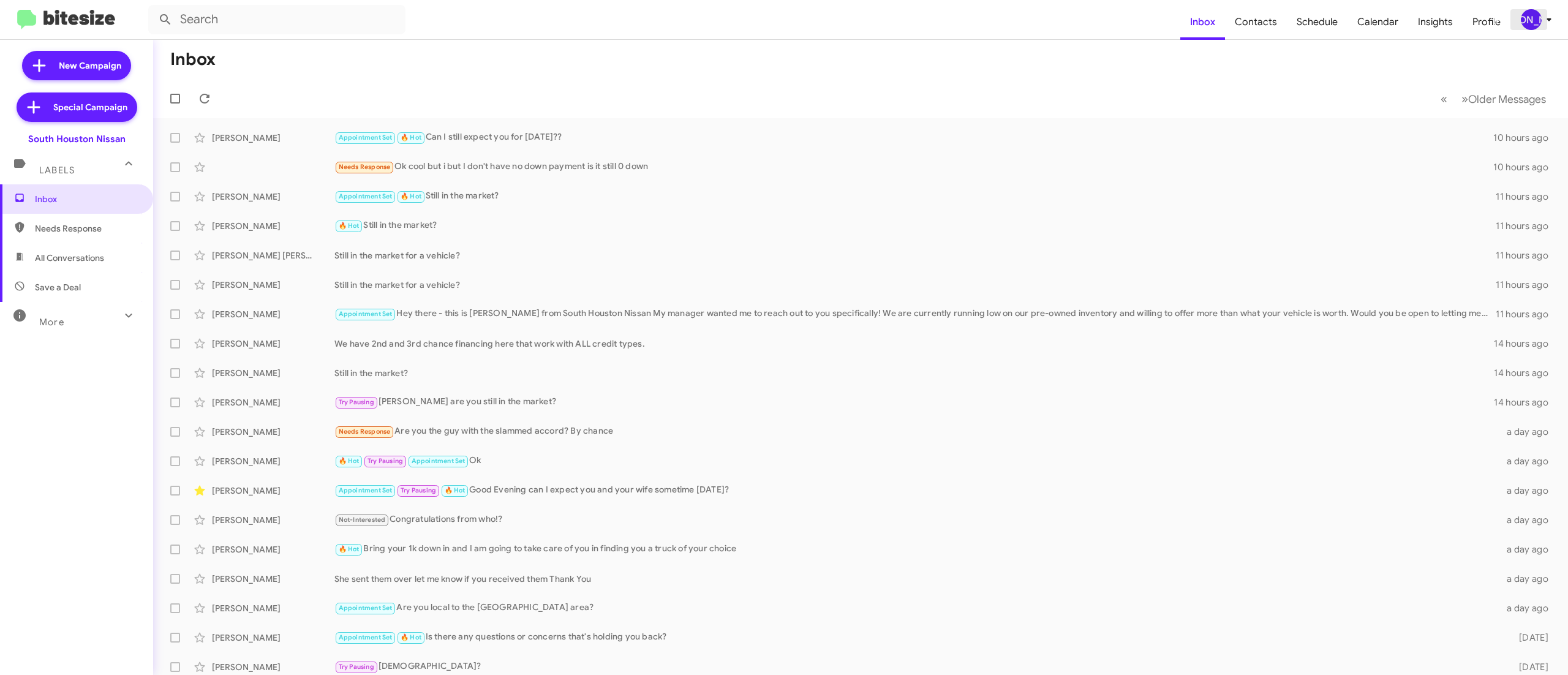
click at [1529, 21] on div "[PERSON_NAME]" at bounding box center [1531, 19] width 21 height 21
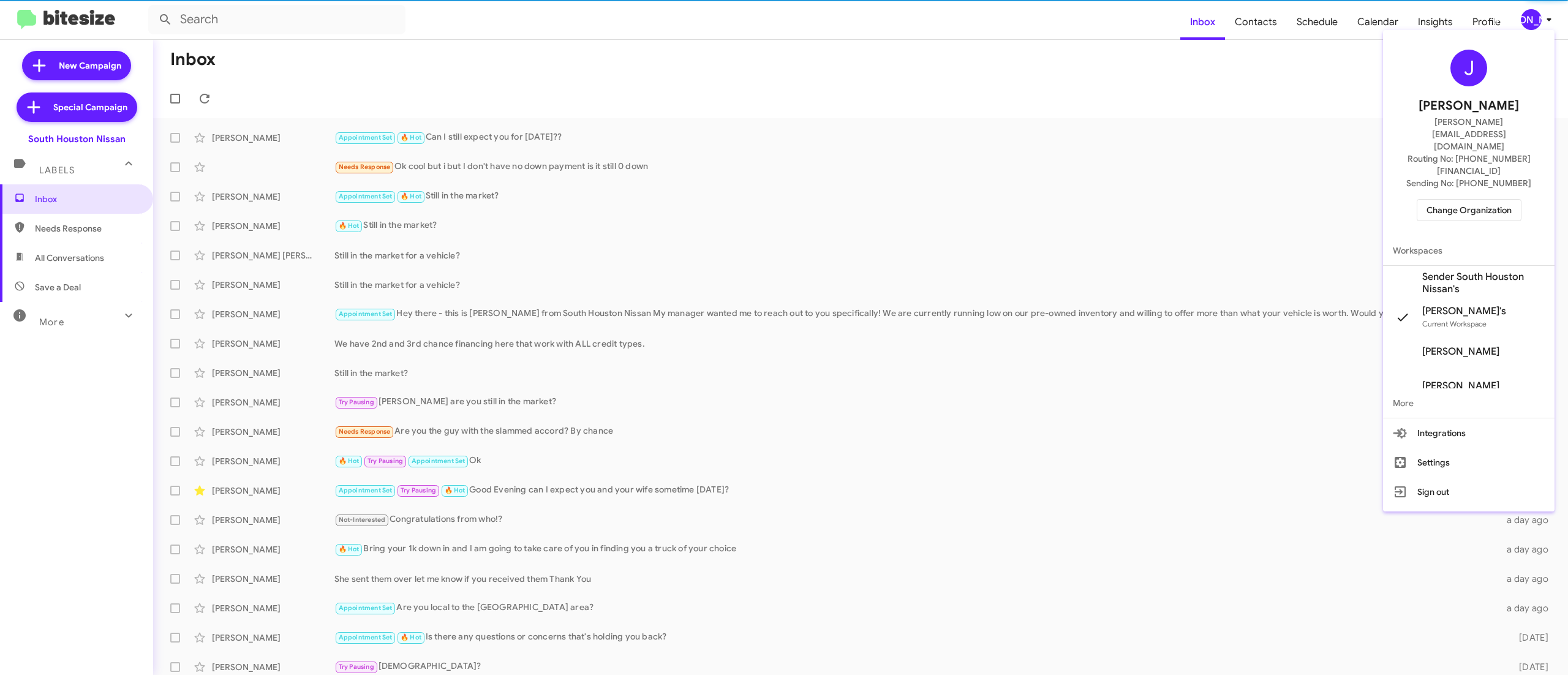
click at [1461, 200] on span "Change Organization" at bounding box center [1469, 210] width 85 height 21
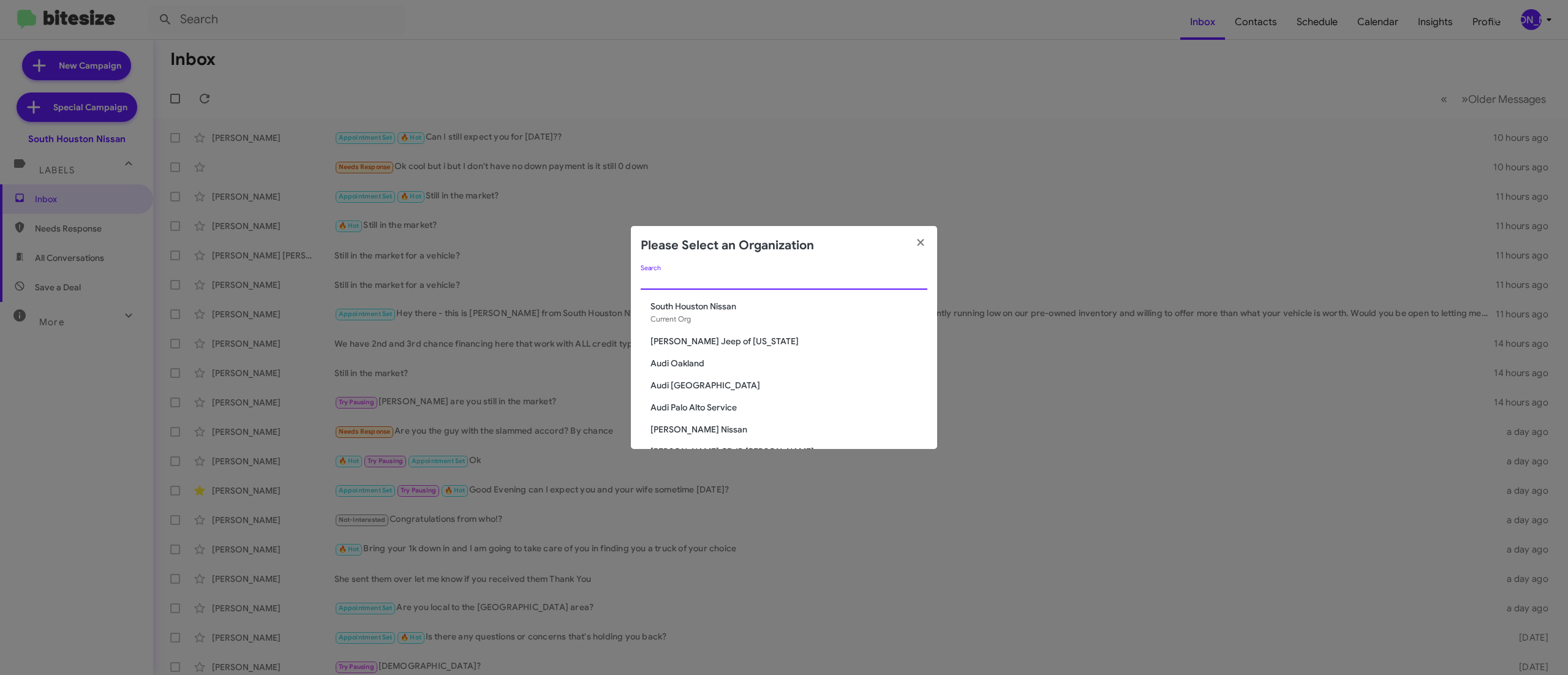
click at [853, 276] on input "Search" at bounding box center [784, 280] width 287 height 10
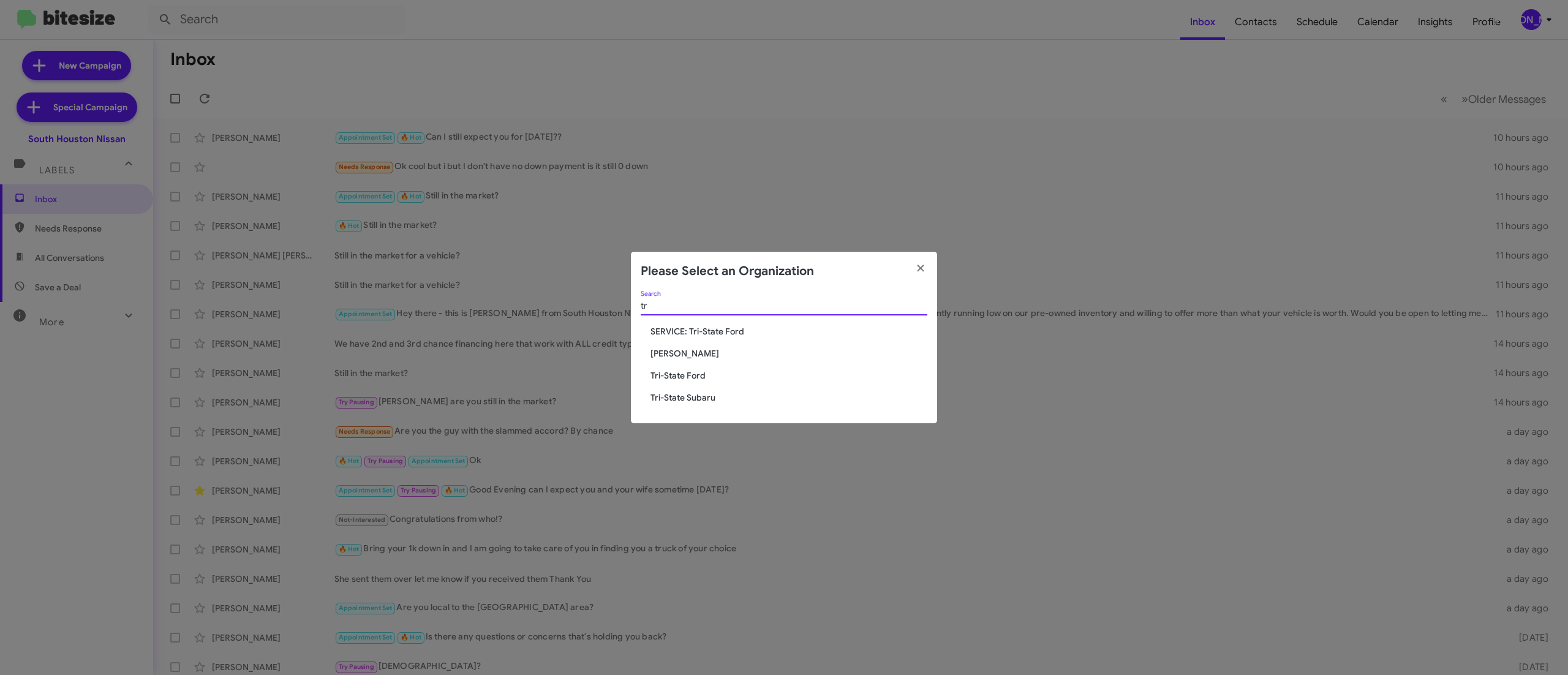
type input "tr"
click at [703, 401] on span "Tri-State Subaru" at bounding box center [789, 398] width 277 height 12
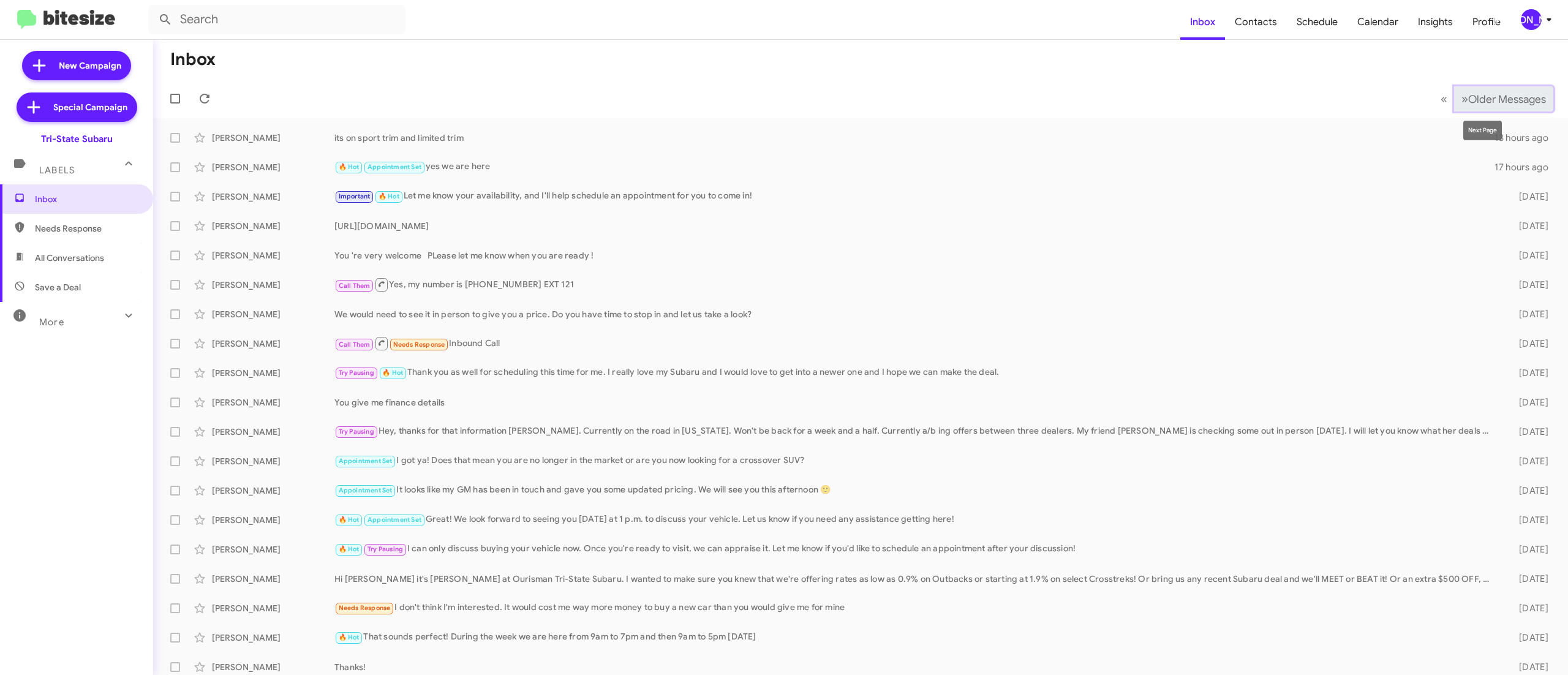
click at [1468, 97] on span "Older Messages" at bounding box center [1507, 99] width 78 height 13
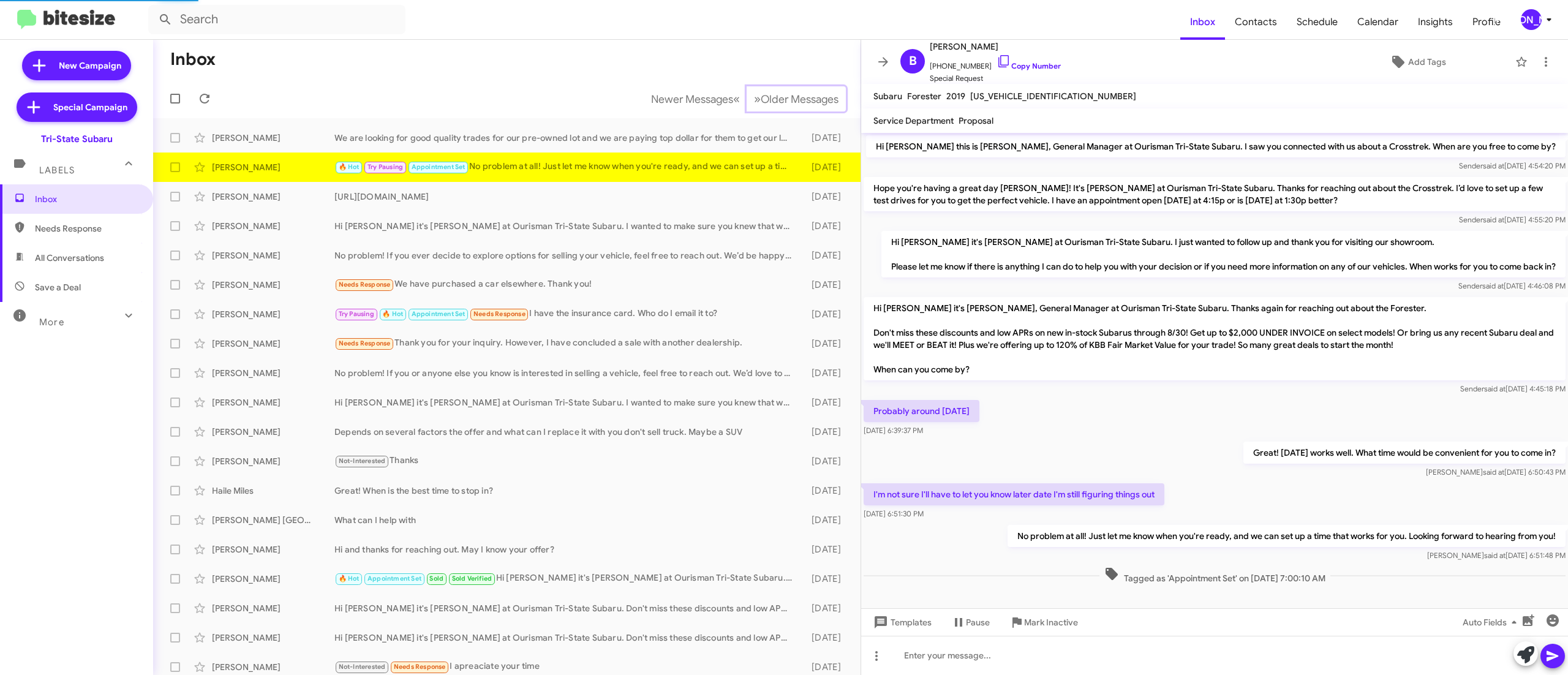
scroll to position [19, 0]
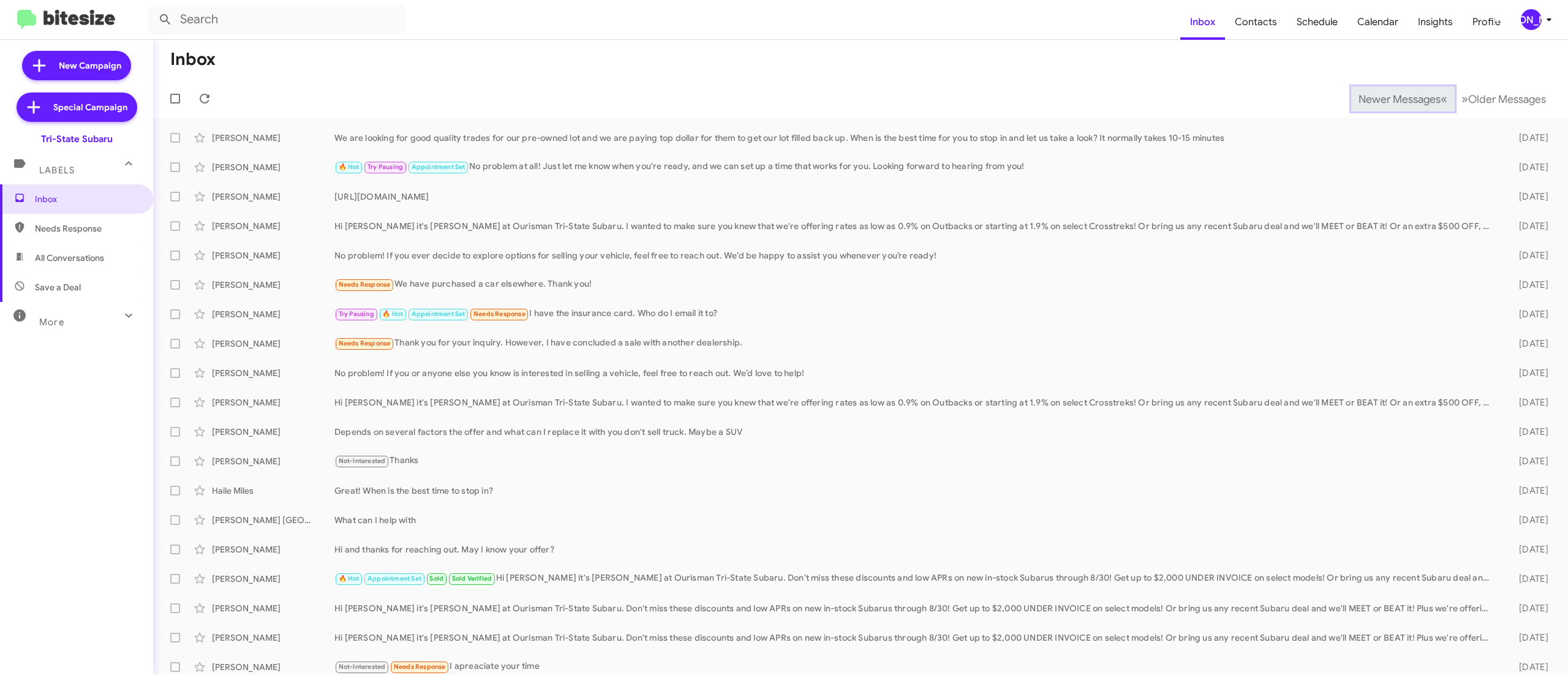
click at [1373, 98] on span "Newer Messages" at bounding box center [1400, 99] width 82 height 13
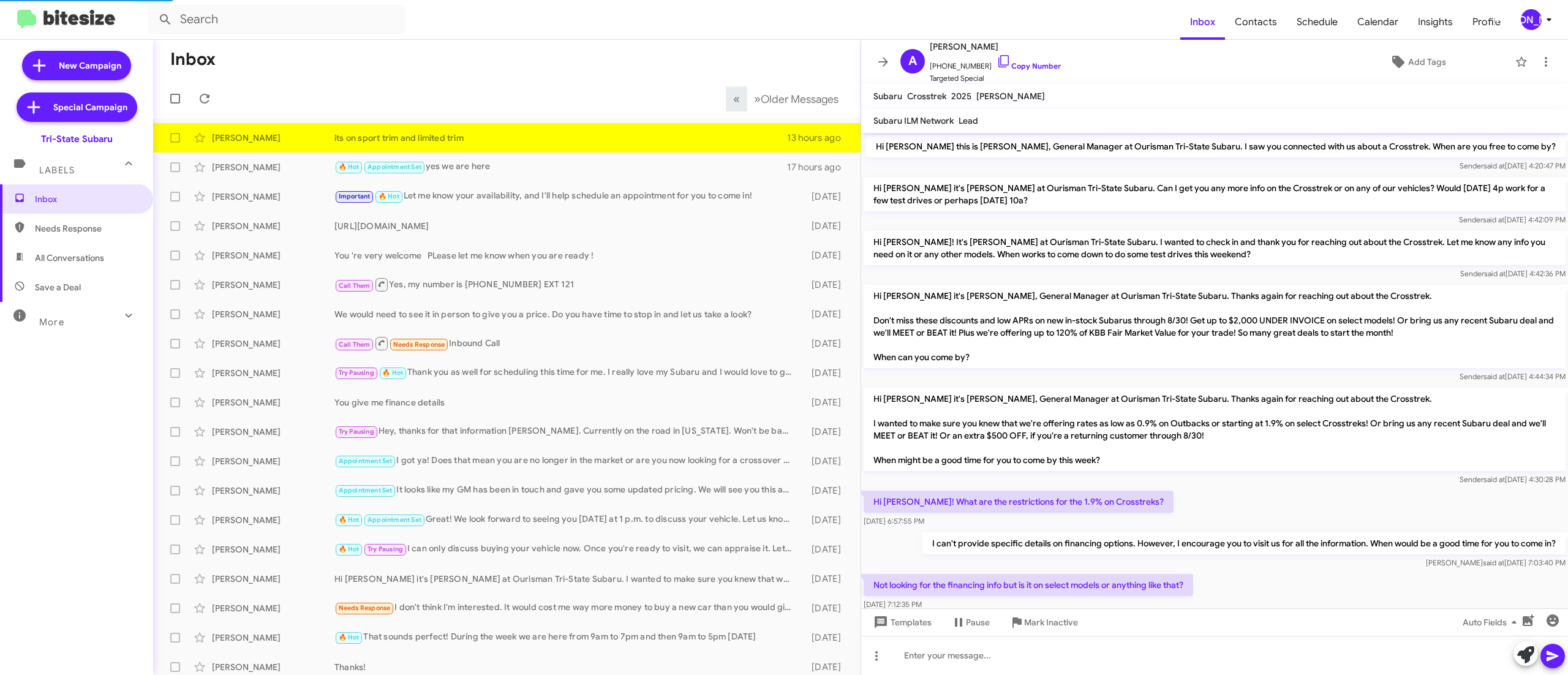
scroll to position [75, 0]
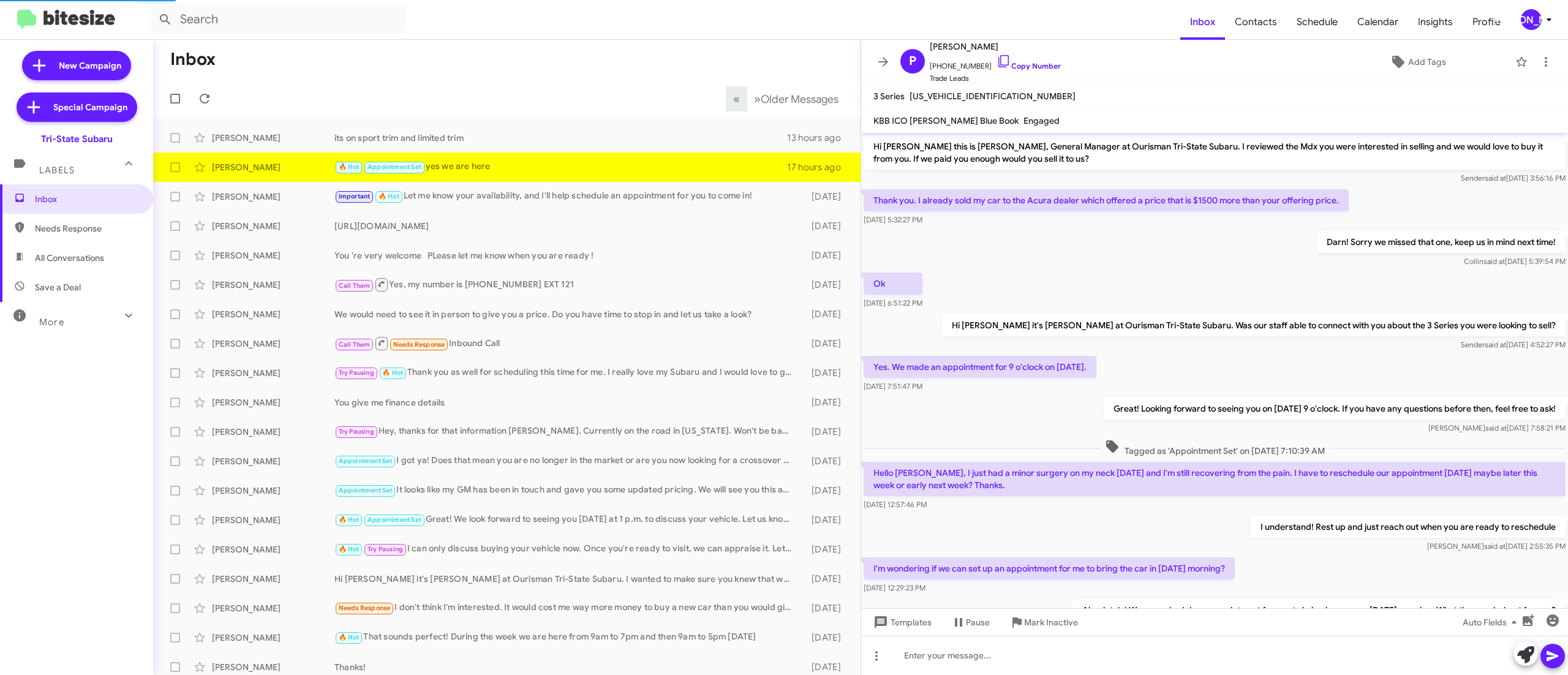
scroll to position [197, 0]
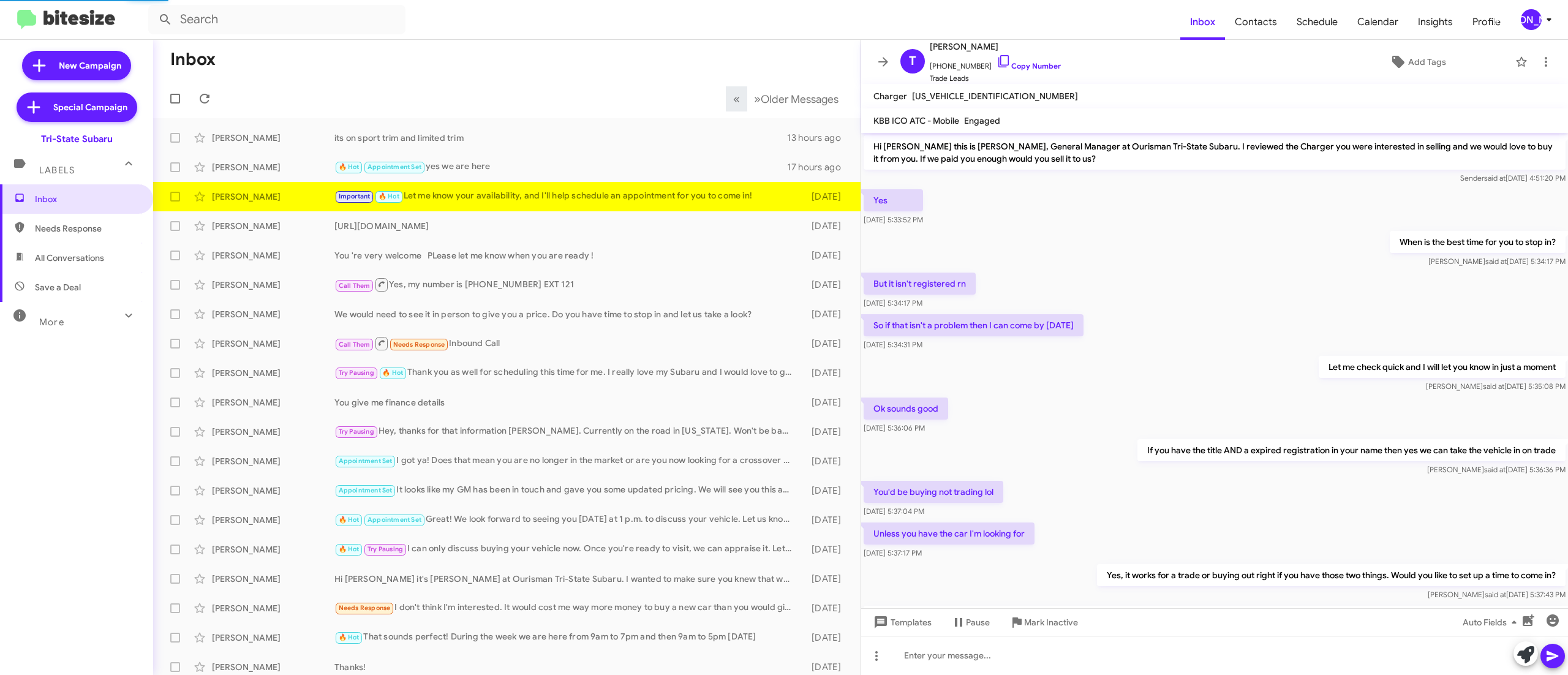
scroll to position [310, 0]
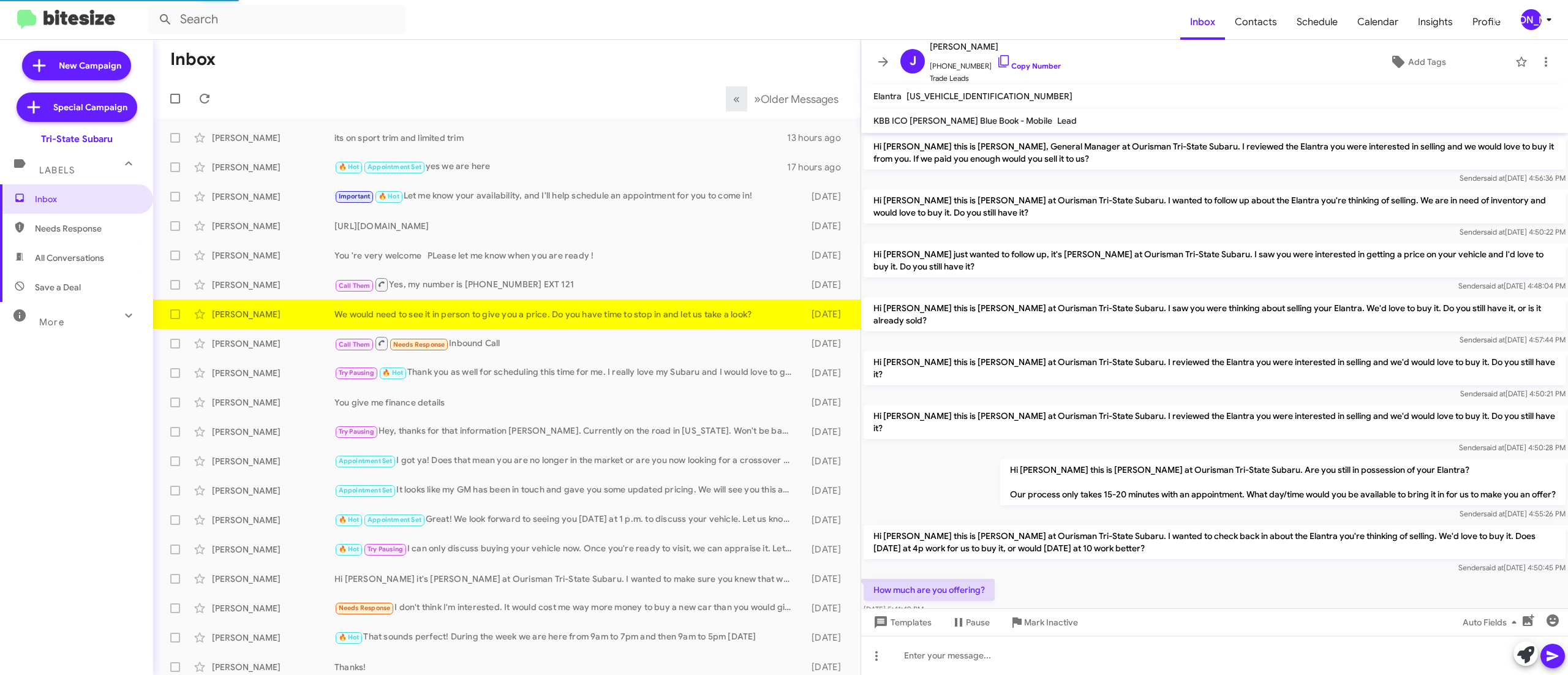
scroll to position [46, 0]
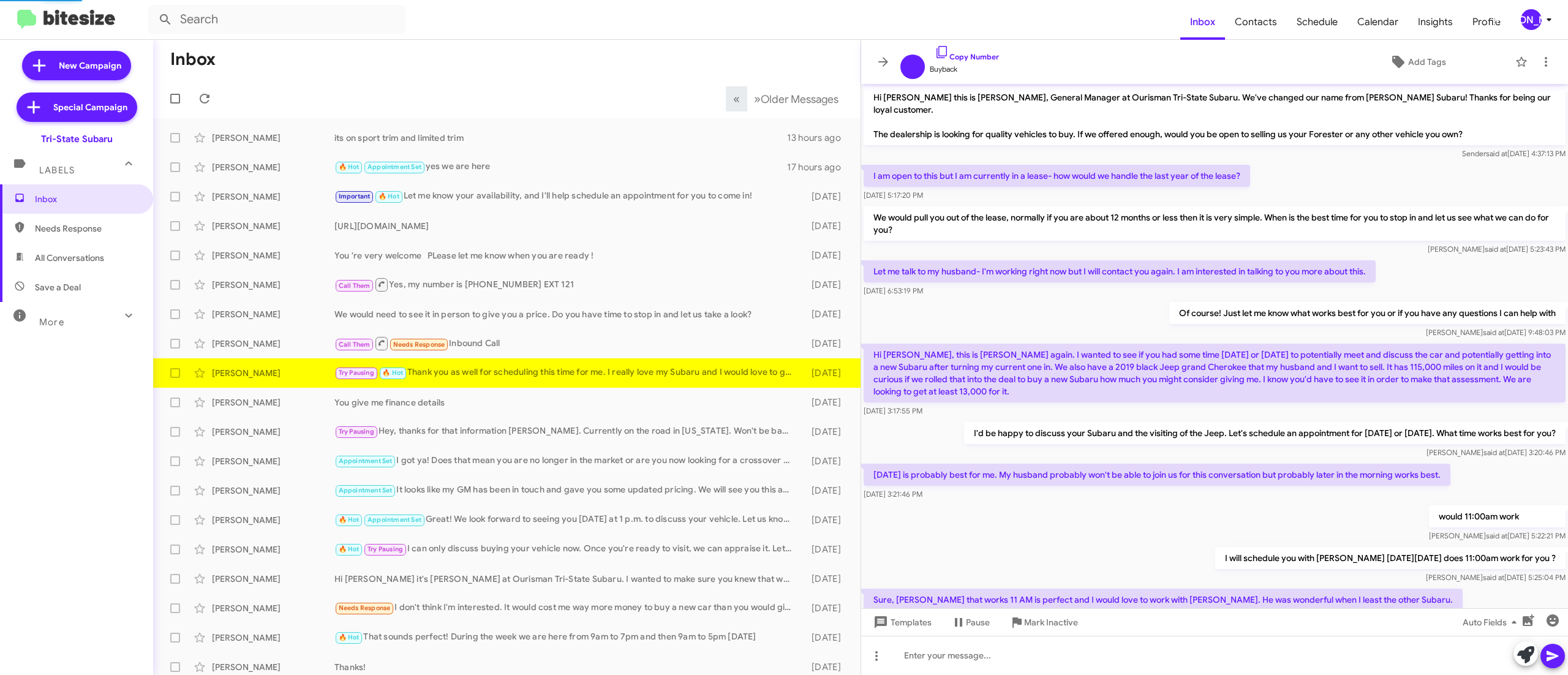
scroll to position [131, 0]
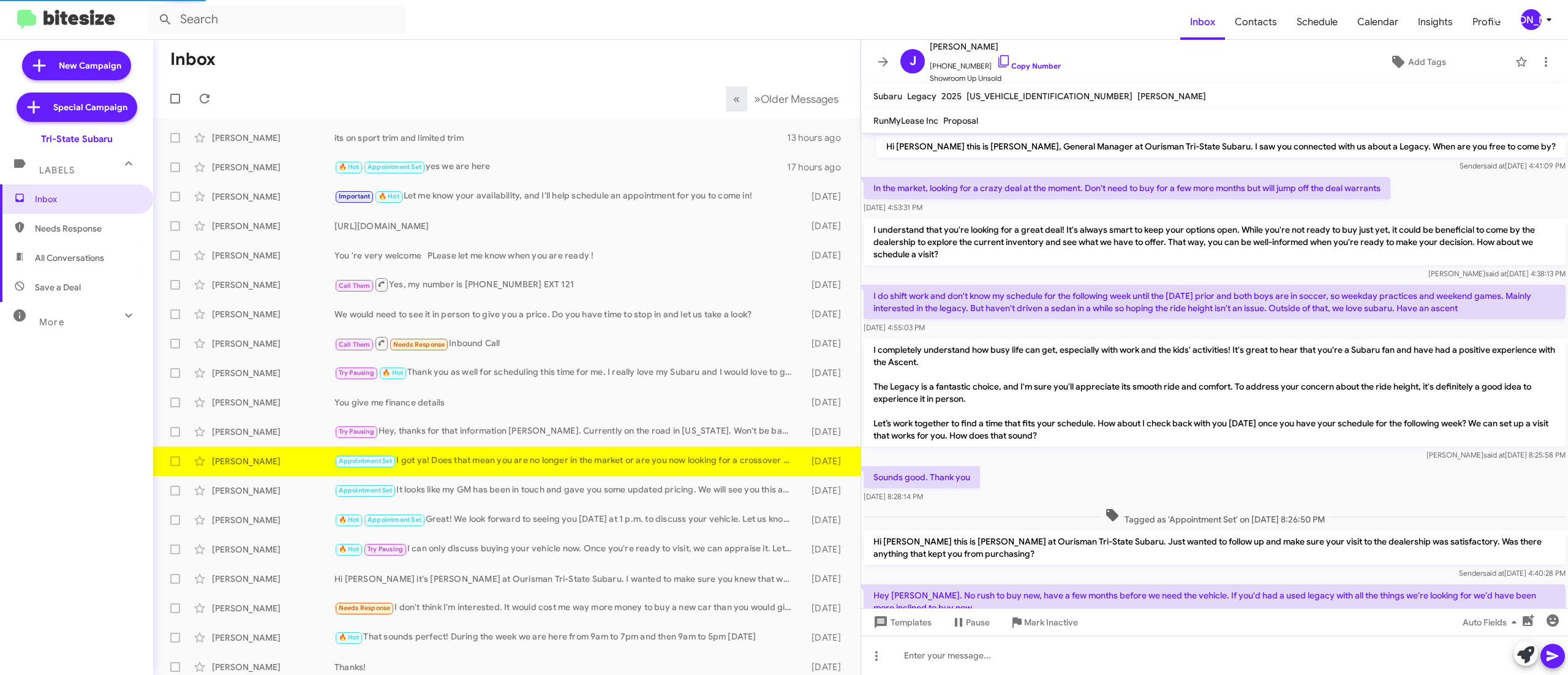
scroll to position [602, 0]
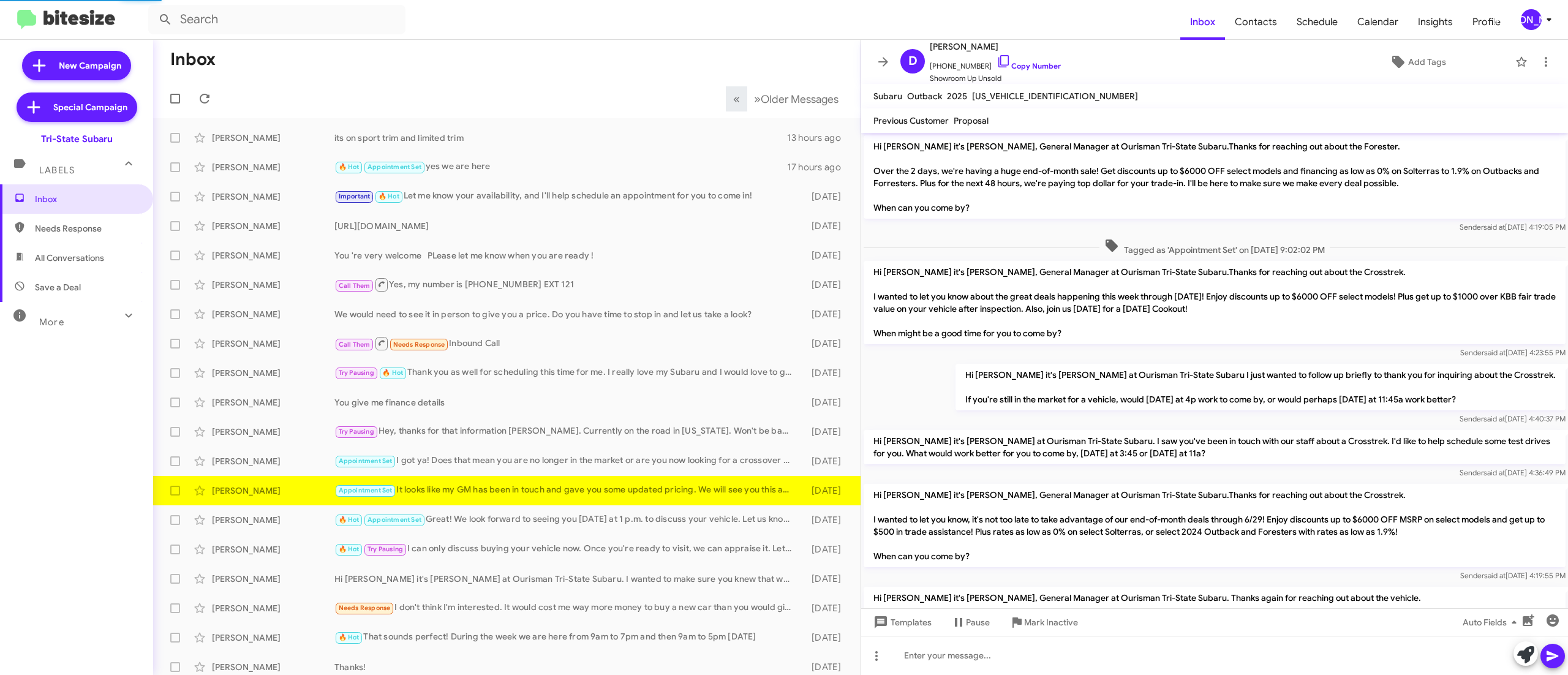
scroll to position [211, 0]
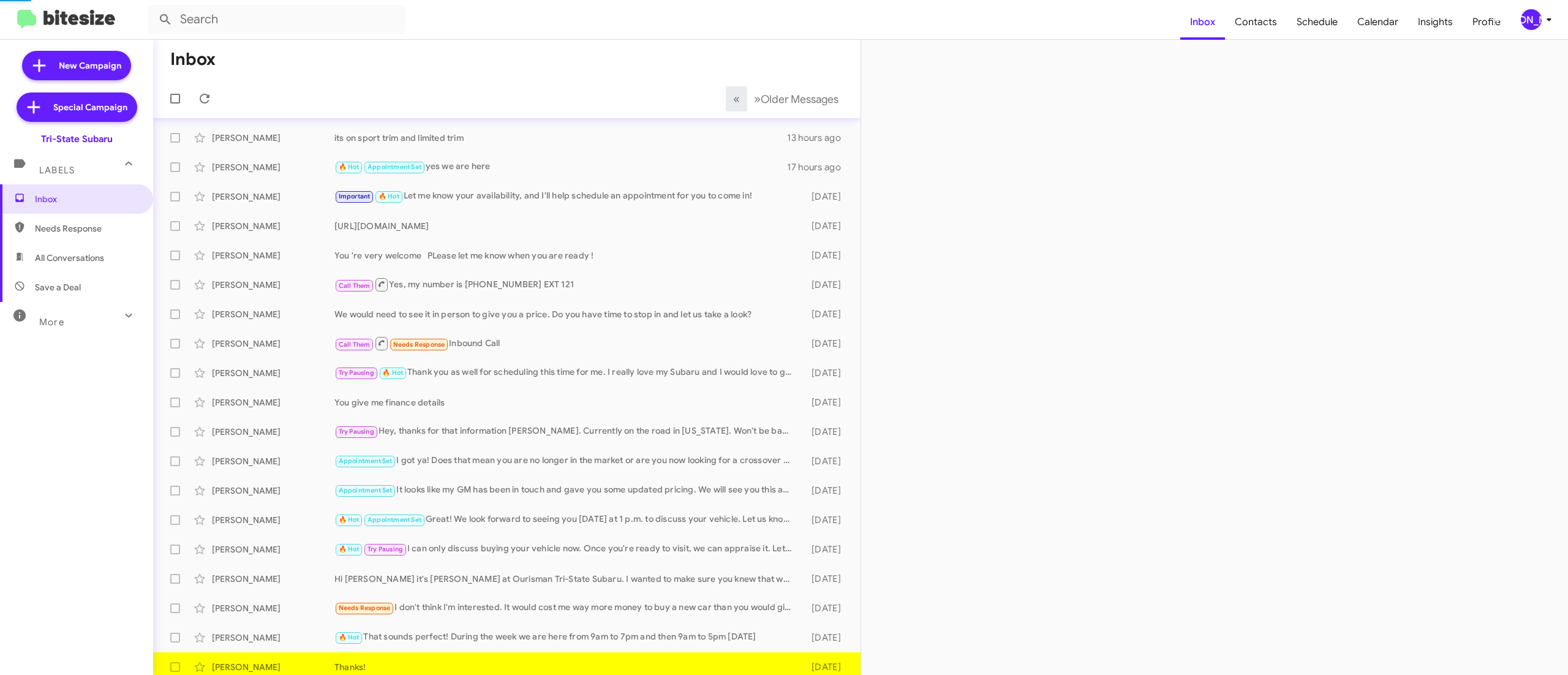
scroll to position [8, 0]
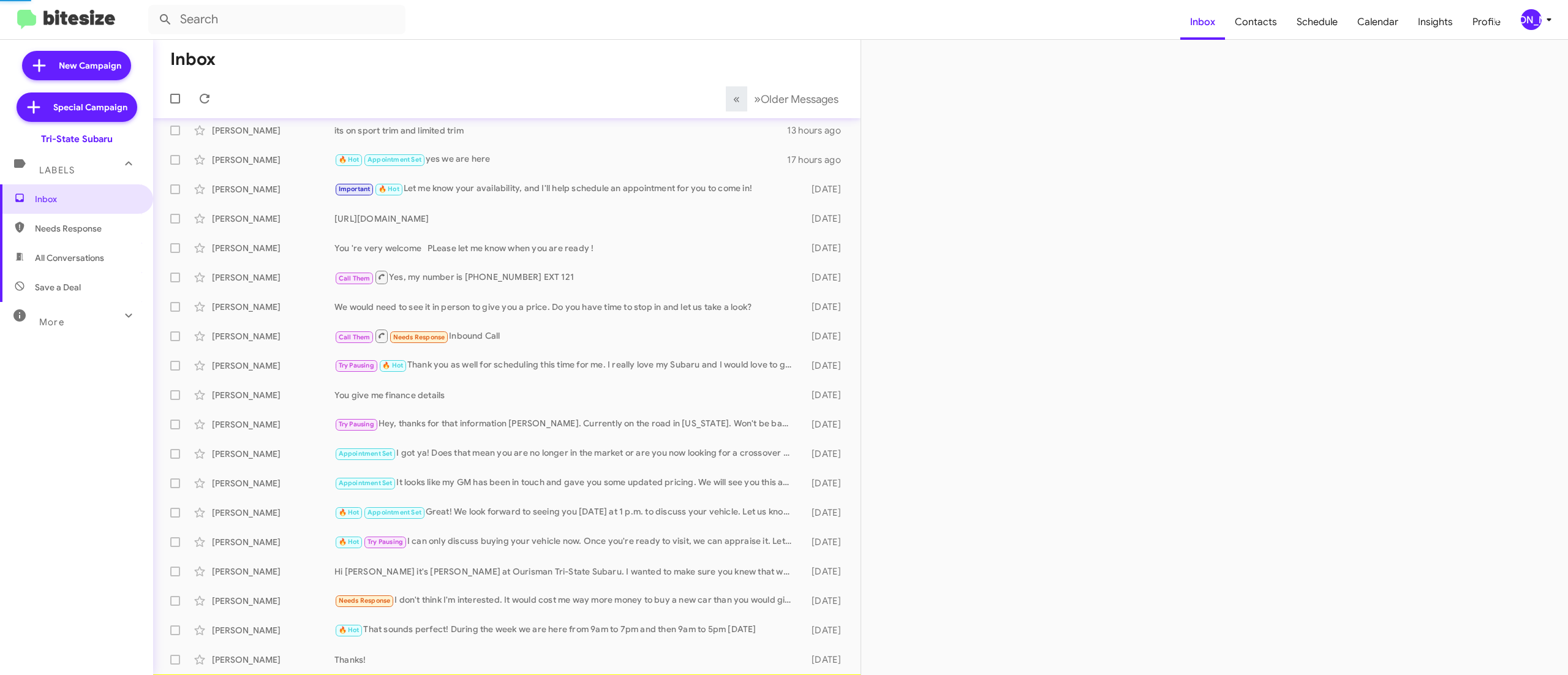
scroll to position [37, 0]
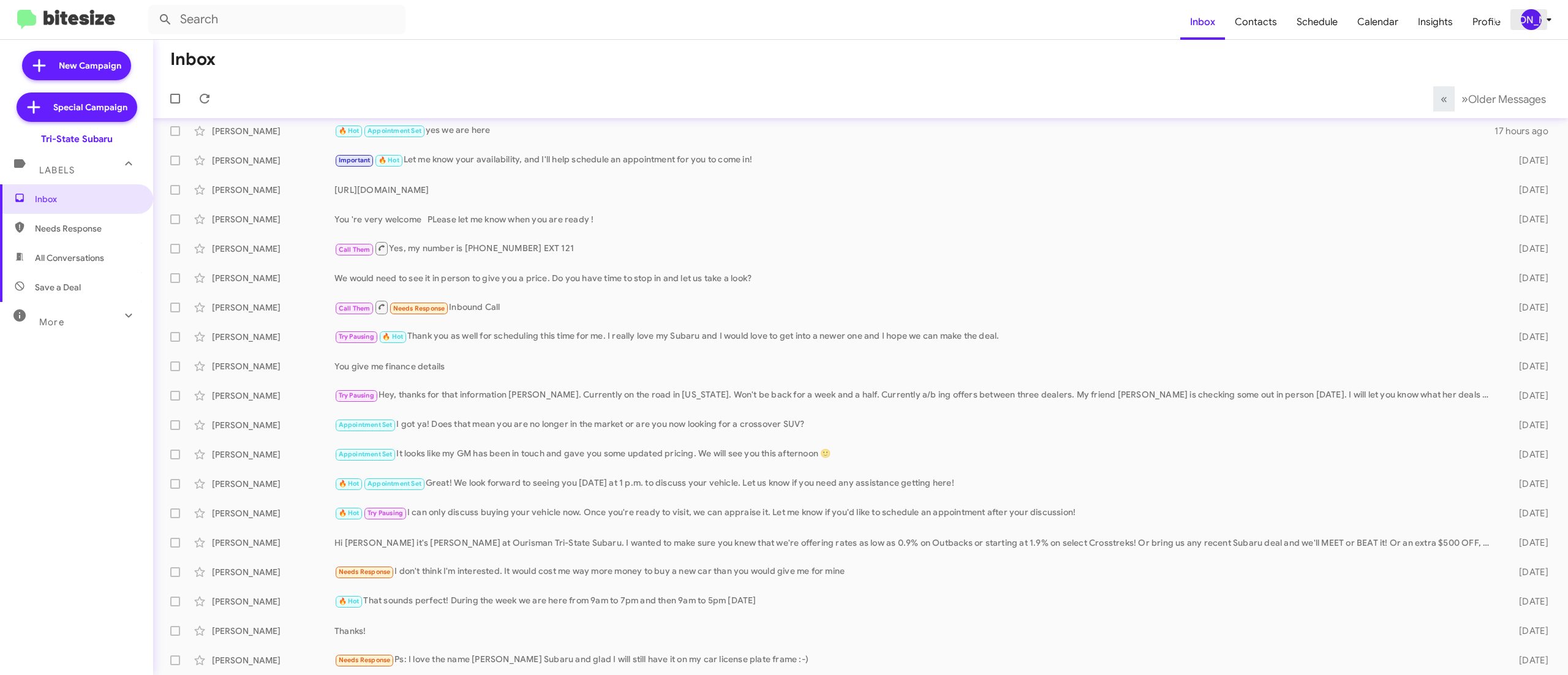
click at [1515, 19] on button "[PERSON_NAME]" at bounding box center [1532, 19] width 44 height 21
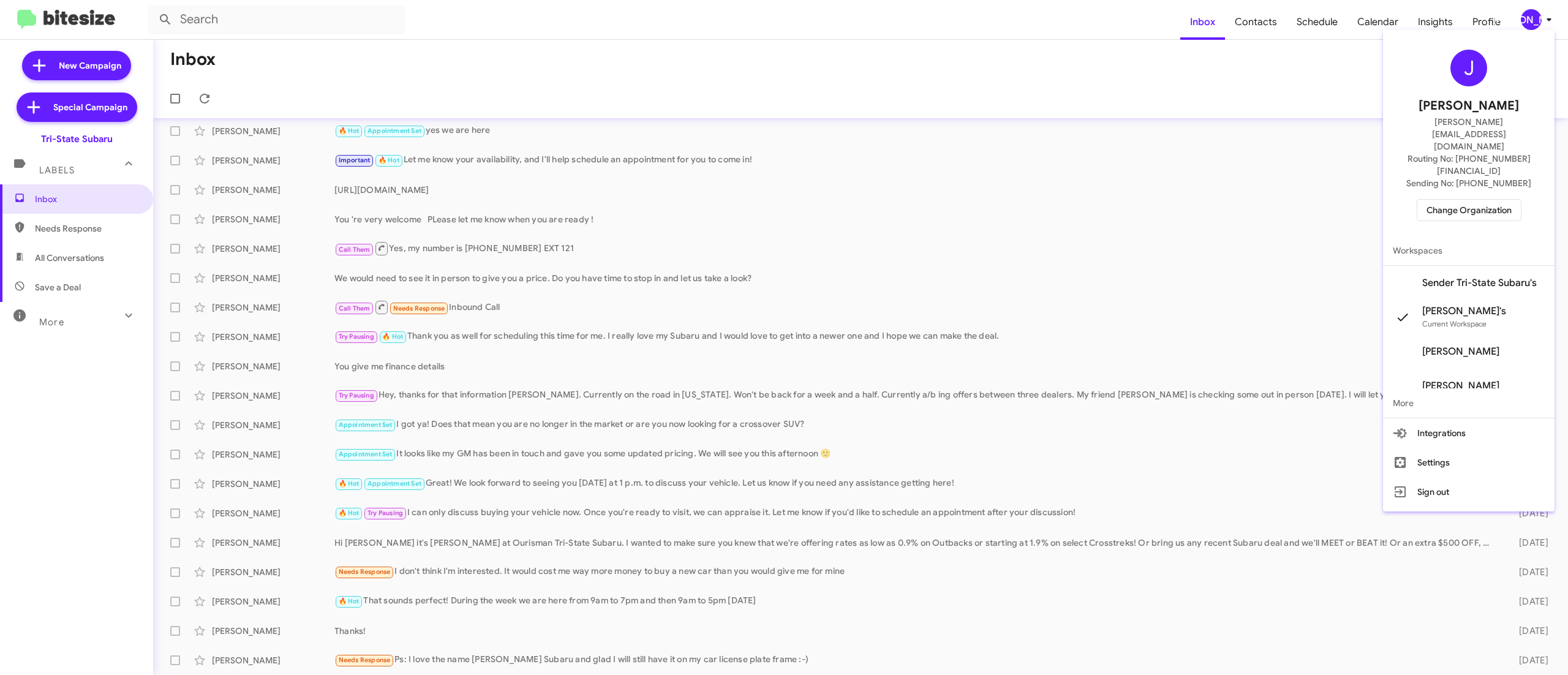
click at [1420, 199] on button "Change Organization" at bounding box center [1469, 210] width 105 height 22
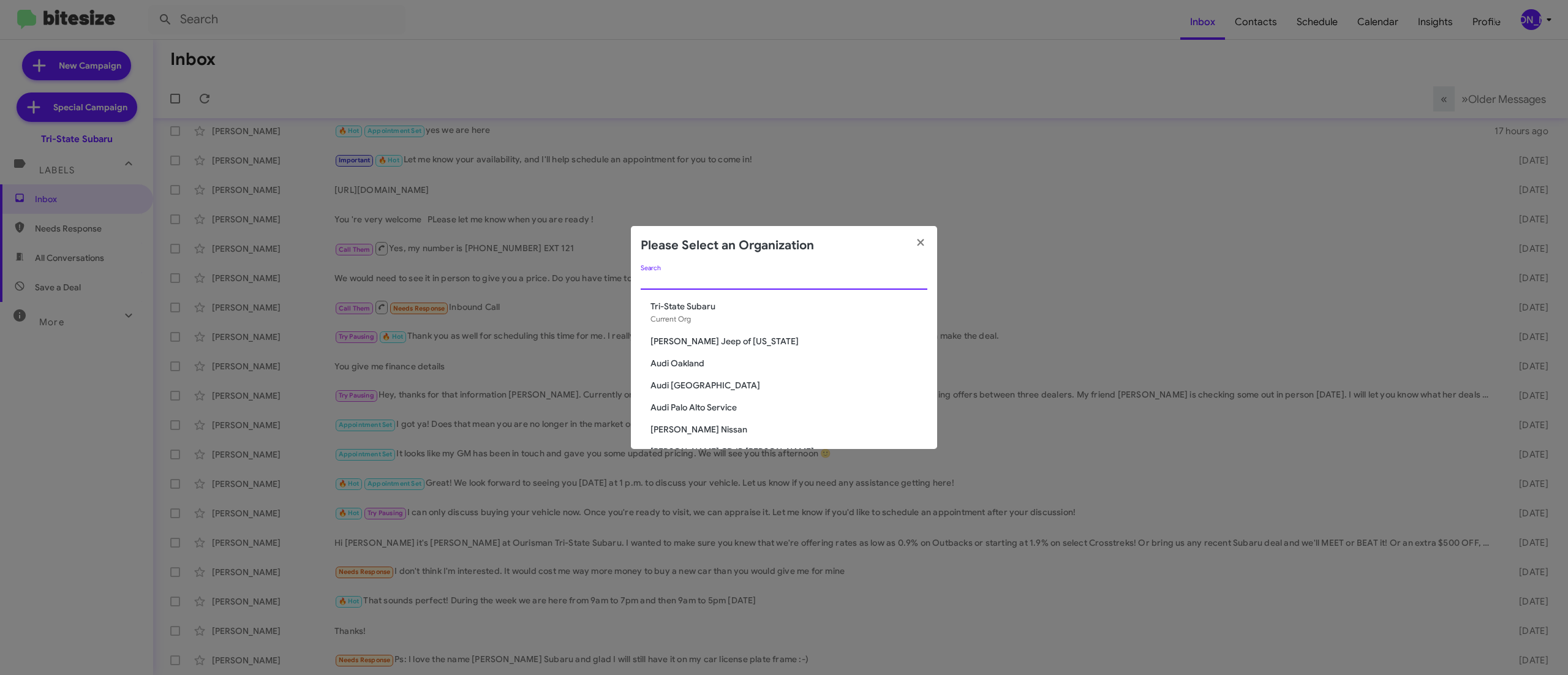
click at [860, 276] on input "Search" at bounding box center [784, 280] width 287 height 10
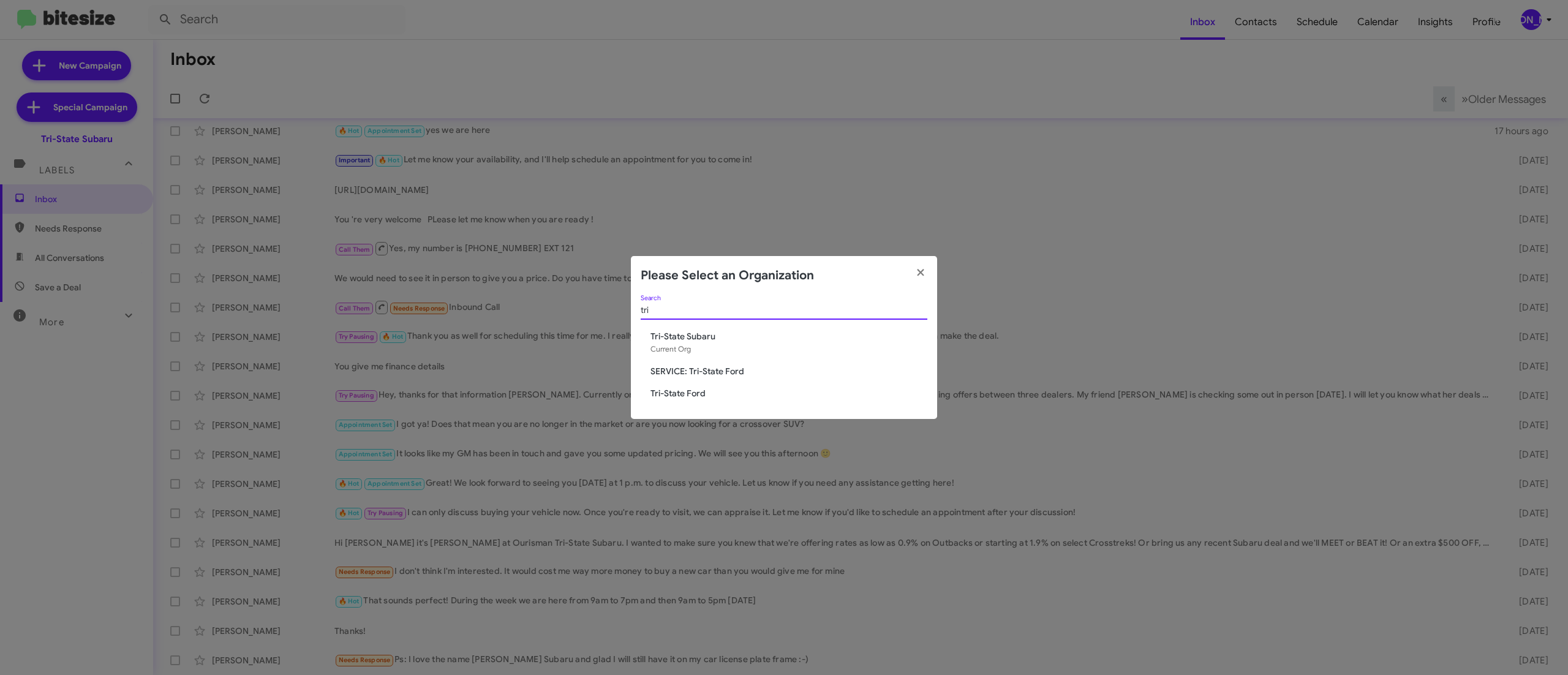
type input "tri"
click at [694, 388] on span "Tri-State Ford" at bounding box center [789, 393] width 277 height 12
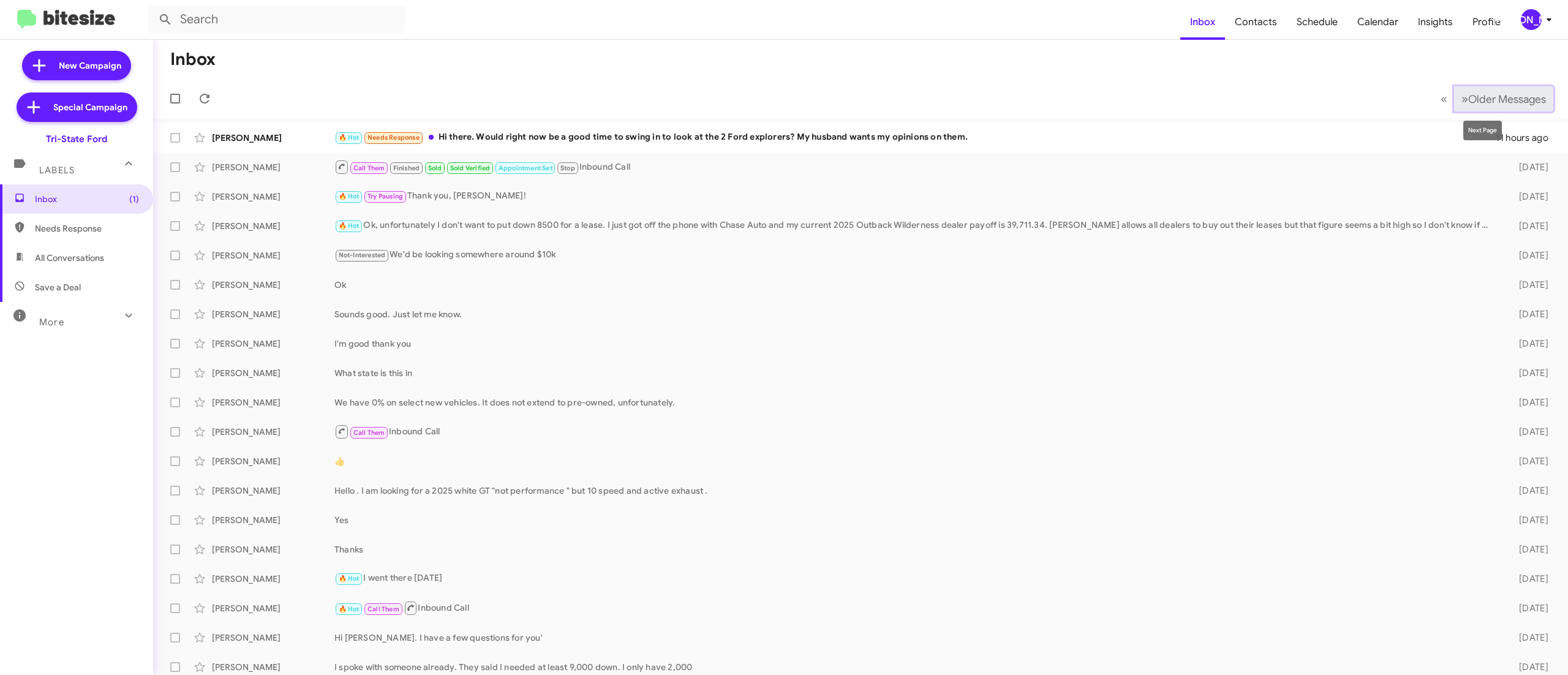
click at [1468, 96] on span "Older Messages" at bounding box center [1507, 99] width 78 height 13
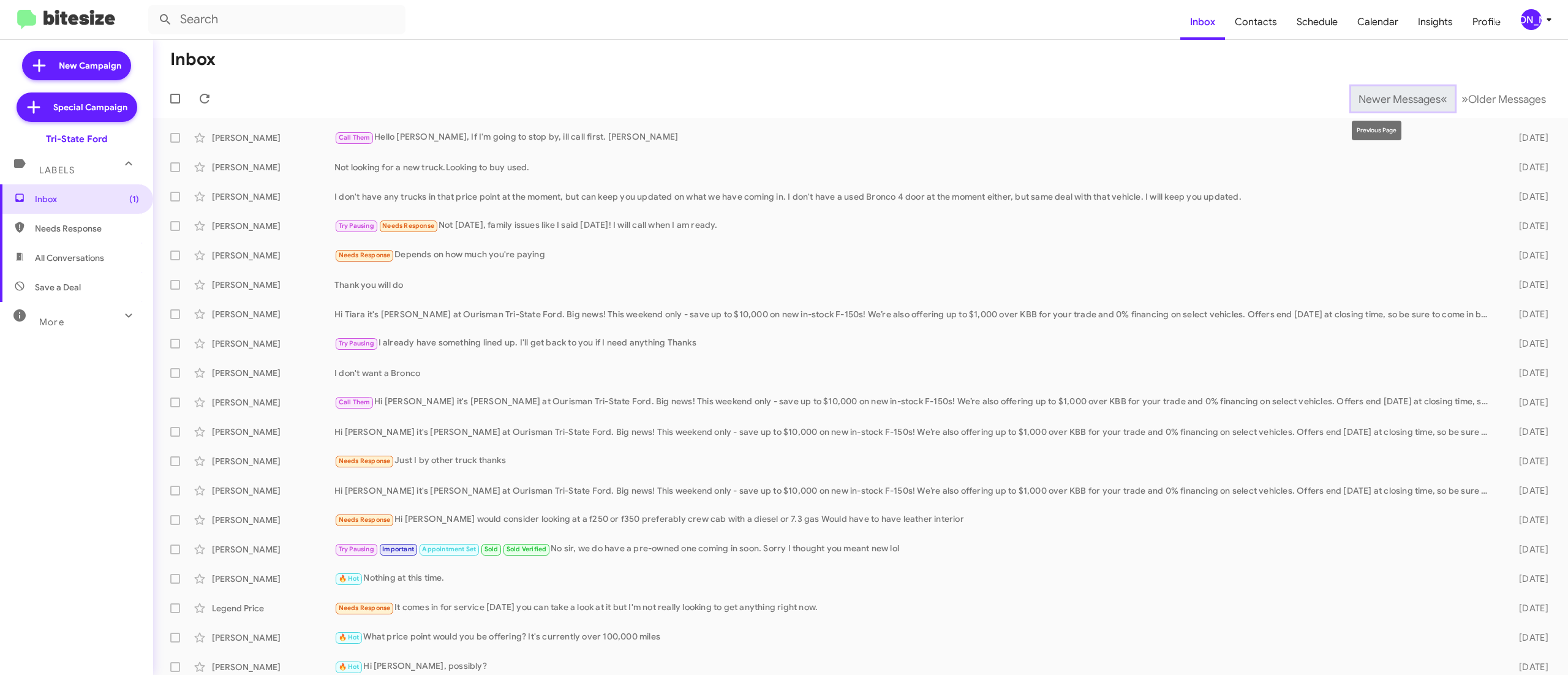
click at [1386, 98] on span "Newer Messages" at bounding box center [1400, 99] width 82 height 13
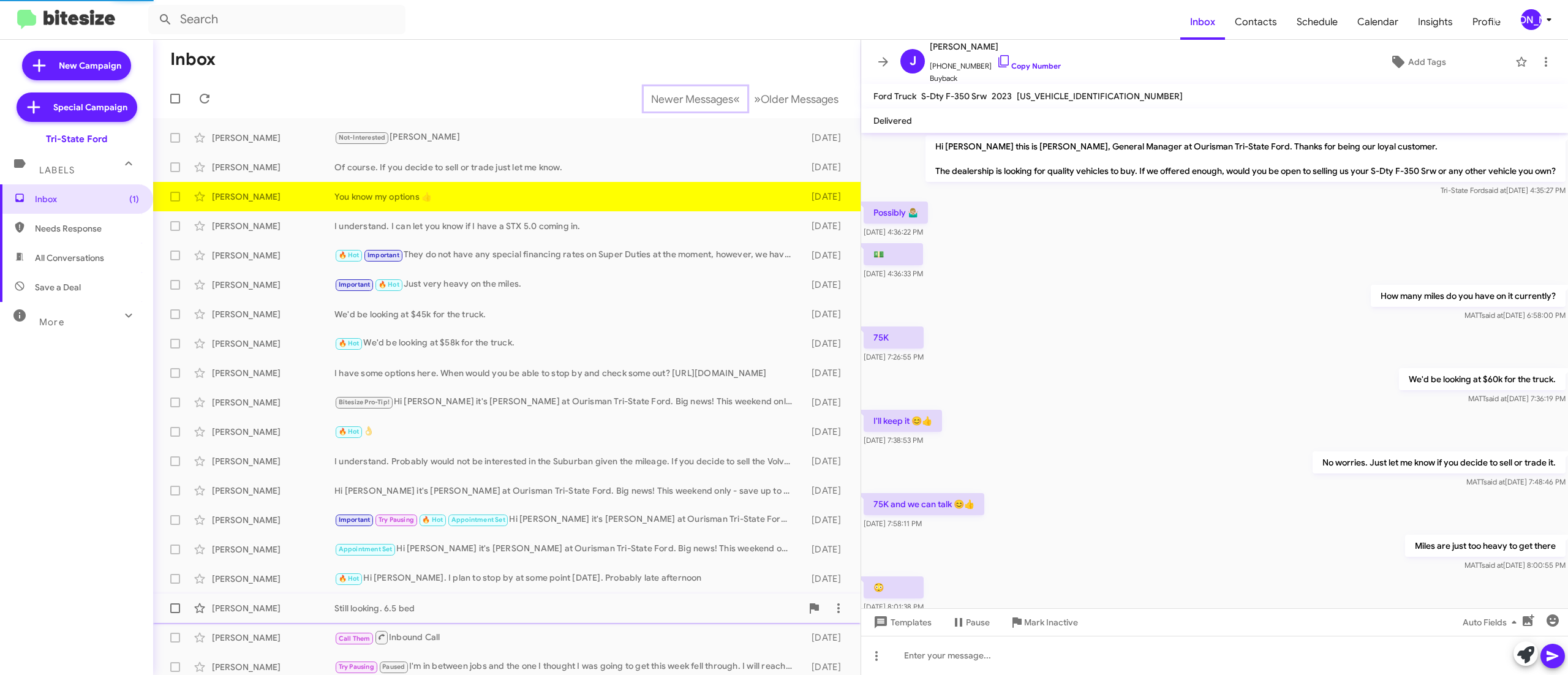
scroll to position [175, 0]
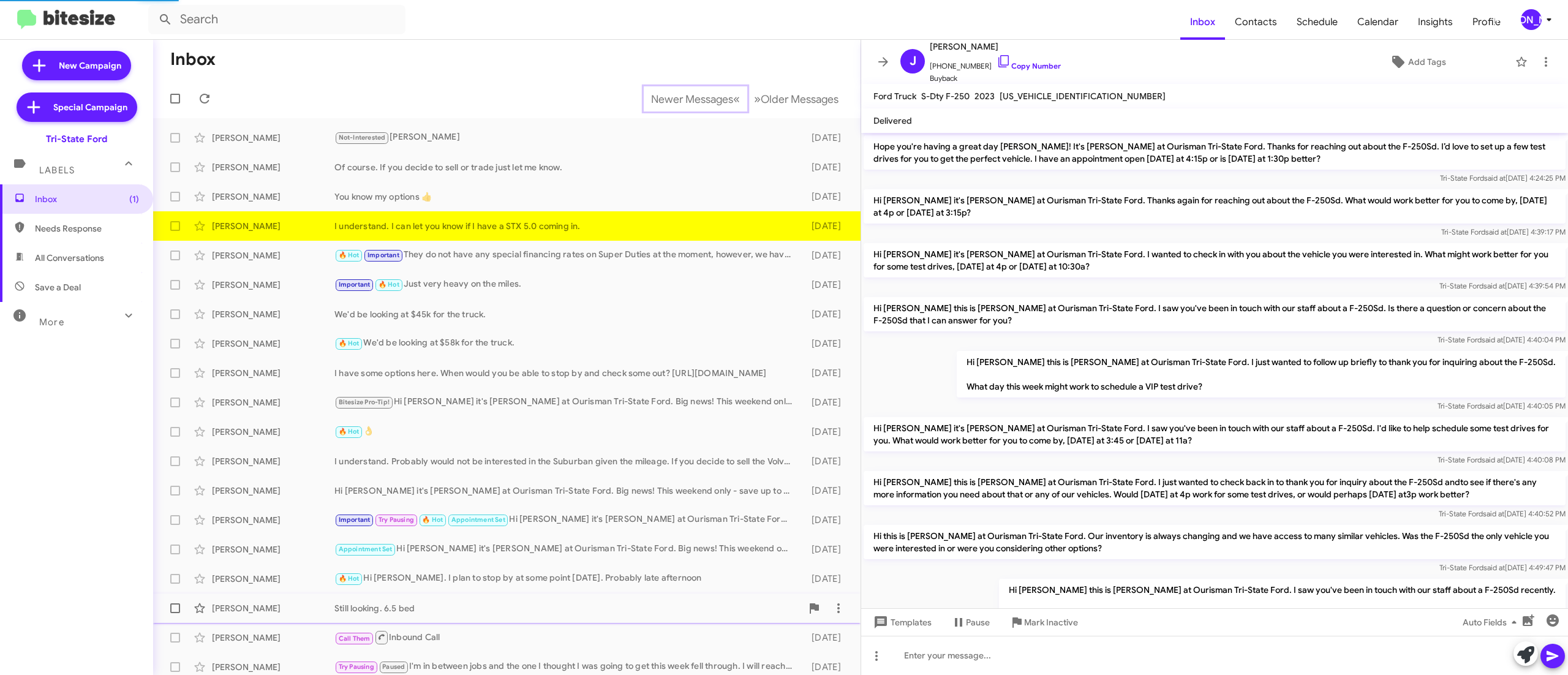
scroll to position [517, 0]
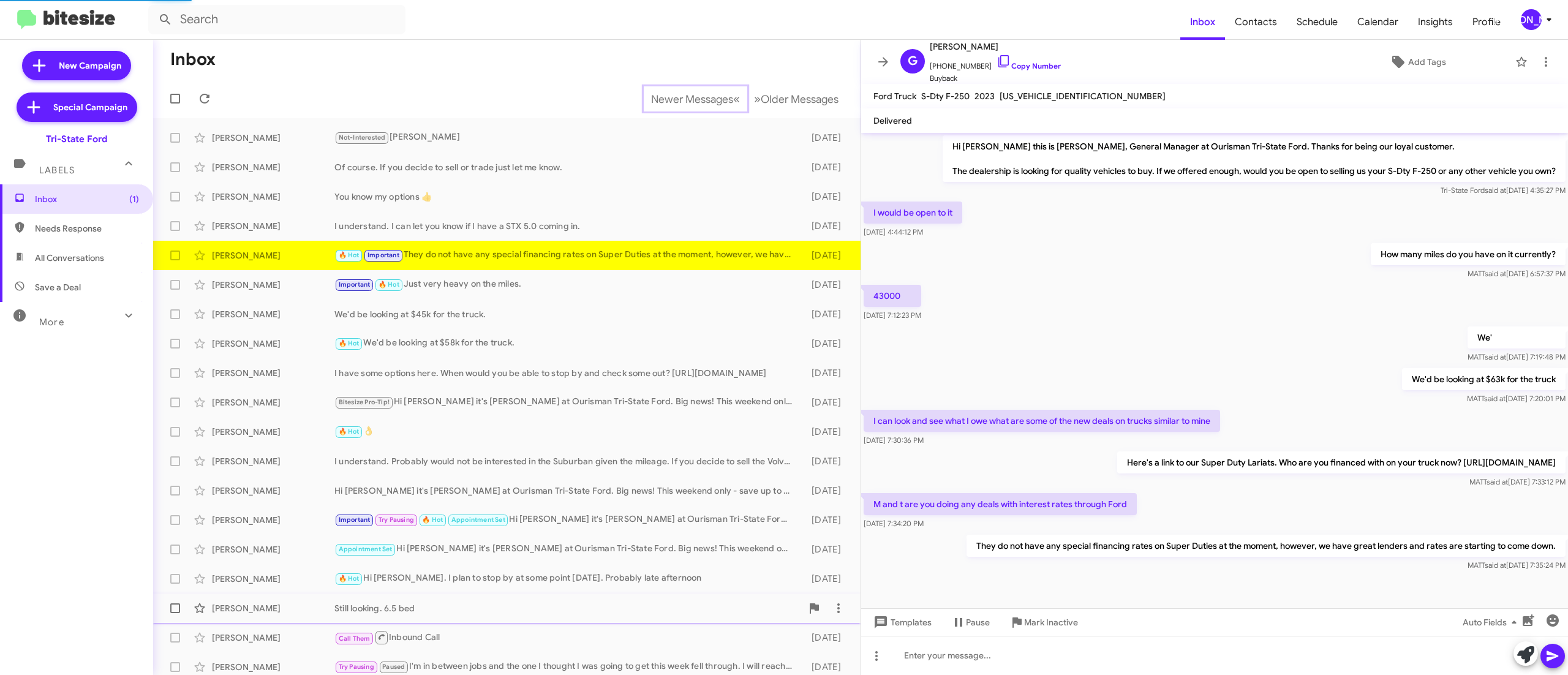
scroll to position [8, 0]
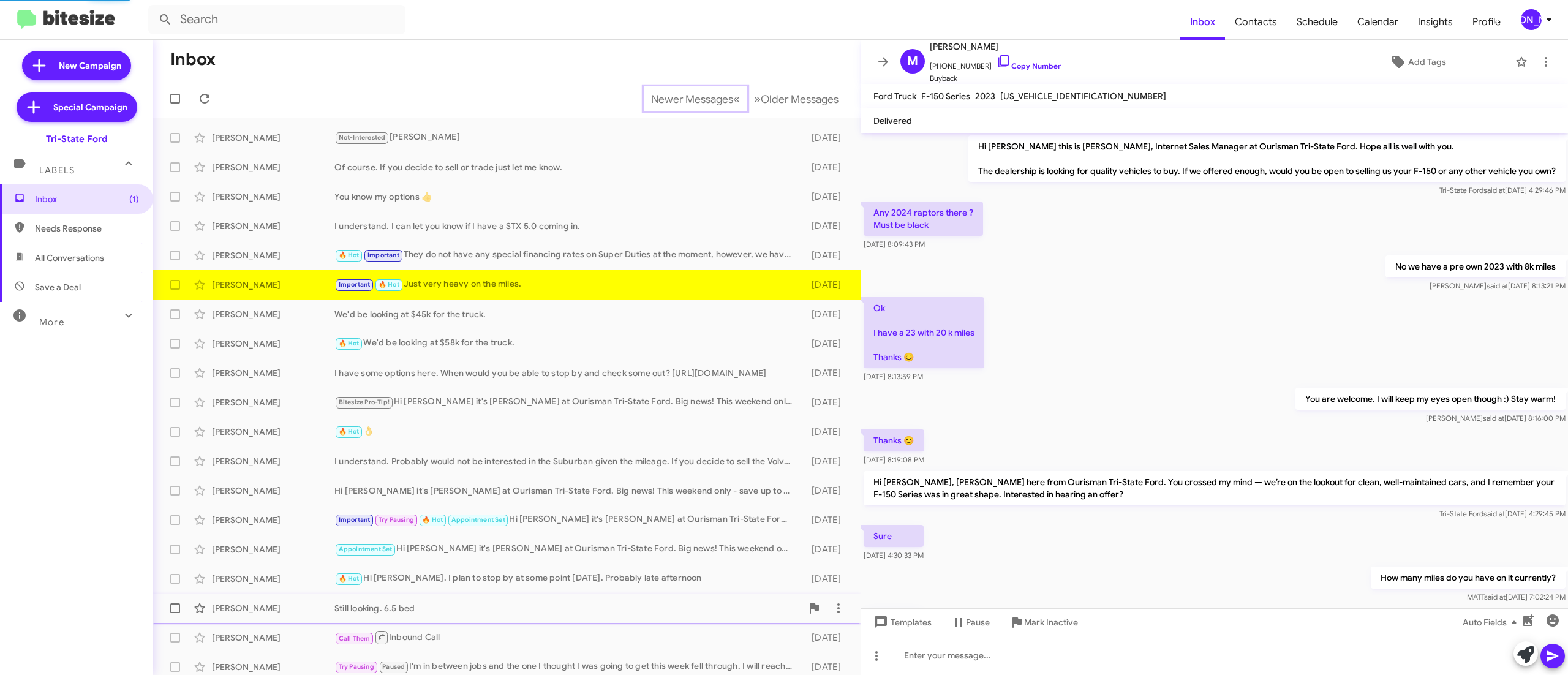
scroll to position [205, 0]
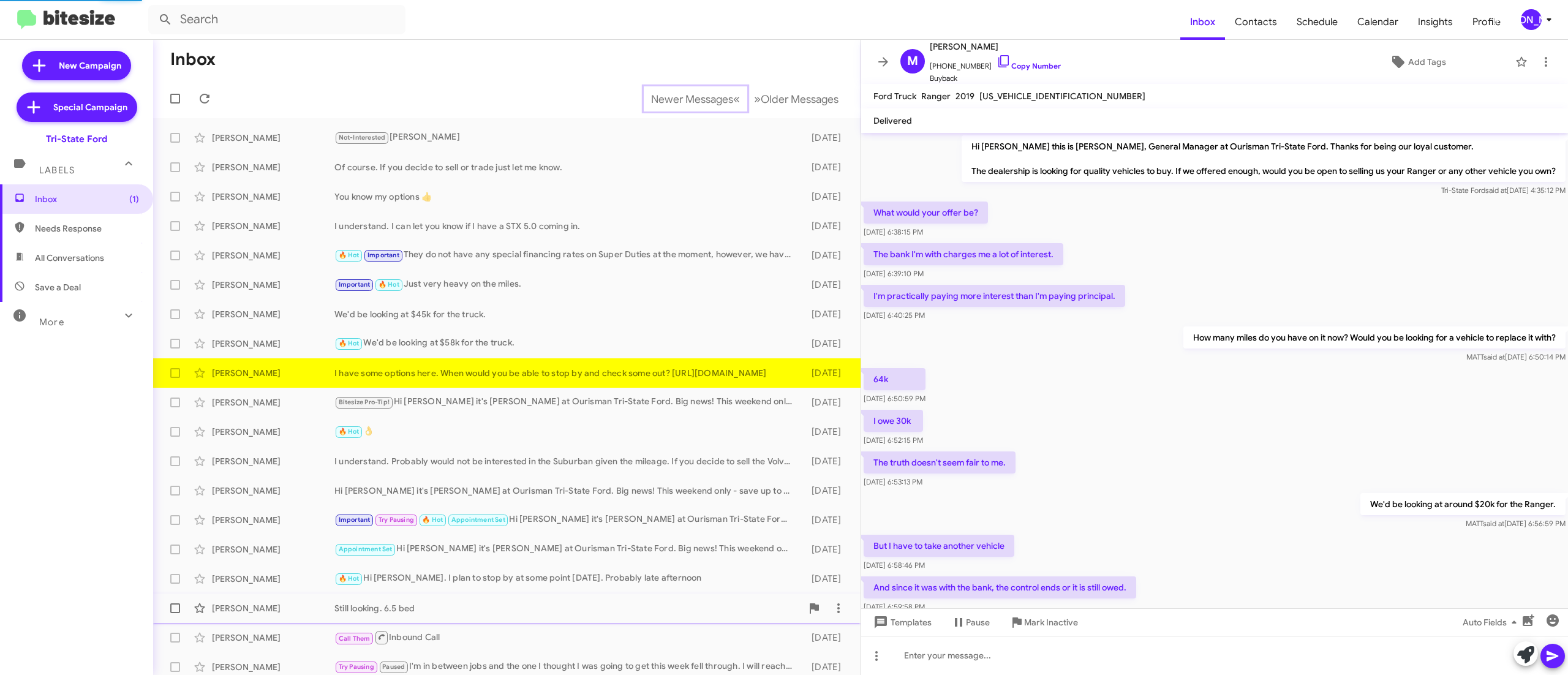
scroll to position [188, 0]
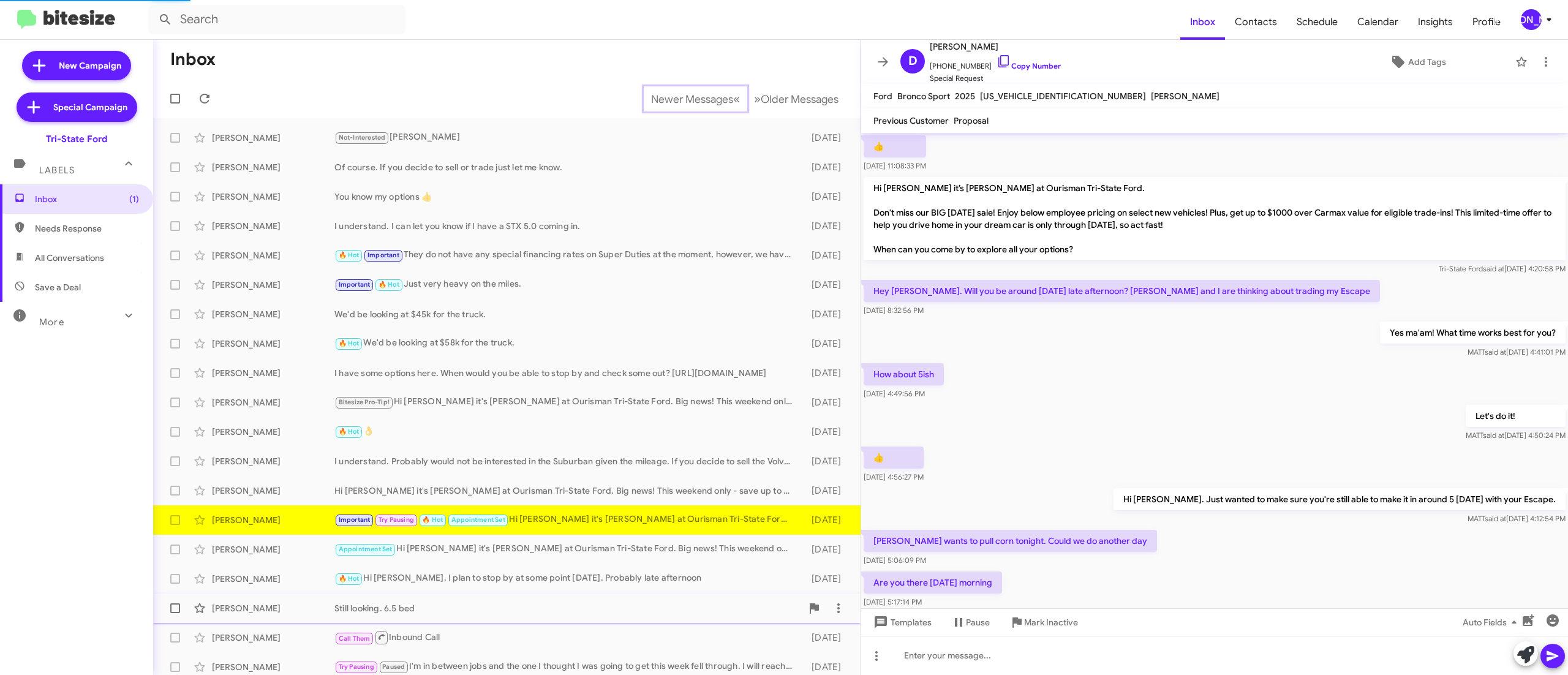
scroll to position [541, 0]
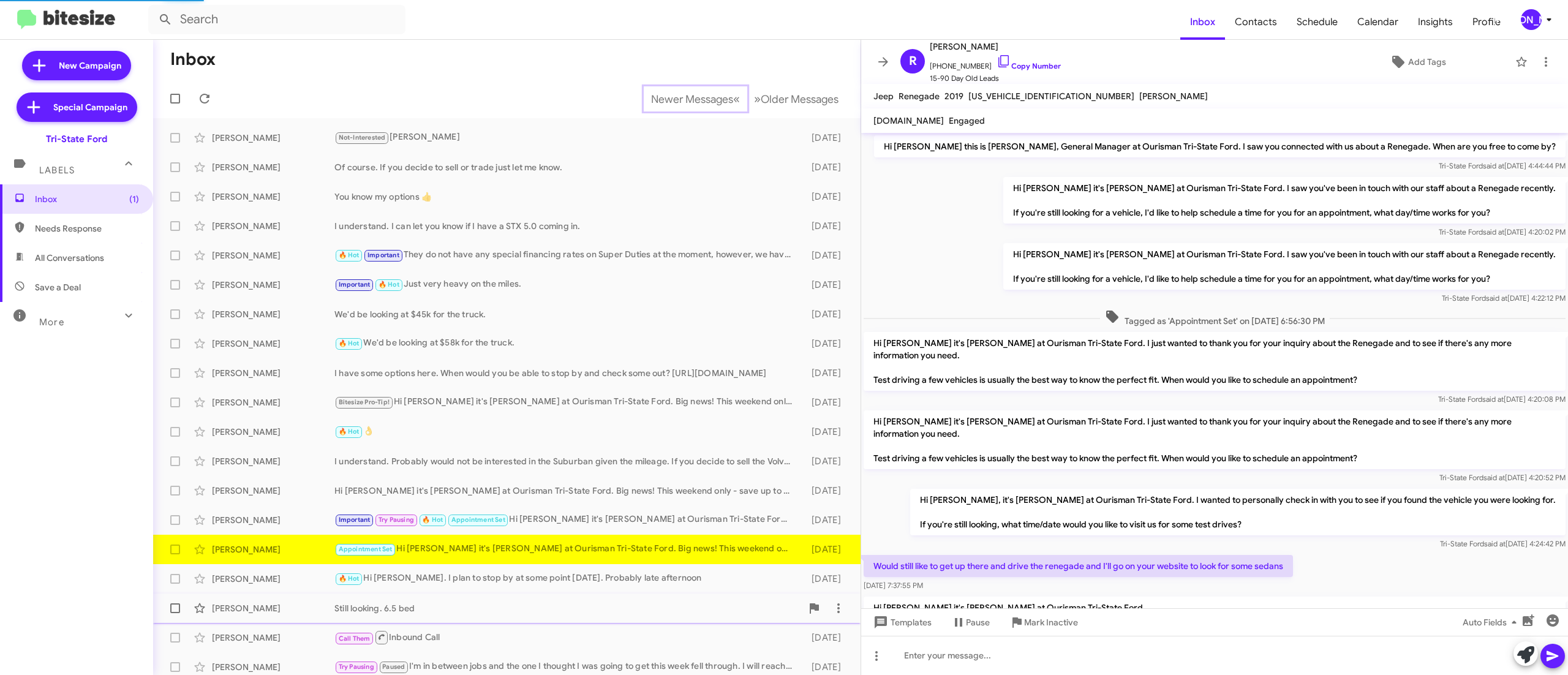
scroll to position [117, 0]
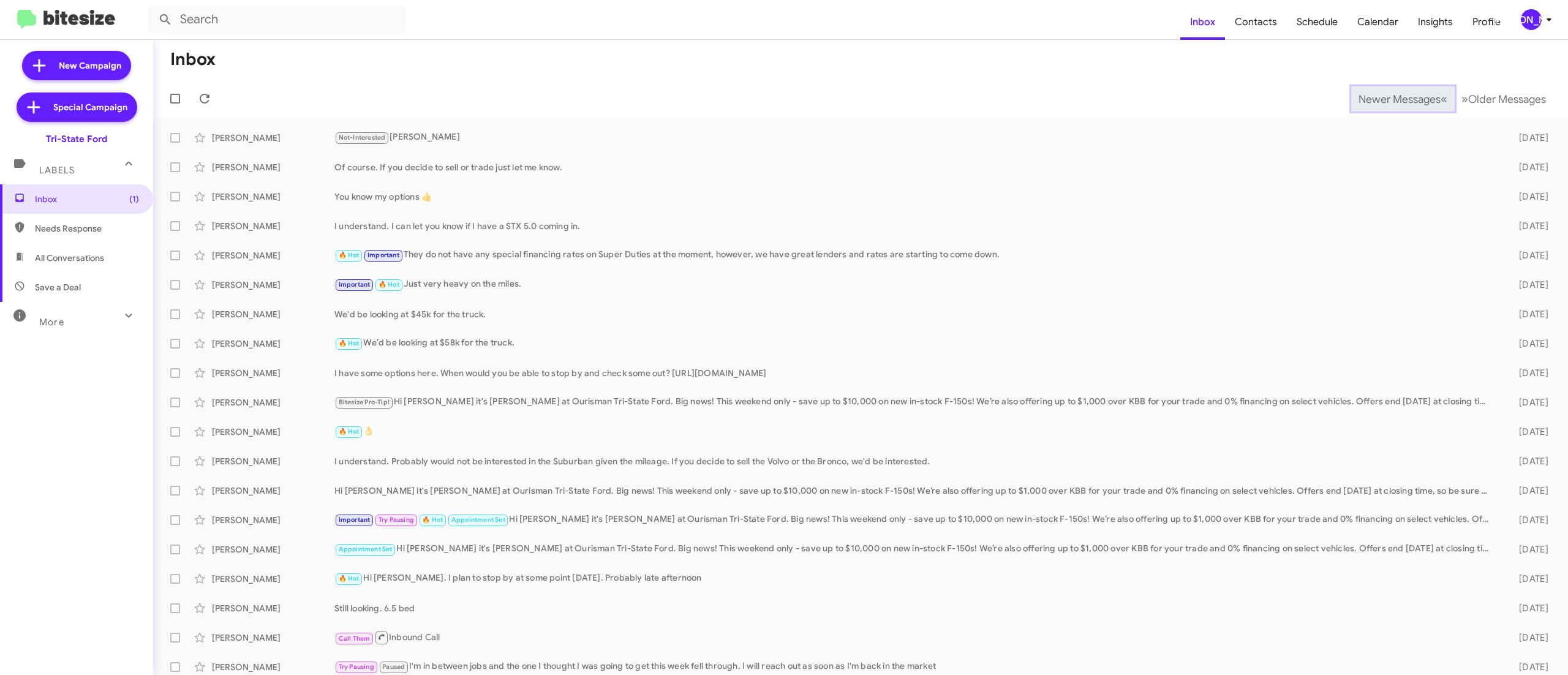
click at [1373, 98] on span "Newer Messages" at bounding box center [1400, 99] width 82 height 13
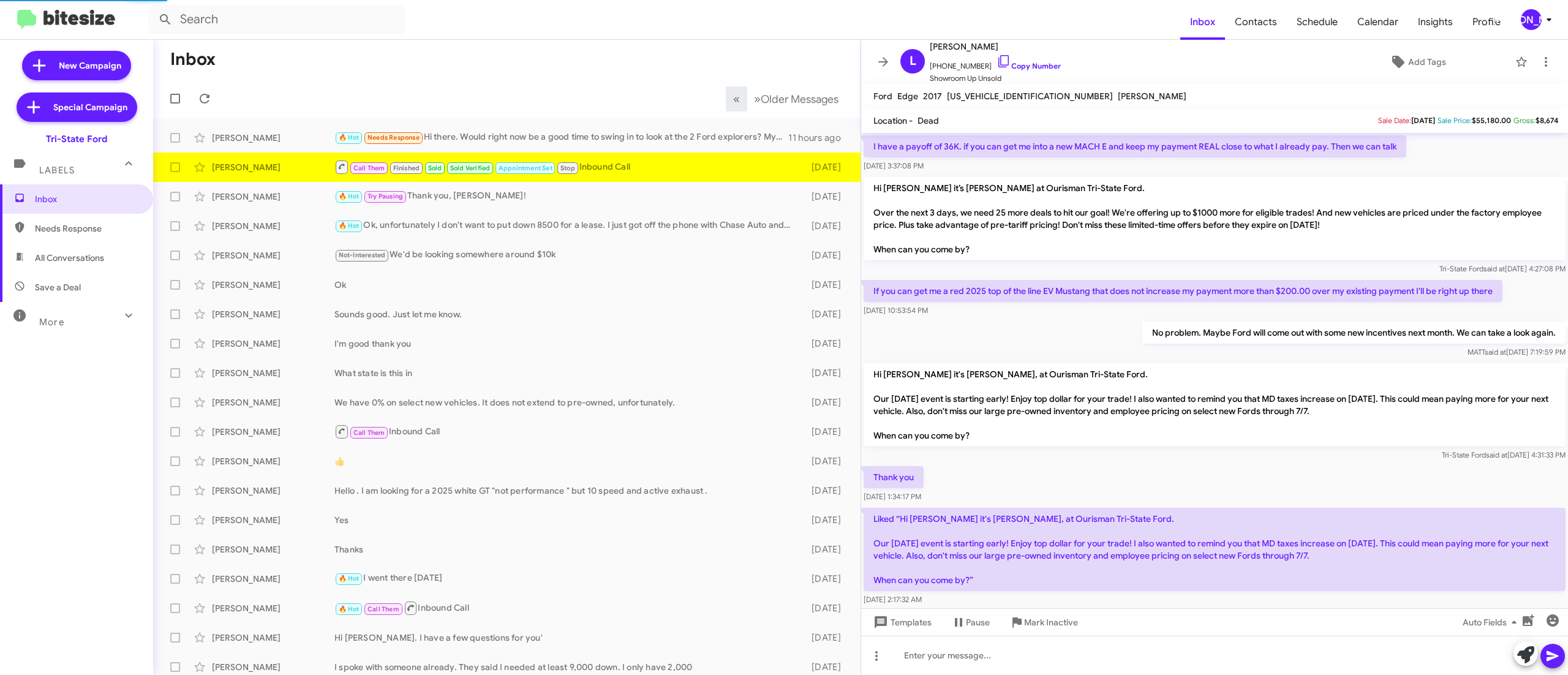
scroll to position [872, 0]
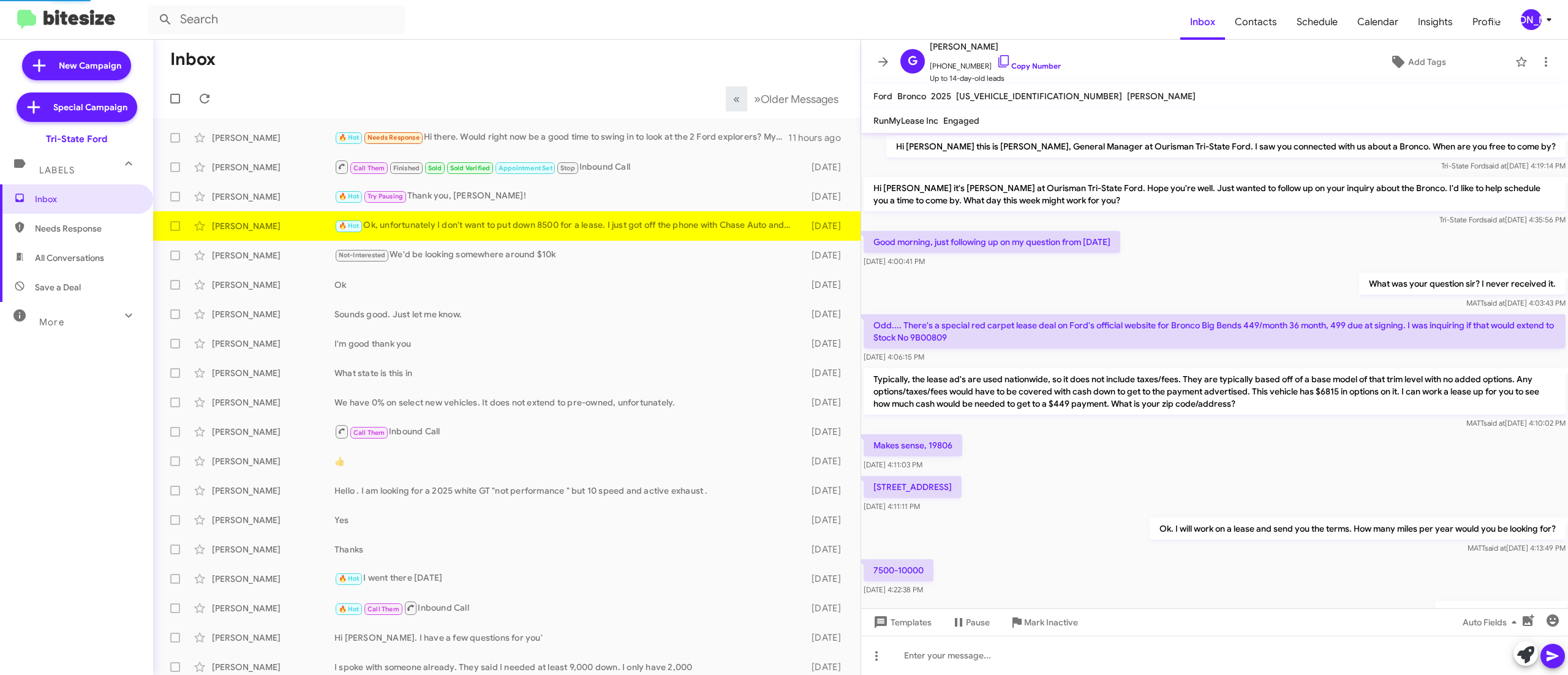
scroll to position [480, 0]
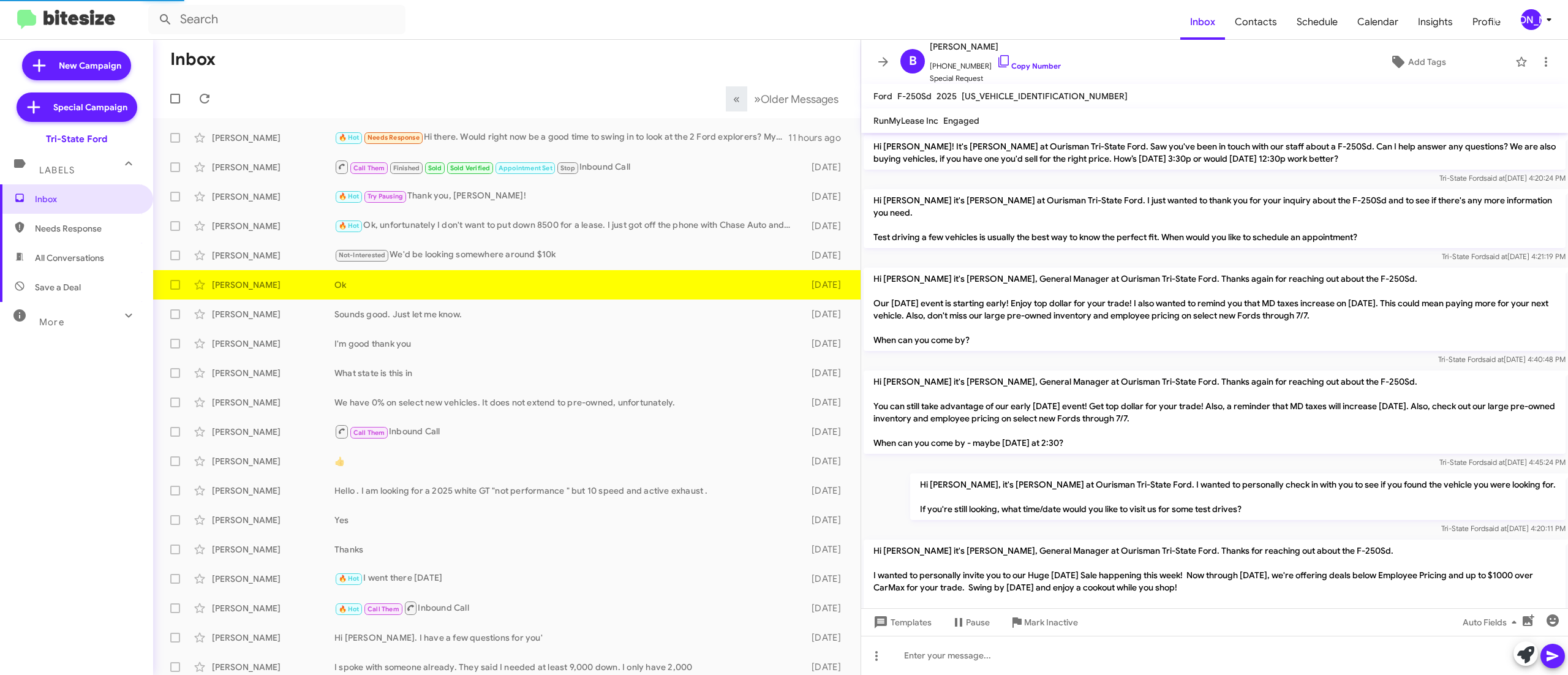
scroll to position [921, 0]
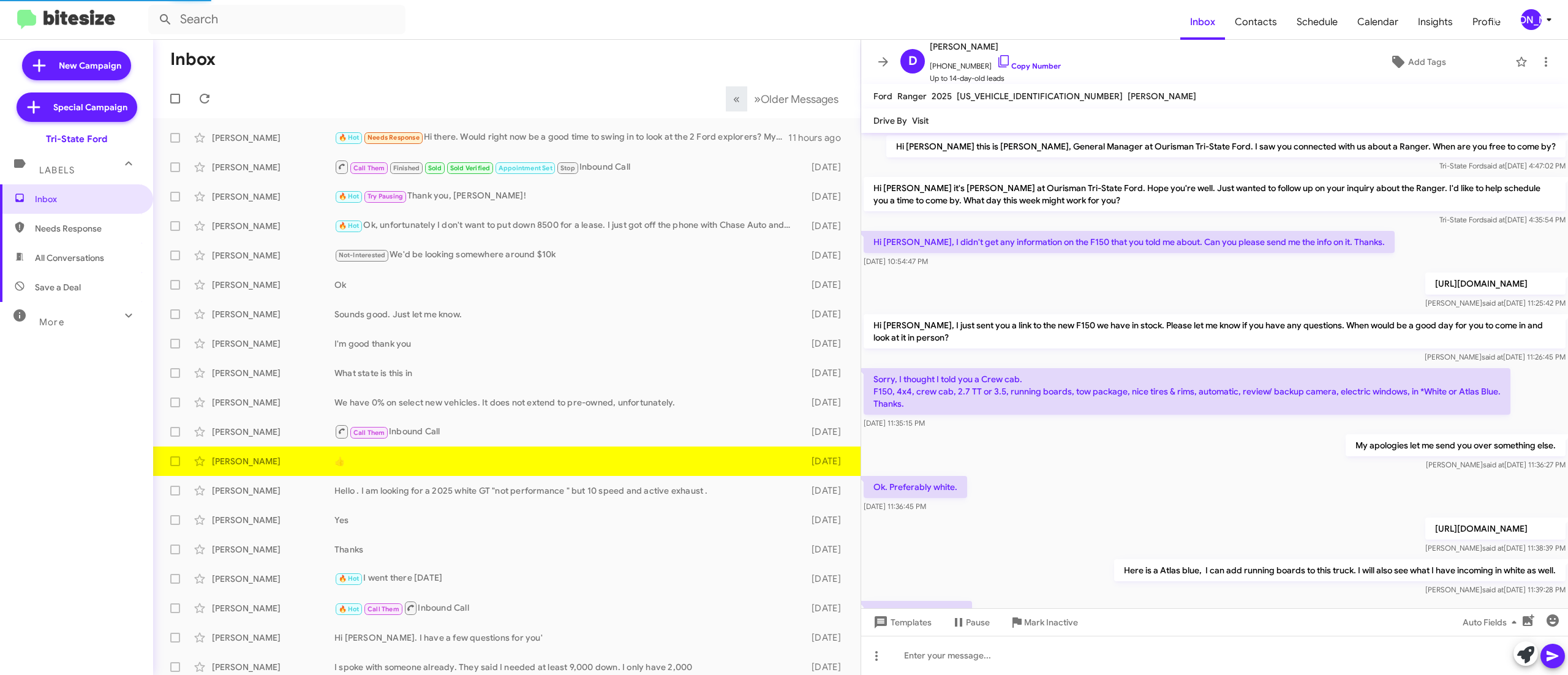
scroll to position [155, 0]
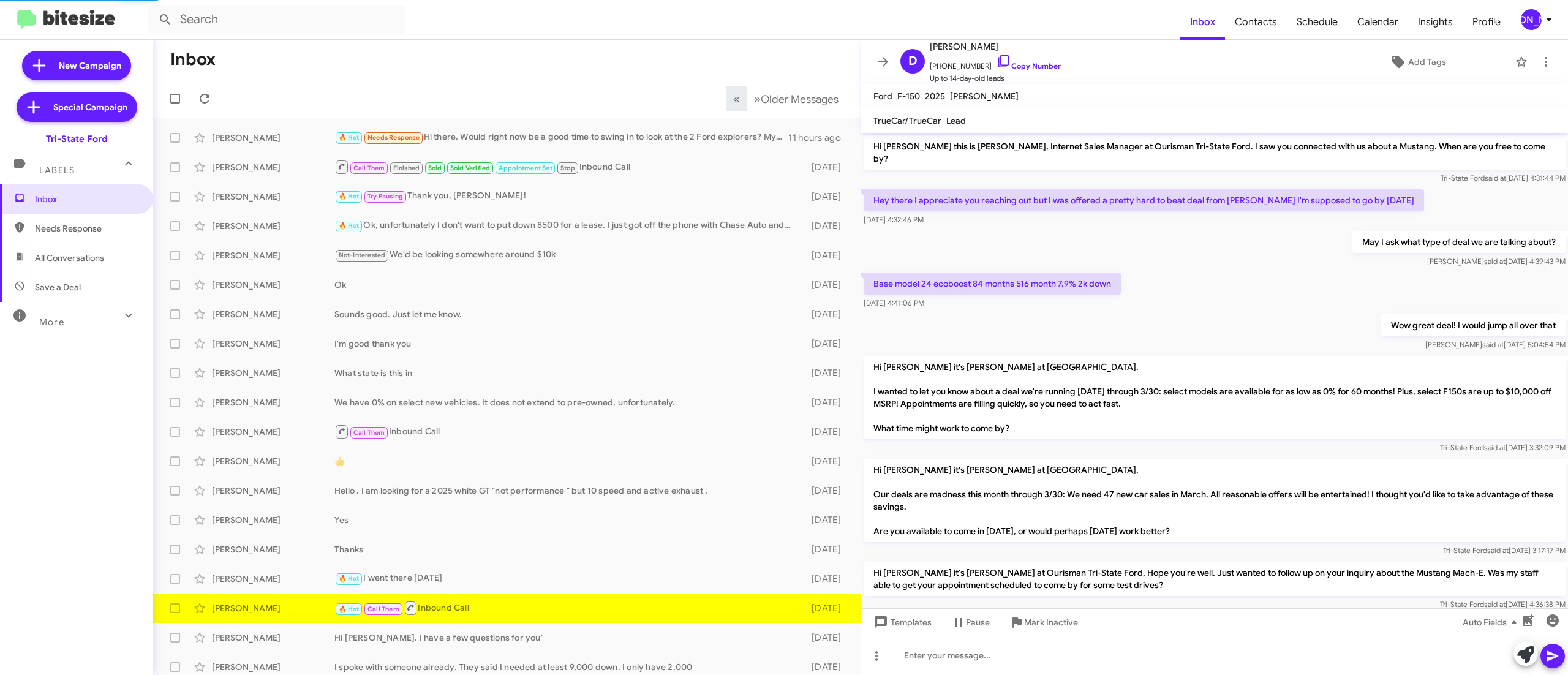
scroll to position [402, 0]
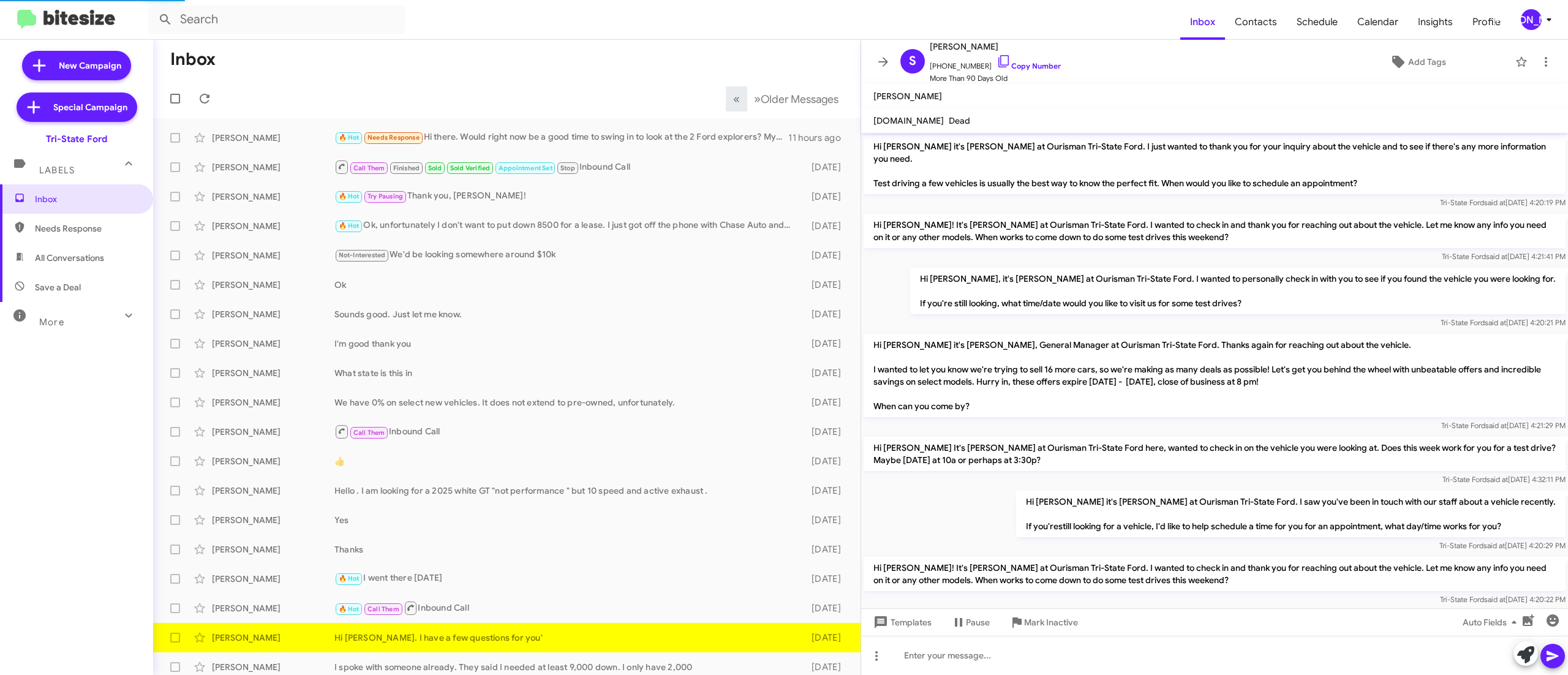
scroll to position [750, 0]
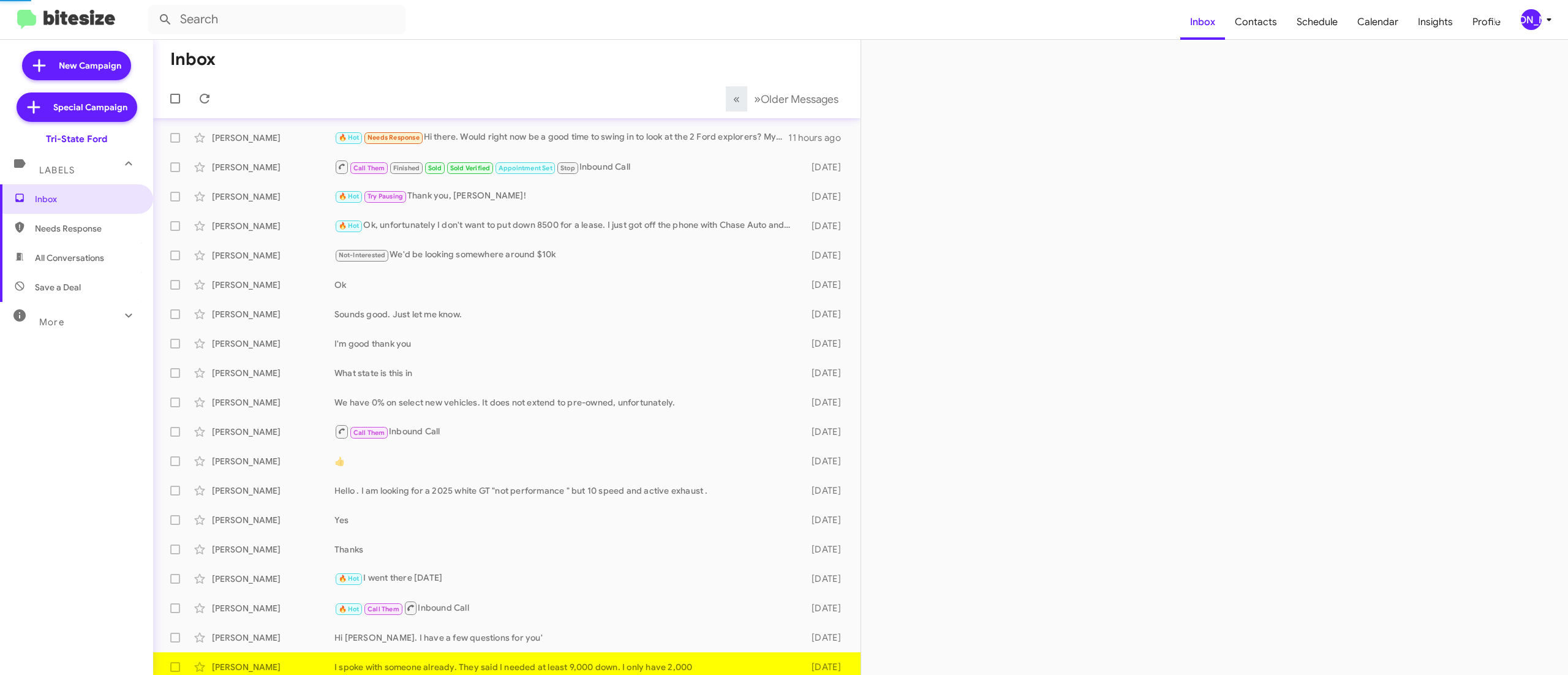
scroll to position [8, 0]
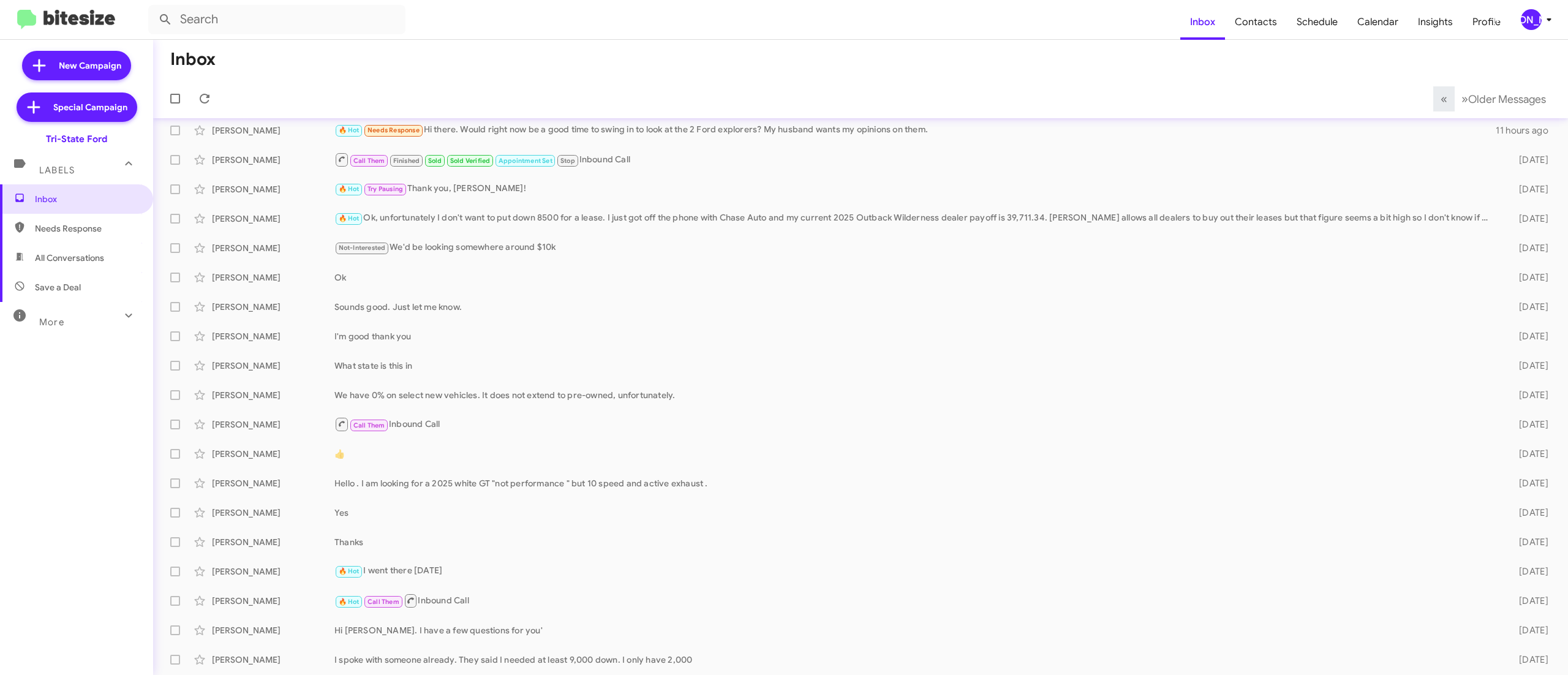
scroll to position [37, 0]
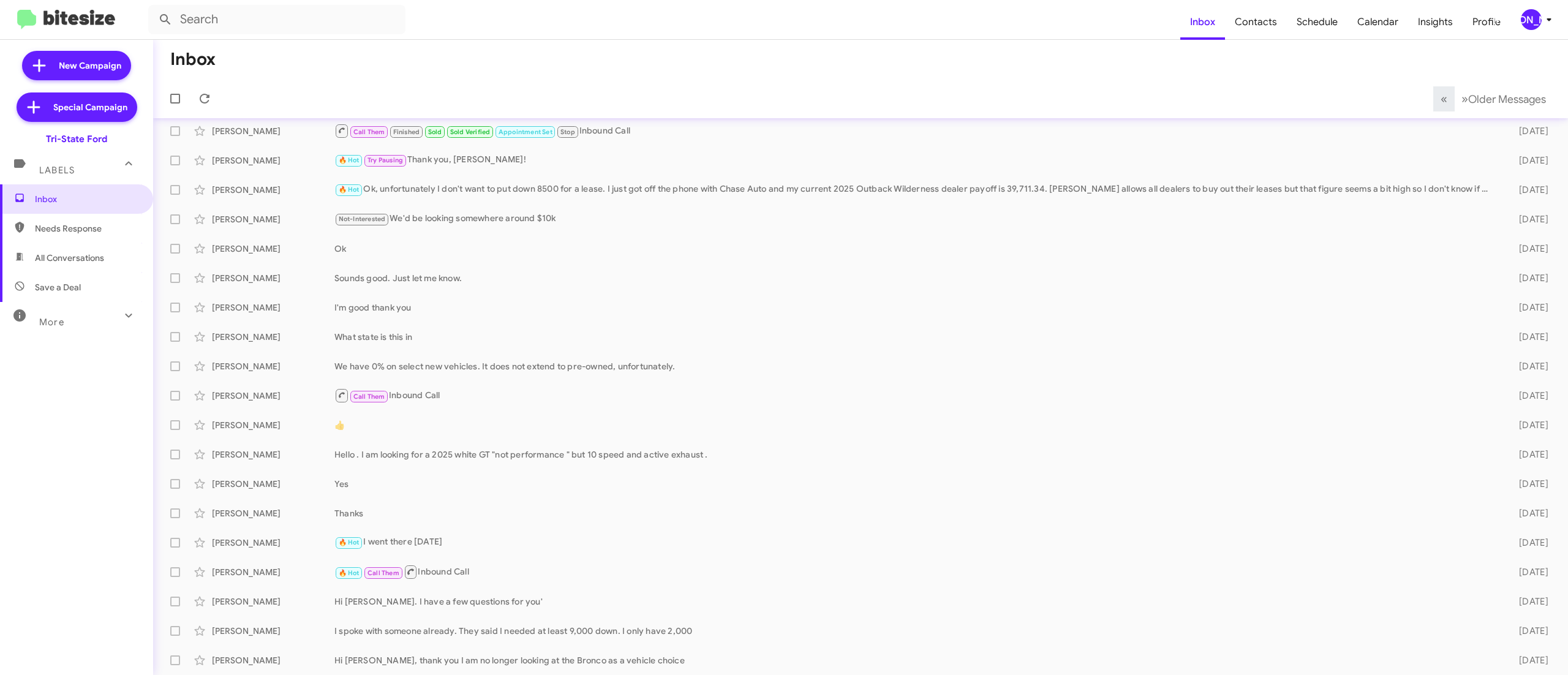
click at [1515, 16] on button "[PERSON_NAME]" at bounding box center [1532, 19] width 44 height 21
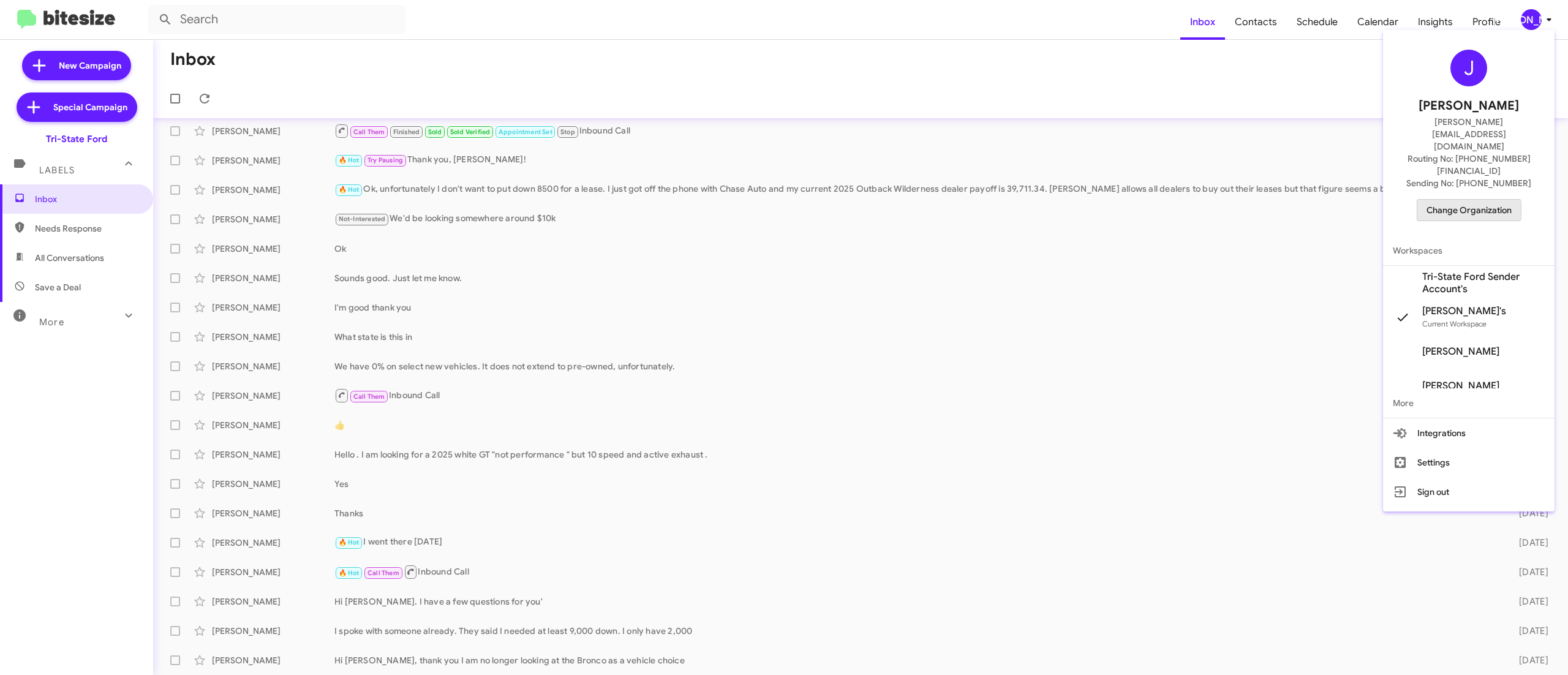
click at [1431, 200] on span "Change Organization" at bounding box center [1469, 210] width 85 height 21
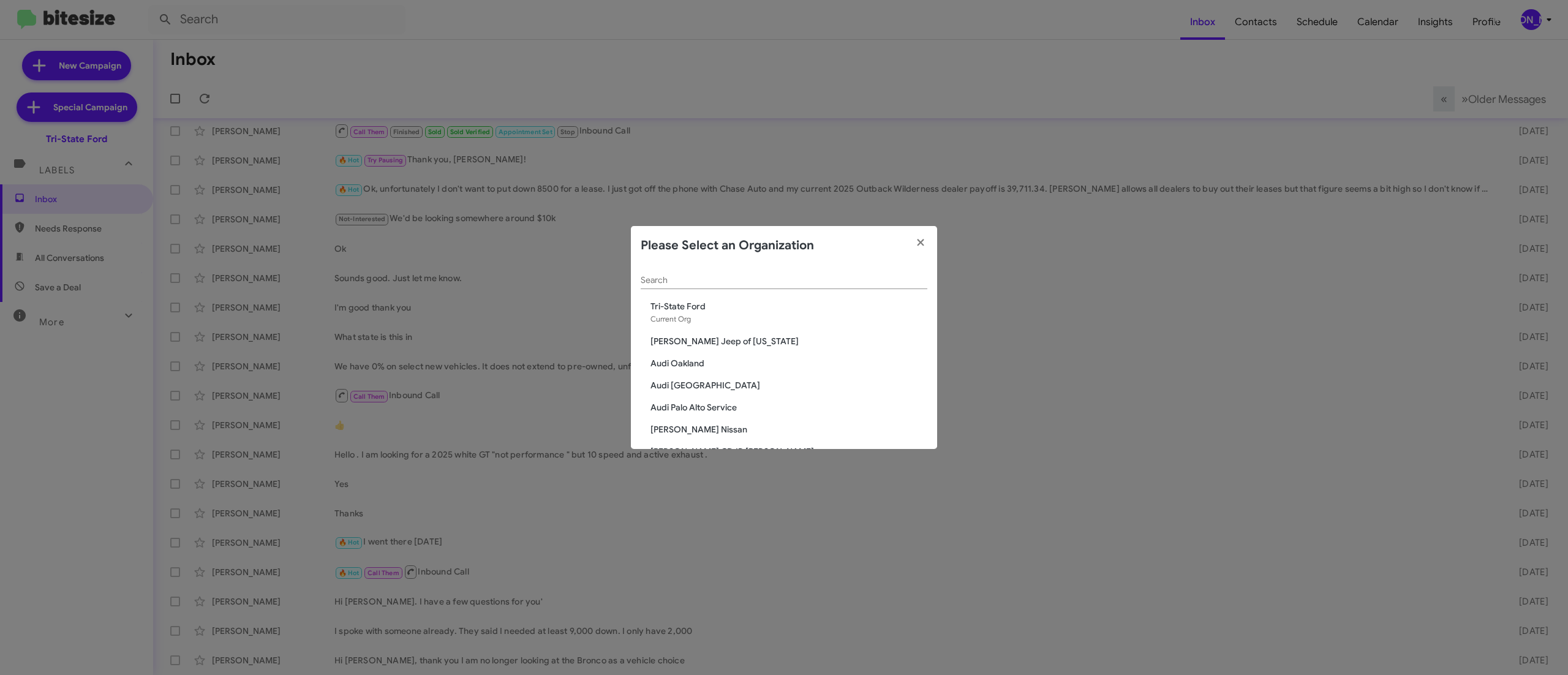
click at [821, 280] on input "Search" at bounding box center [784, 280] width 287 height 10
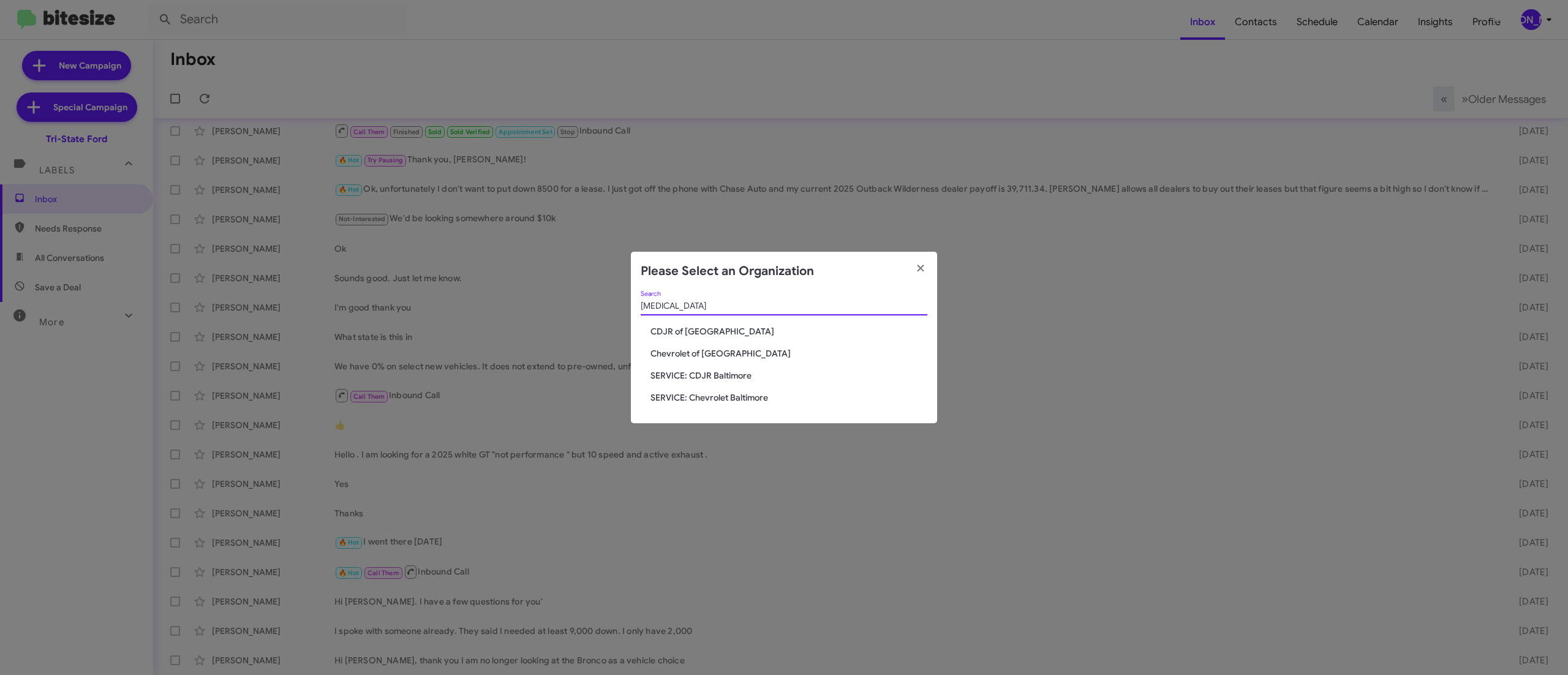
type input "bal"
click at [727, 357] on span "Chevrolet of [GEOGRAPHIC_DATA]" at bounding box center [789, 354] width 277 height 12
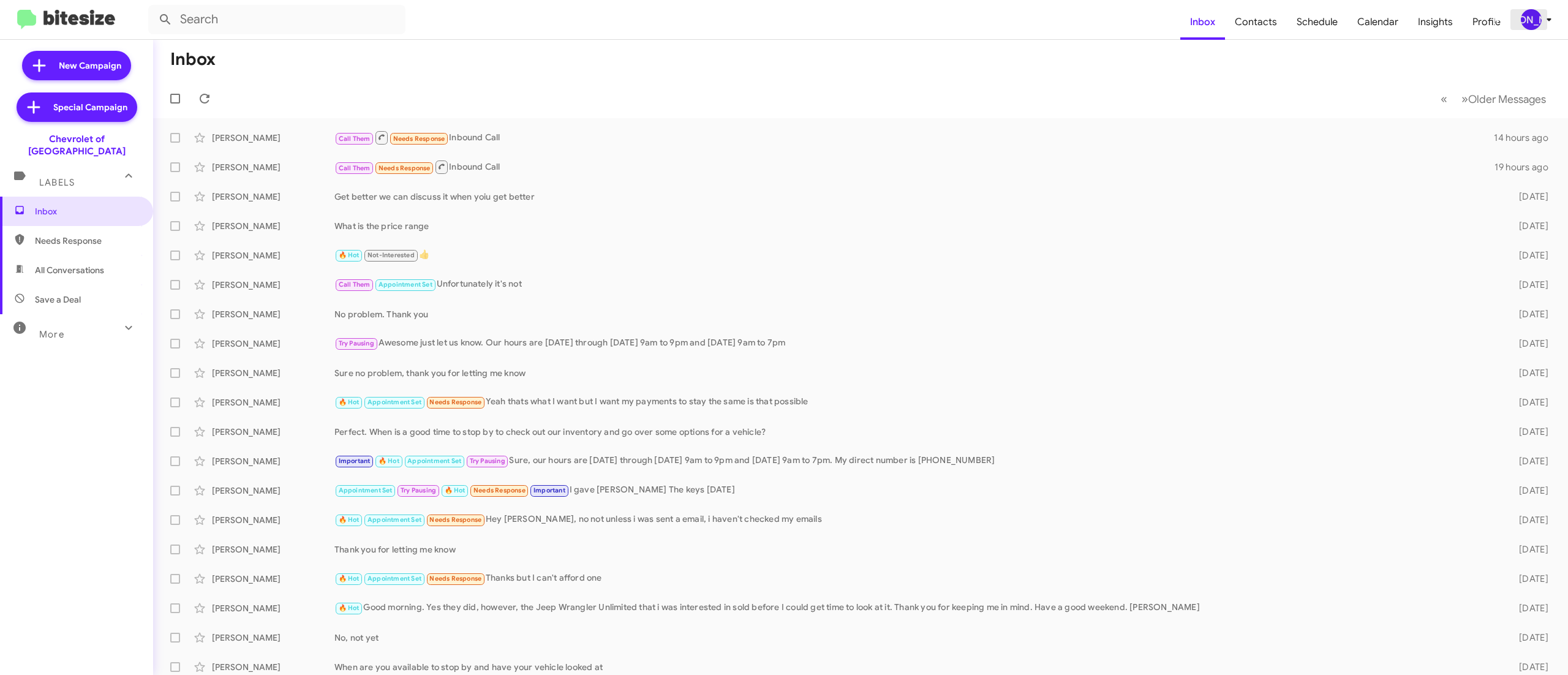
click at [1524, 27] on div "[PERSON_NAME]" at bounding box center [1531, 19] width 21 height 21
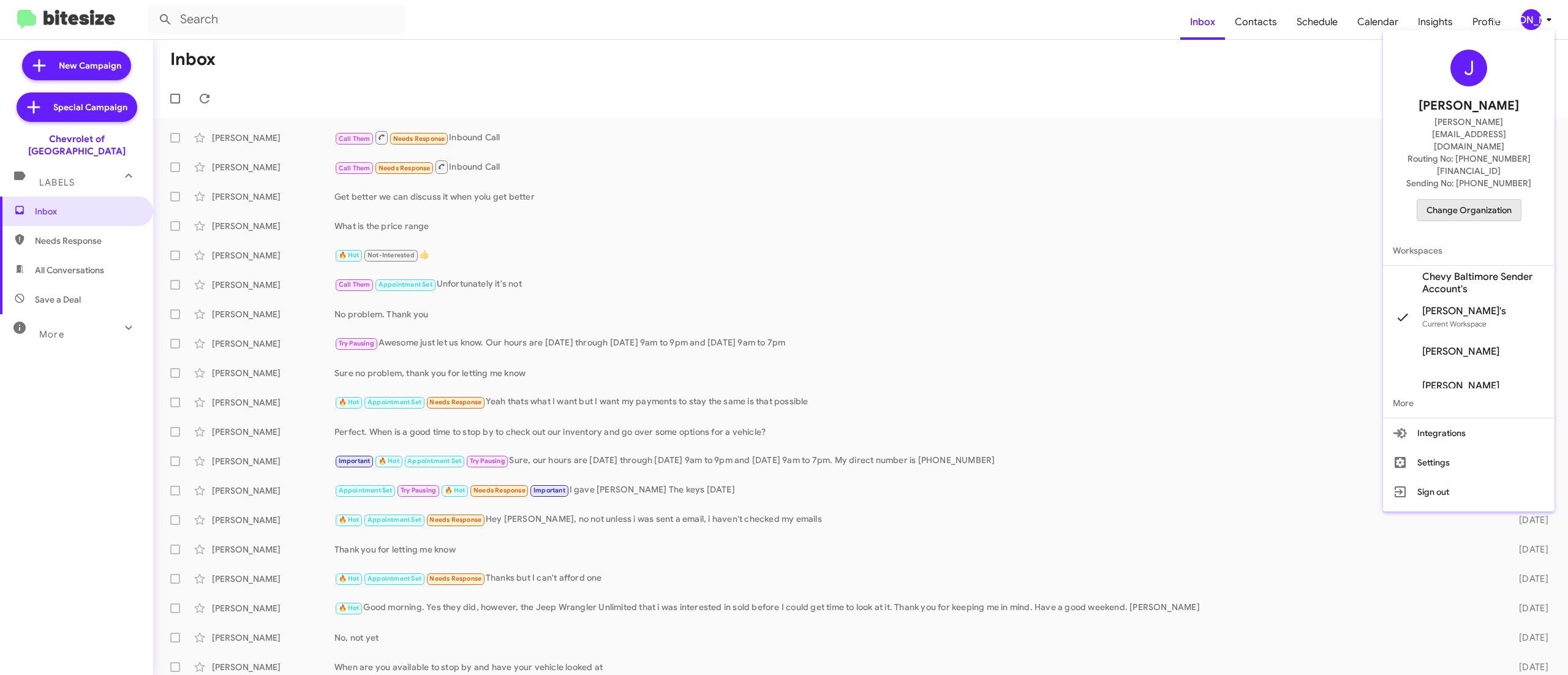
click at [1459, 200] on span "Change Organization" at bounding box center [1469, 210] width 85 height 21
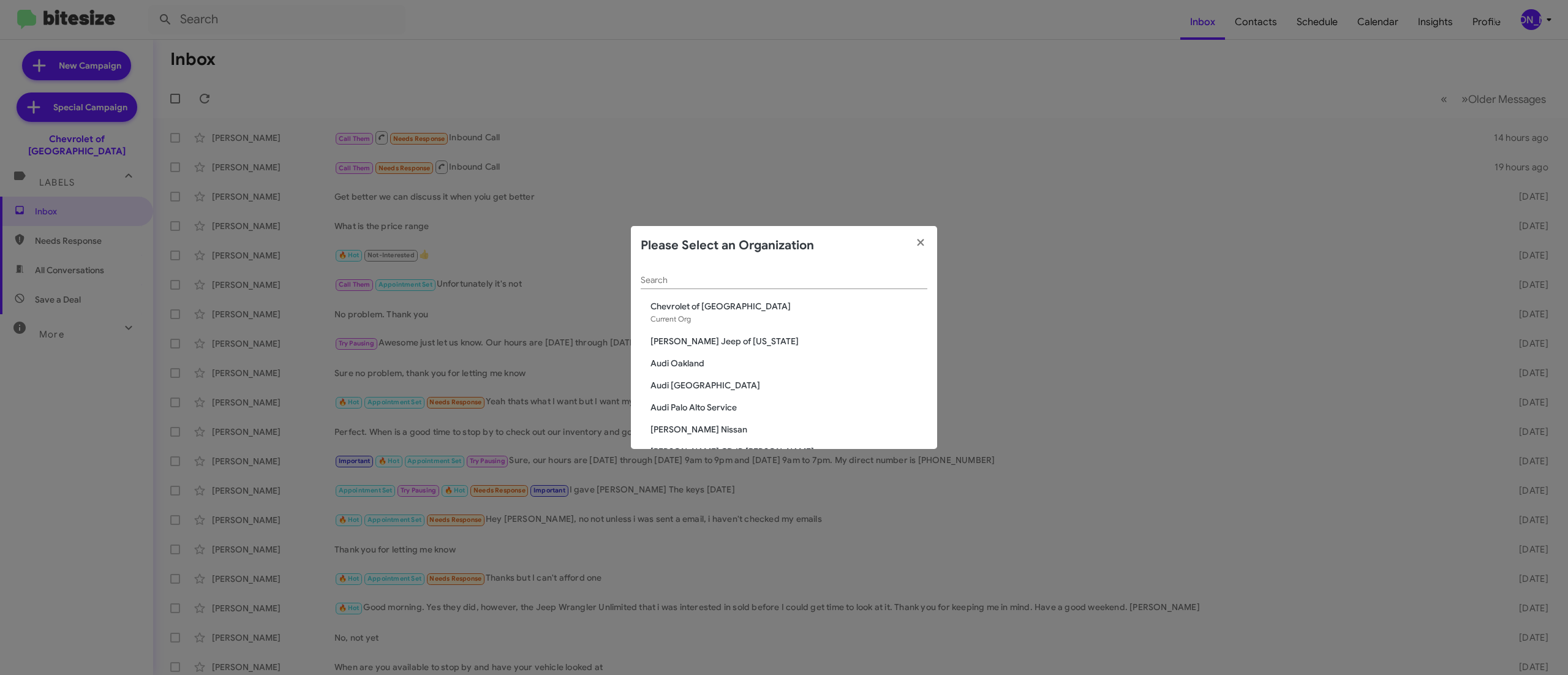
click at [792, 287] on div "Search" at bounding box center [784, 276] width 287 height 24
click at [804, 282] on input "Search" at bounding box center [784, 280] width 287 height 10
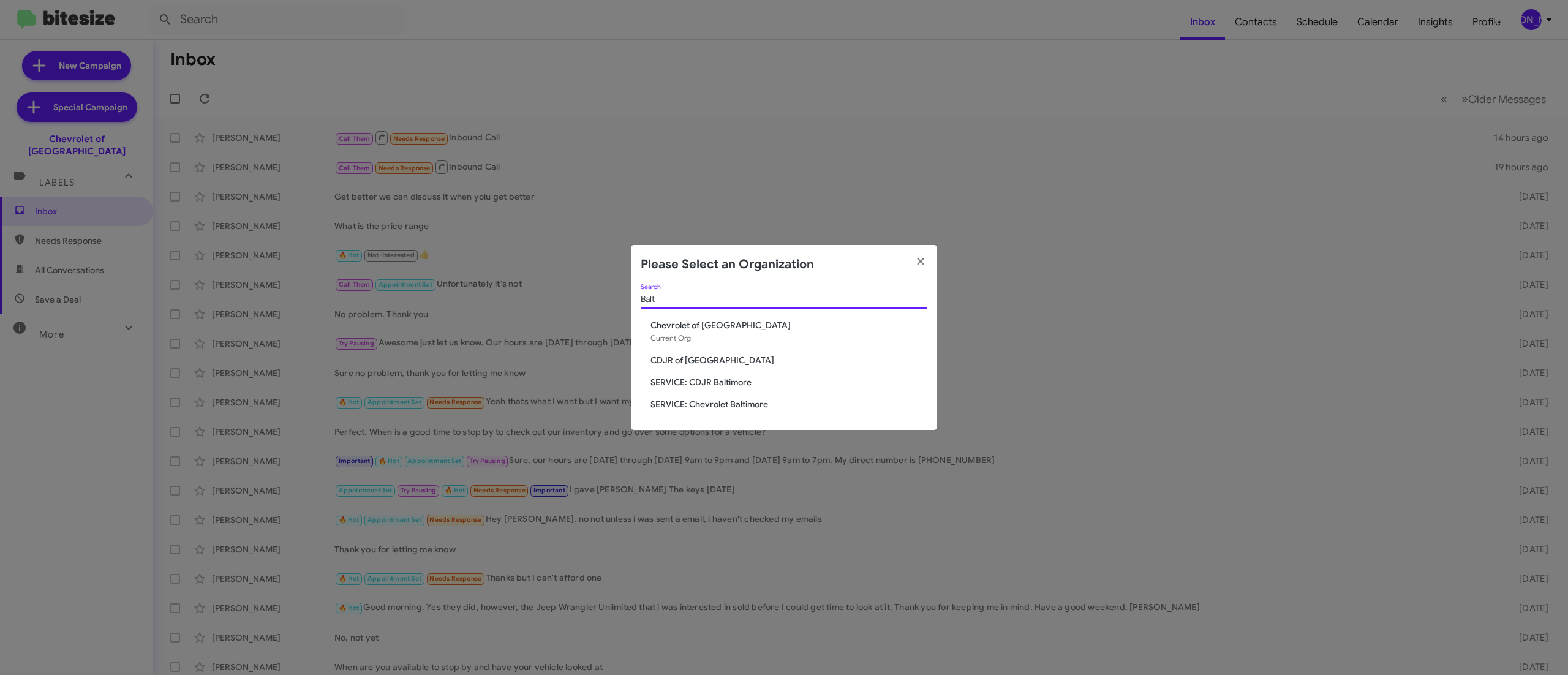
type input "Balt"
click at [691, 359] on span "CDJR of [GEOGRAPHIC_DATA]" at bounding box center [789, 360] width 277 height 12
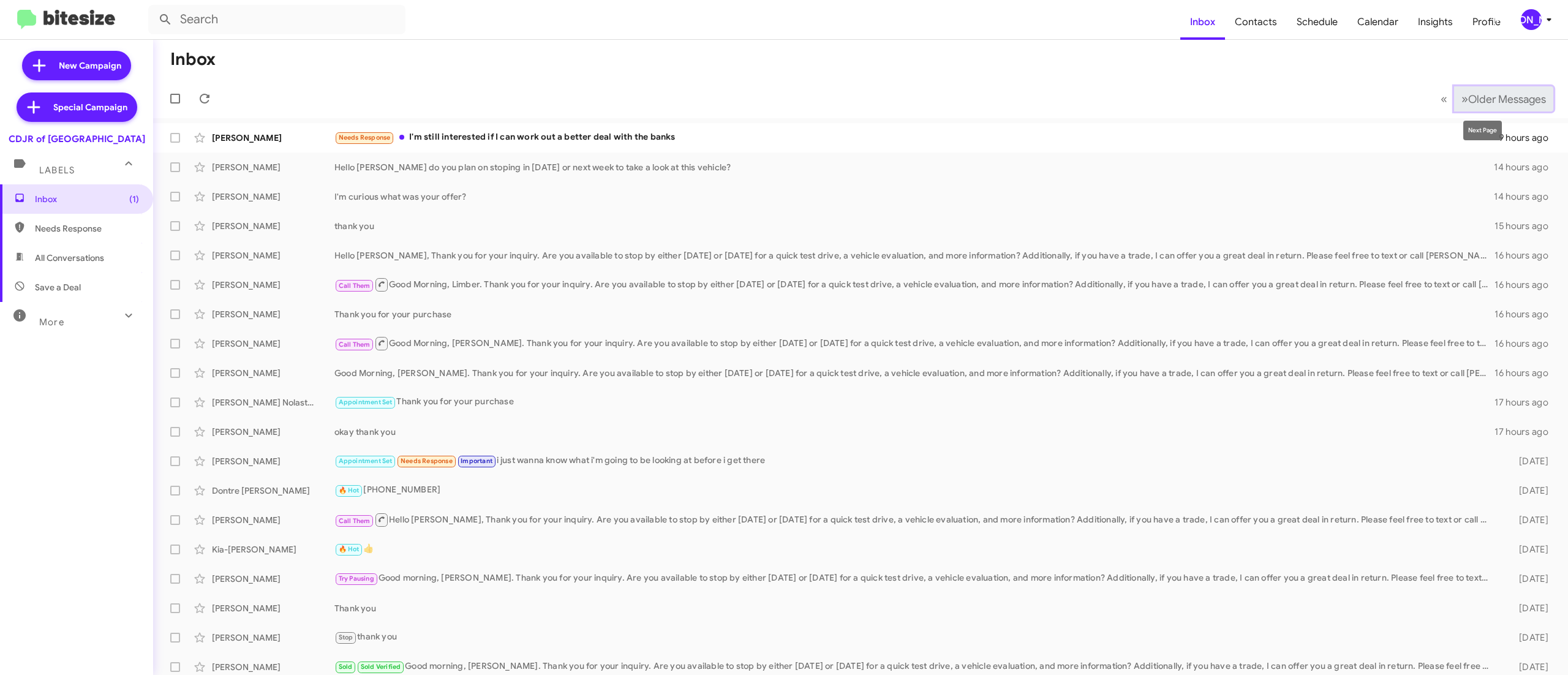
click at [1468, 98] on span "Older Messages" at bounding box center [1507, 99] width 78 height 13
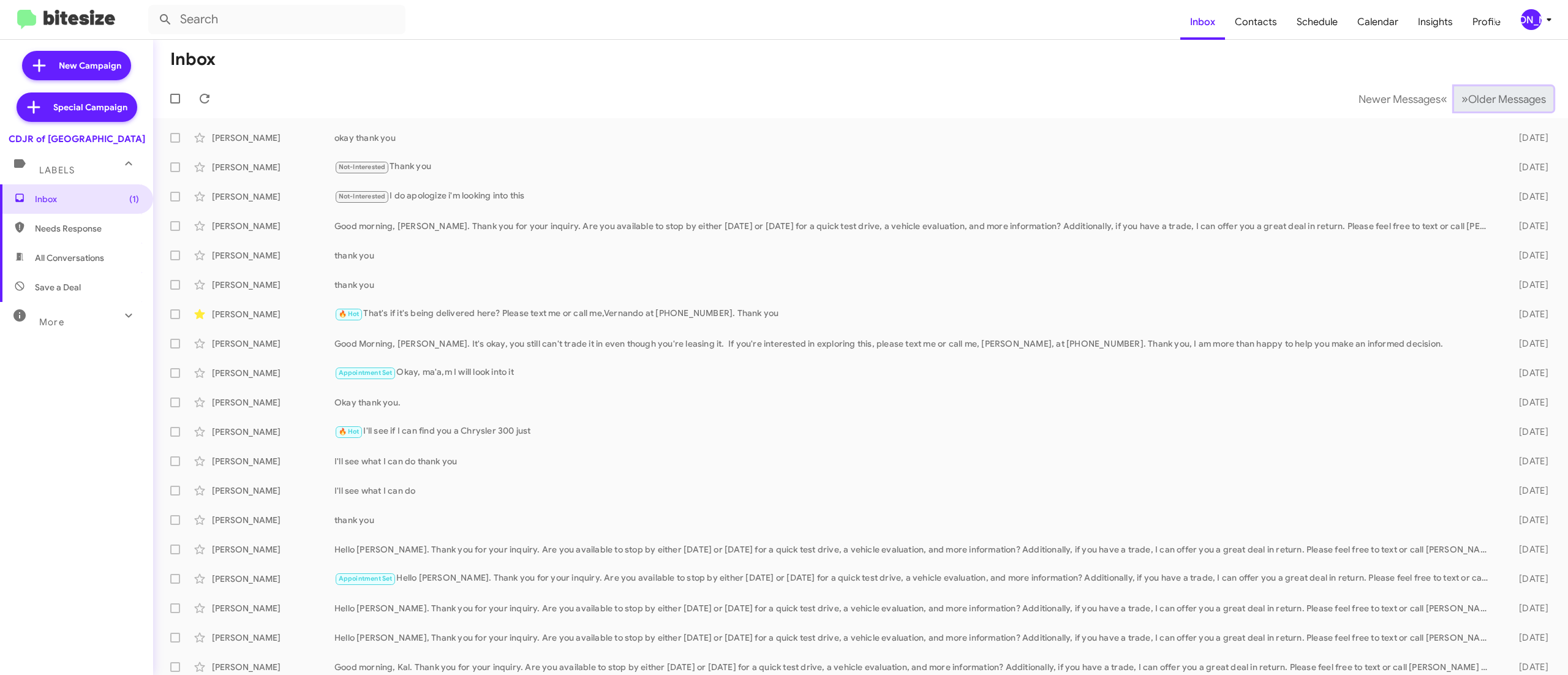
click at [1468, 98] on span "Older Messages" at bounding box center [1507, 99] width 78 height 13
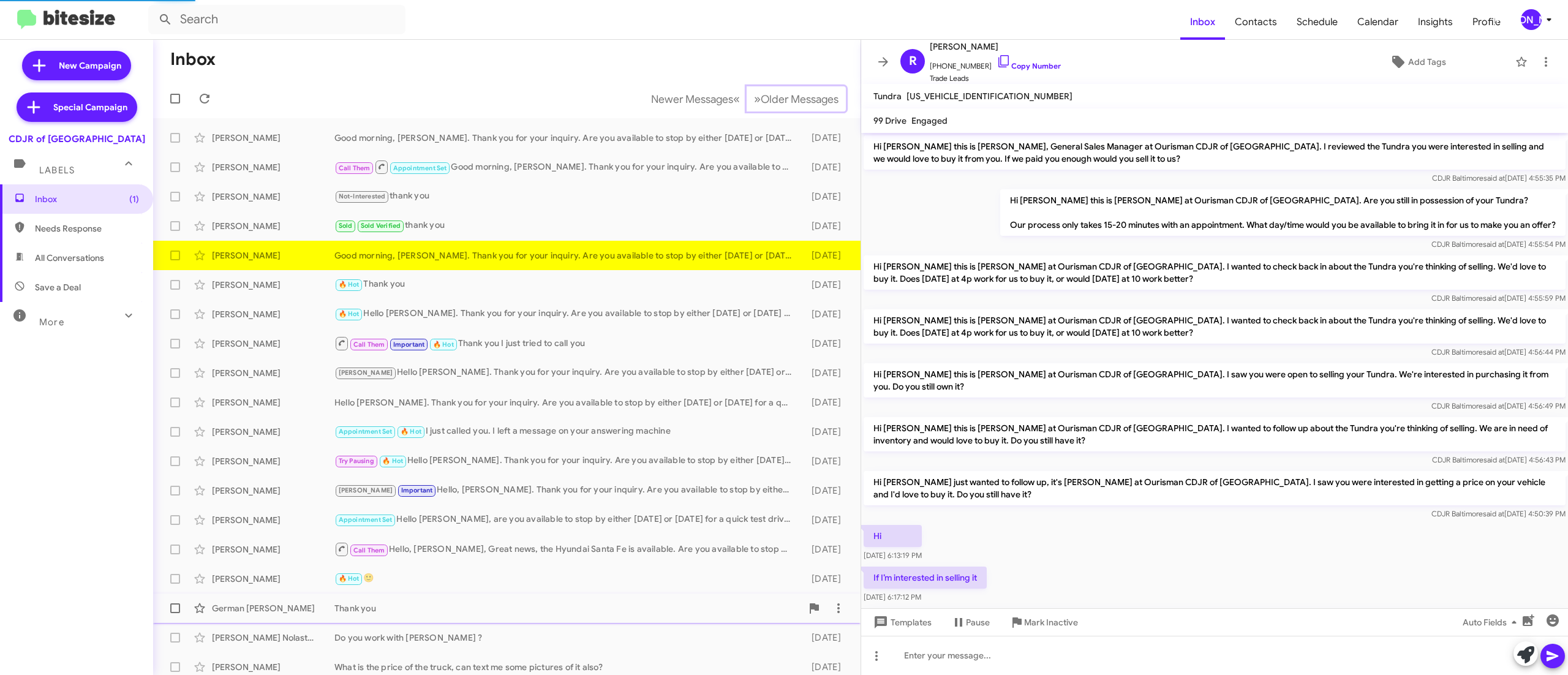
scroll to position [82, 0]
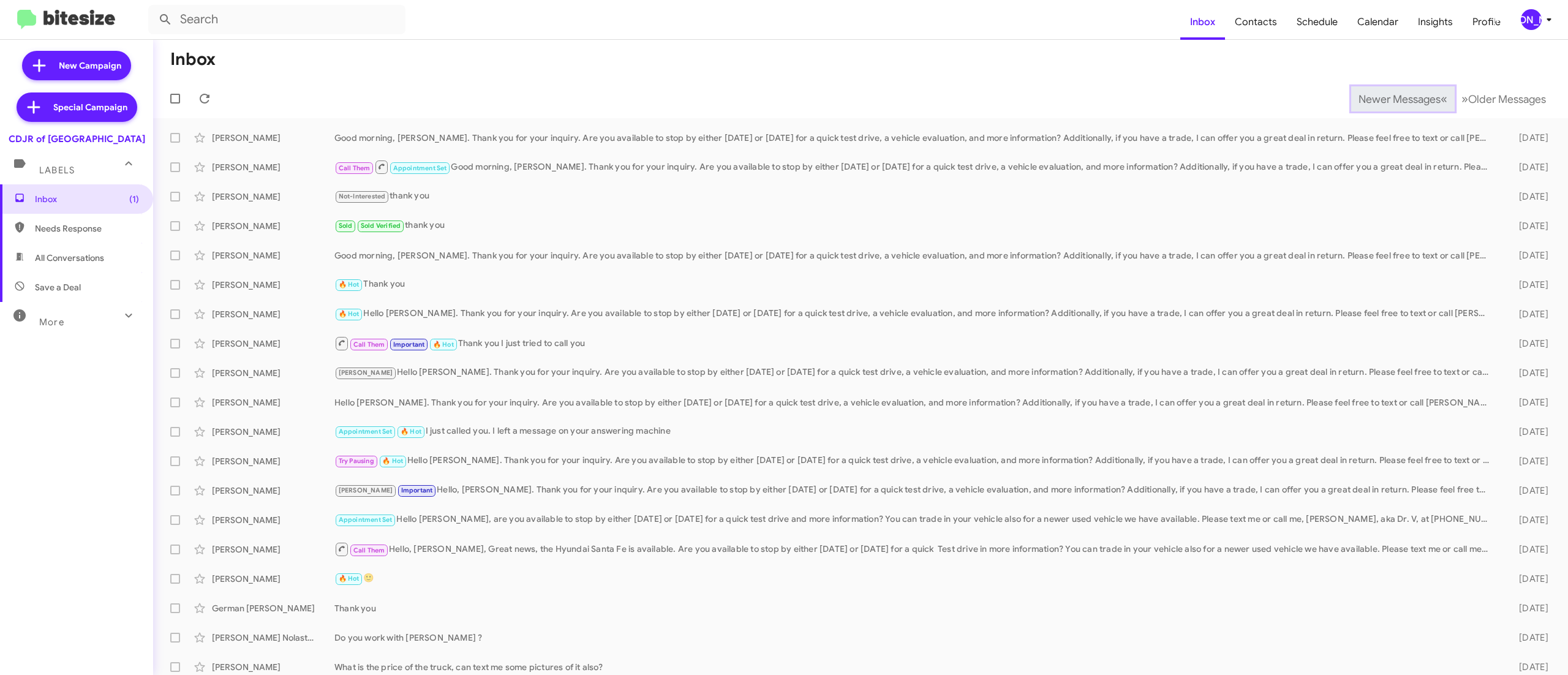
click at [1373, 98] on span "Newer Messages" at bounding box center [1400, 99] width 82 height 13
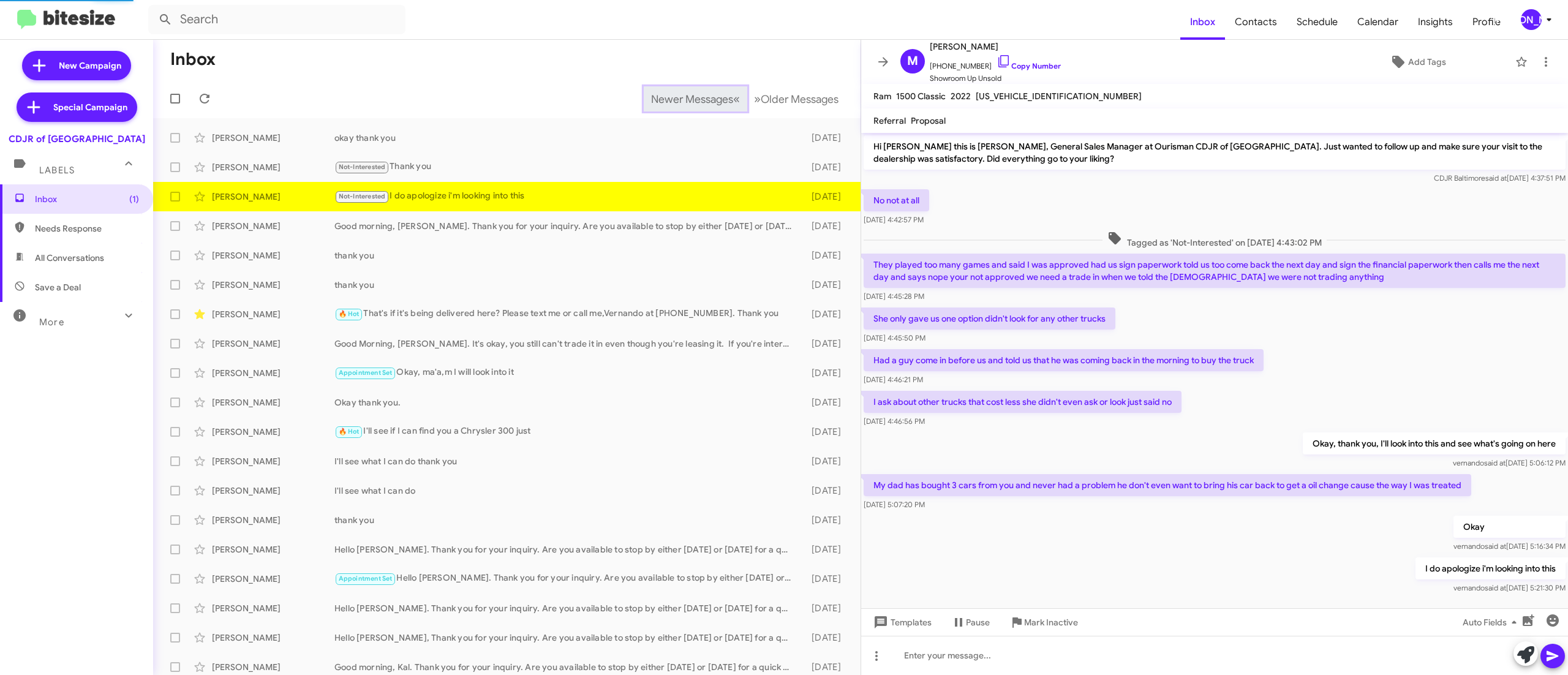
scroll to position [23, 0]
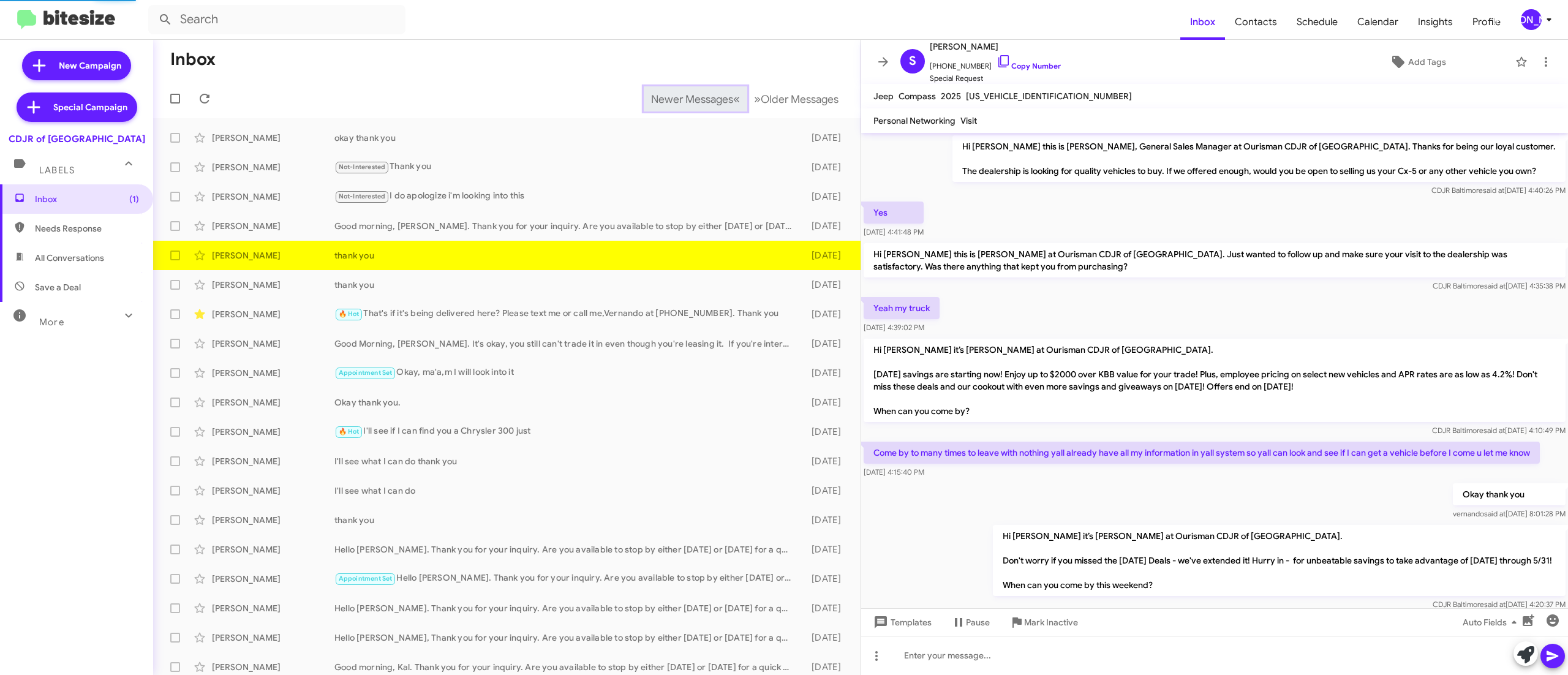
scroll to position [470, 0]
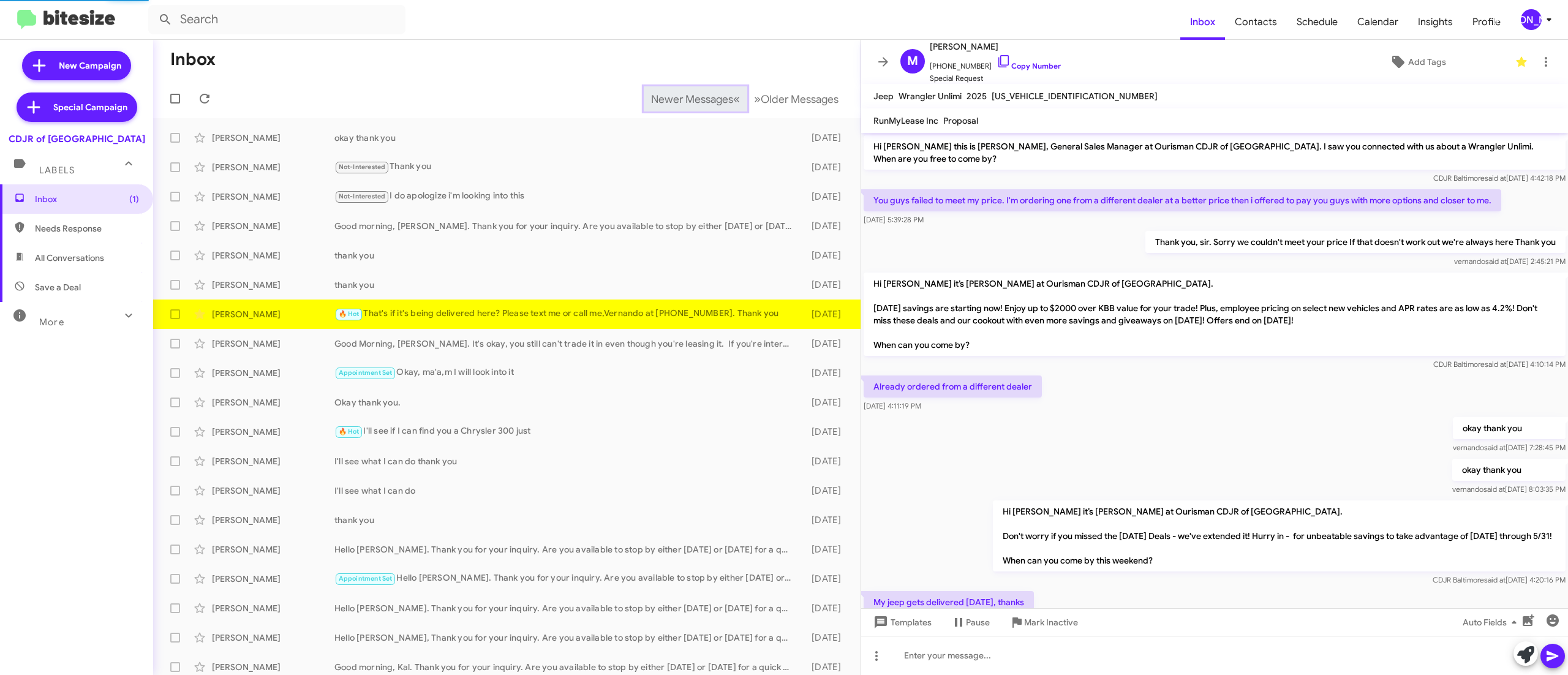
scroll to position [140, 0]
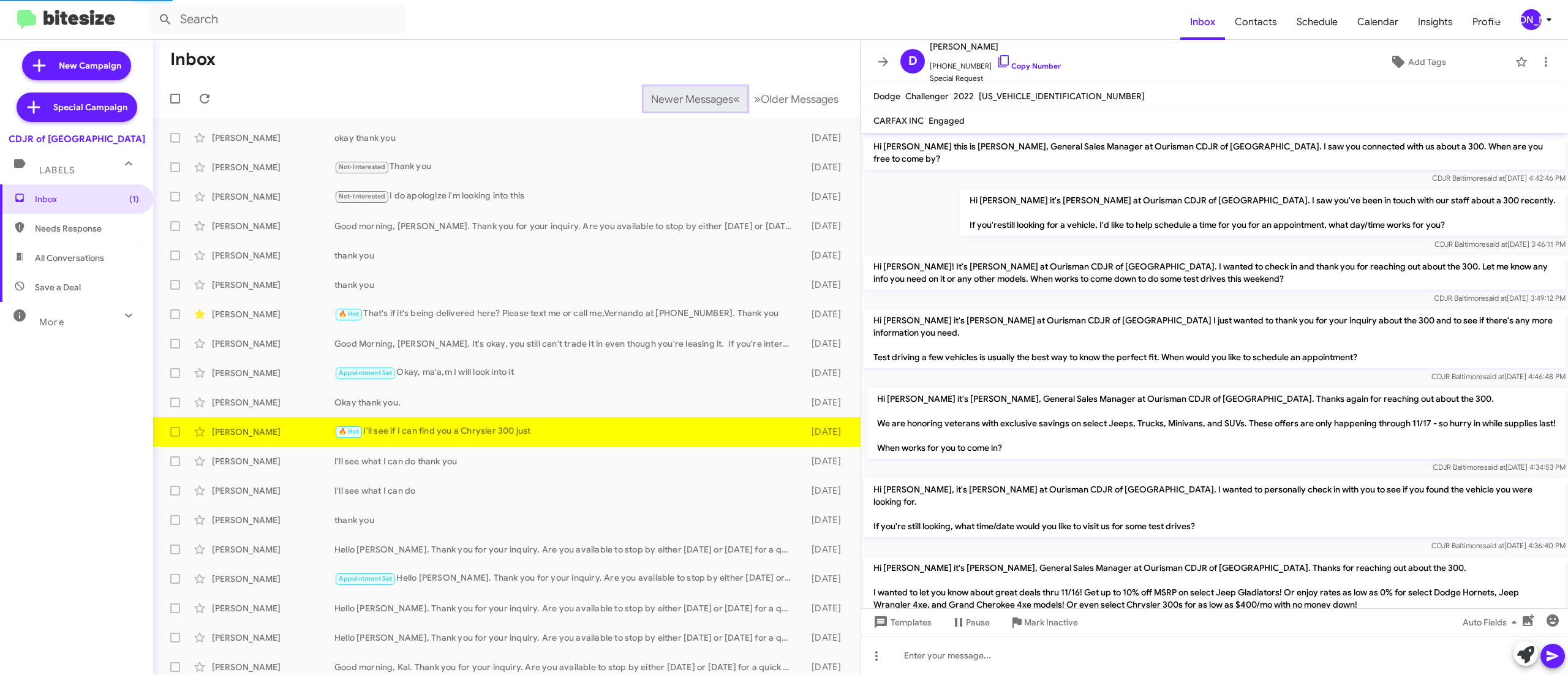
scroll to position [848, 0]
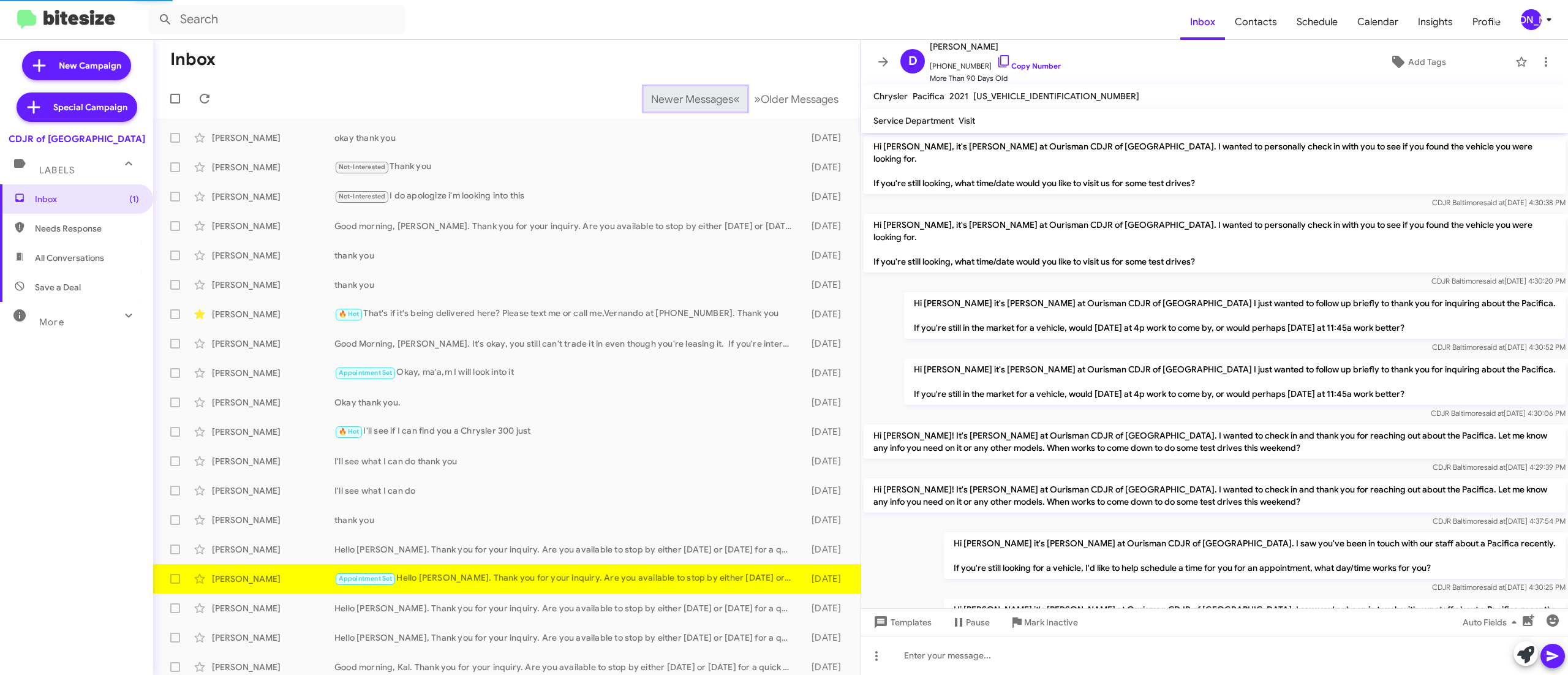
scroll to position [750, 0]
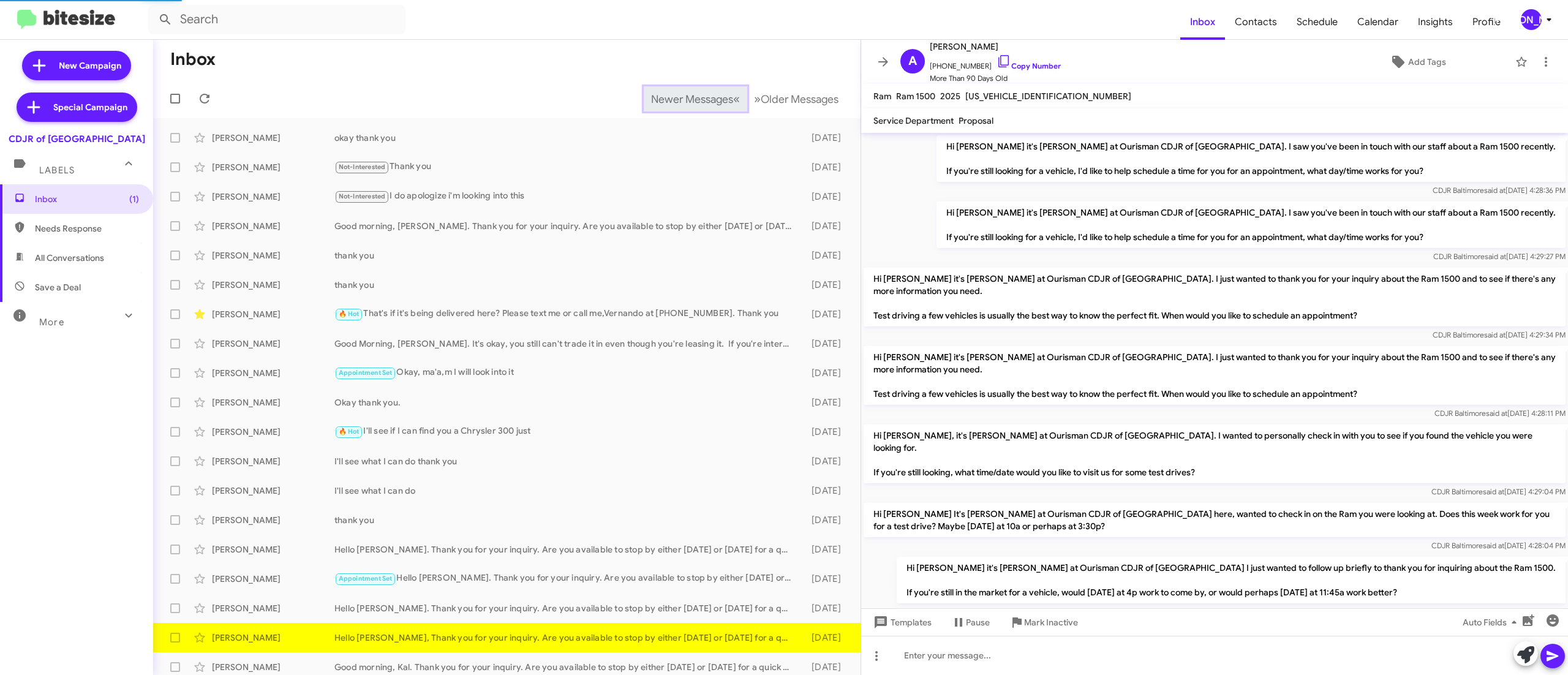
scroll to position [811, 0]
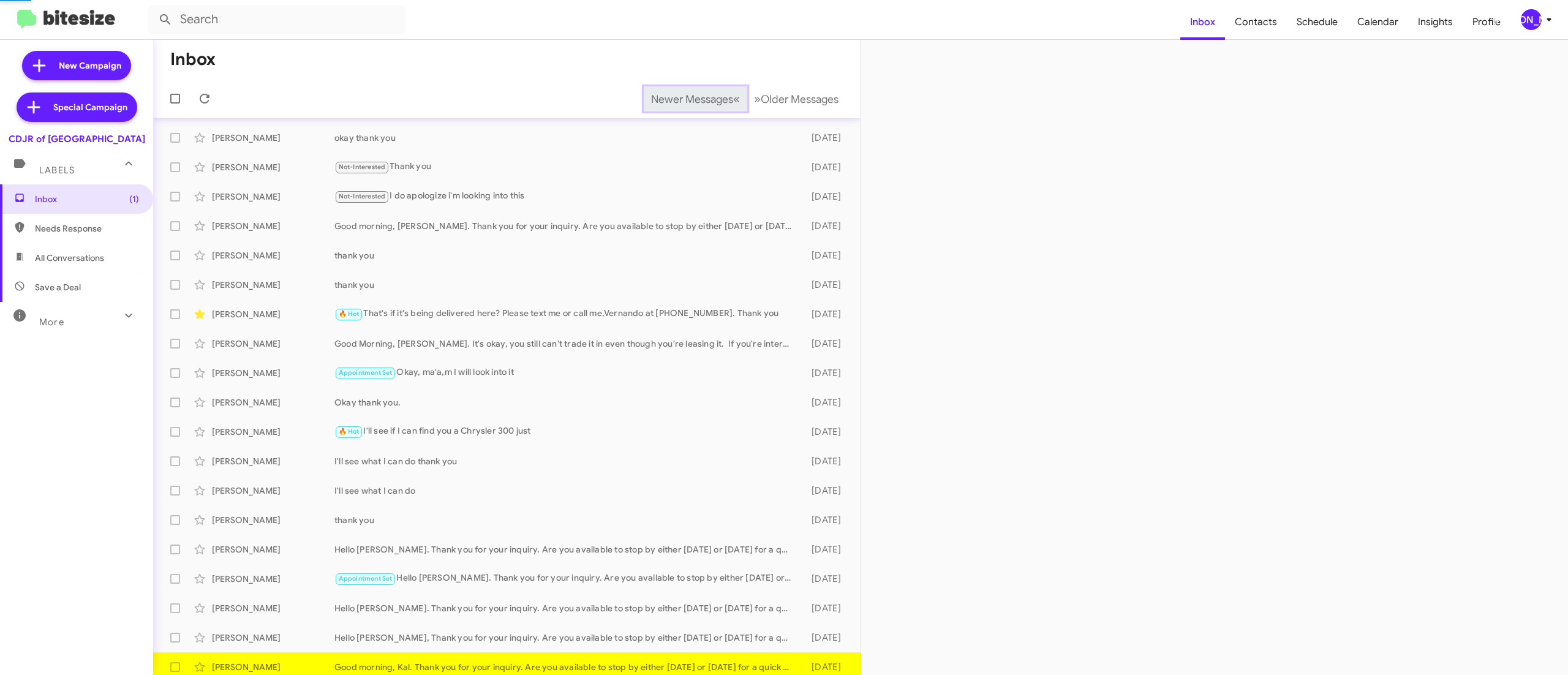
scroll to position [8, 0]
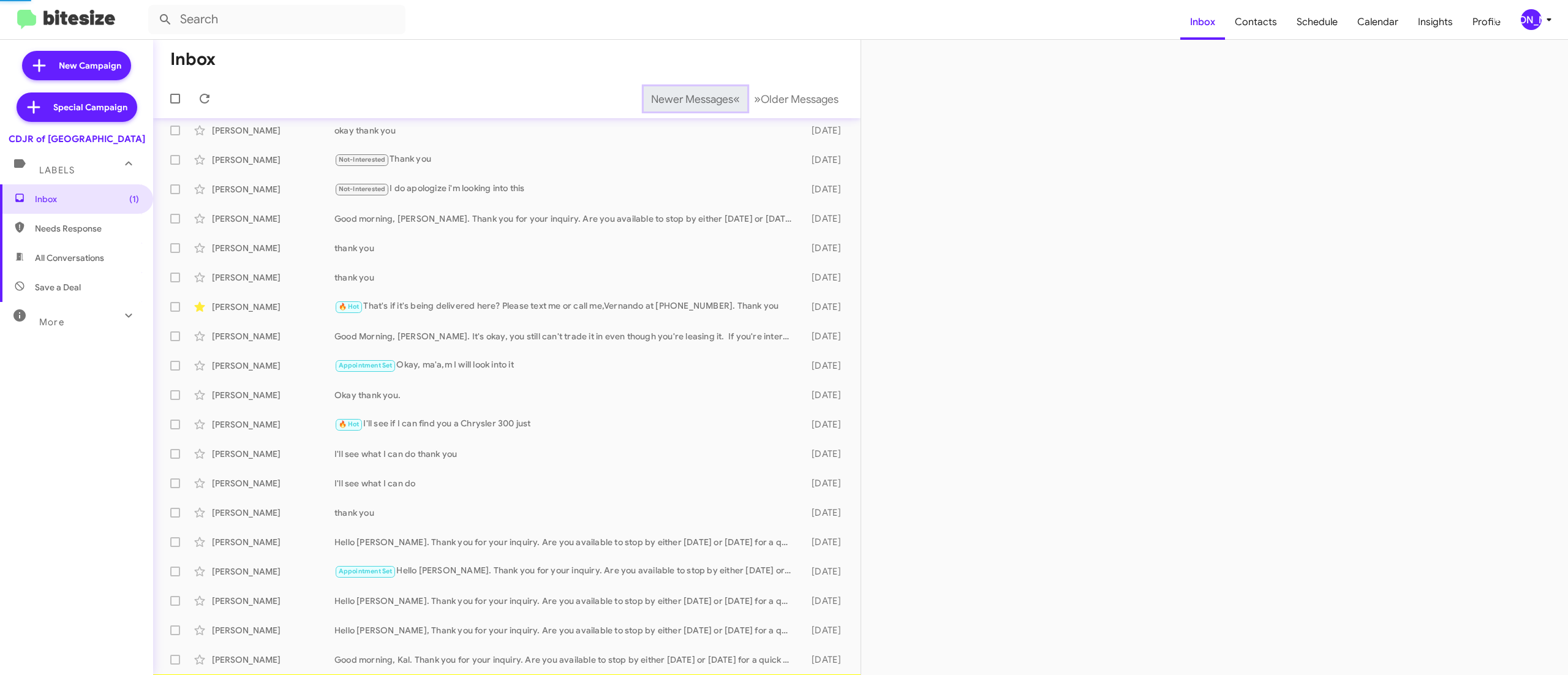
scroll to position [37, 0]
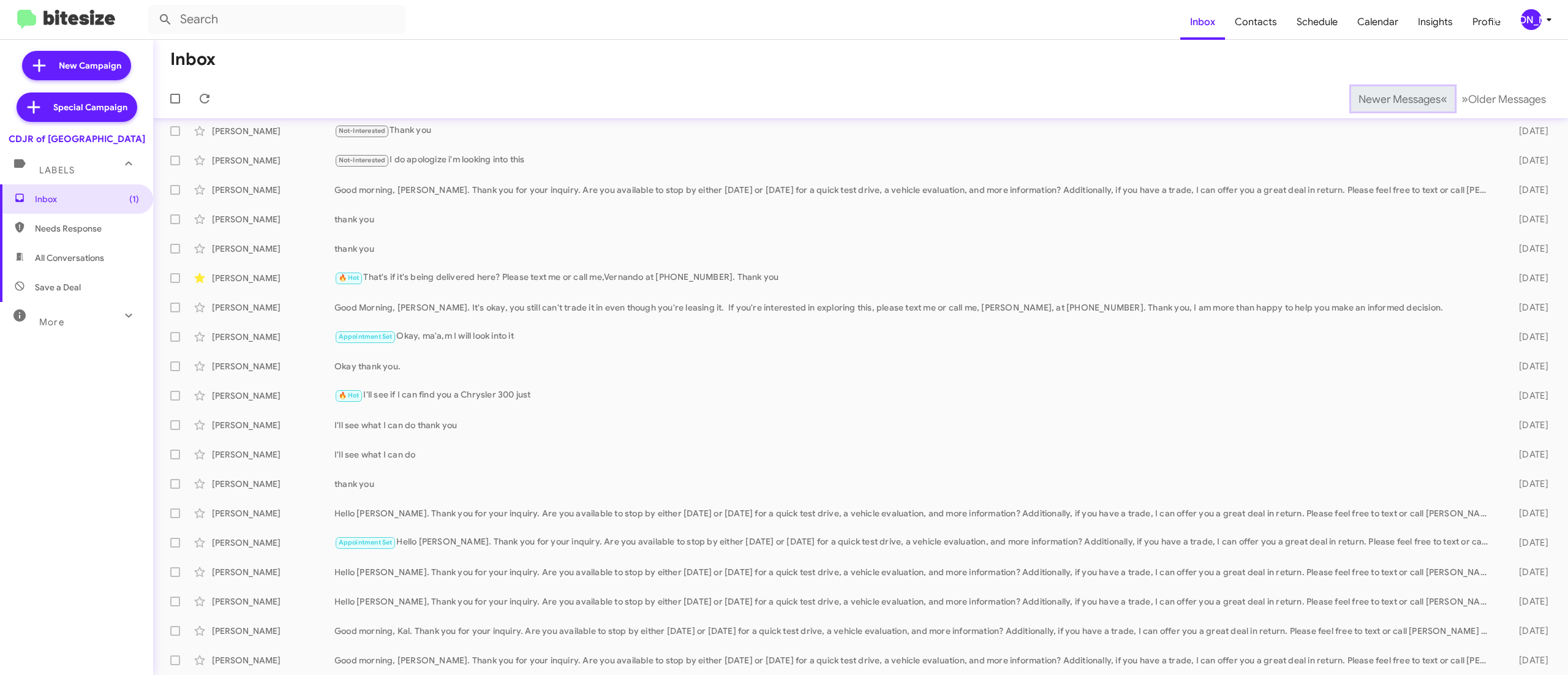
click at [1373, 98] on span "Newer Messages" at bounding box center [1400, 99] width 82 height 13
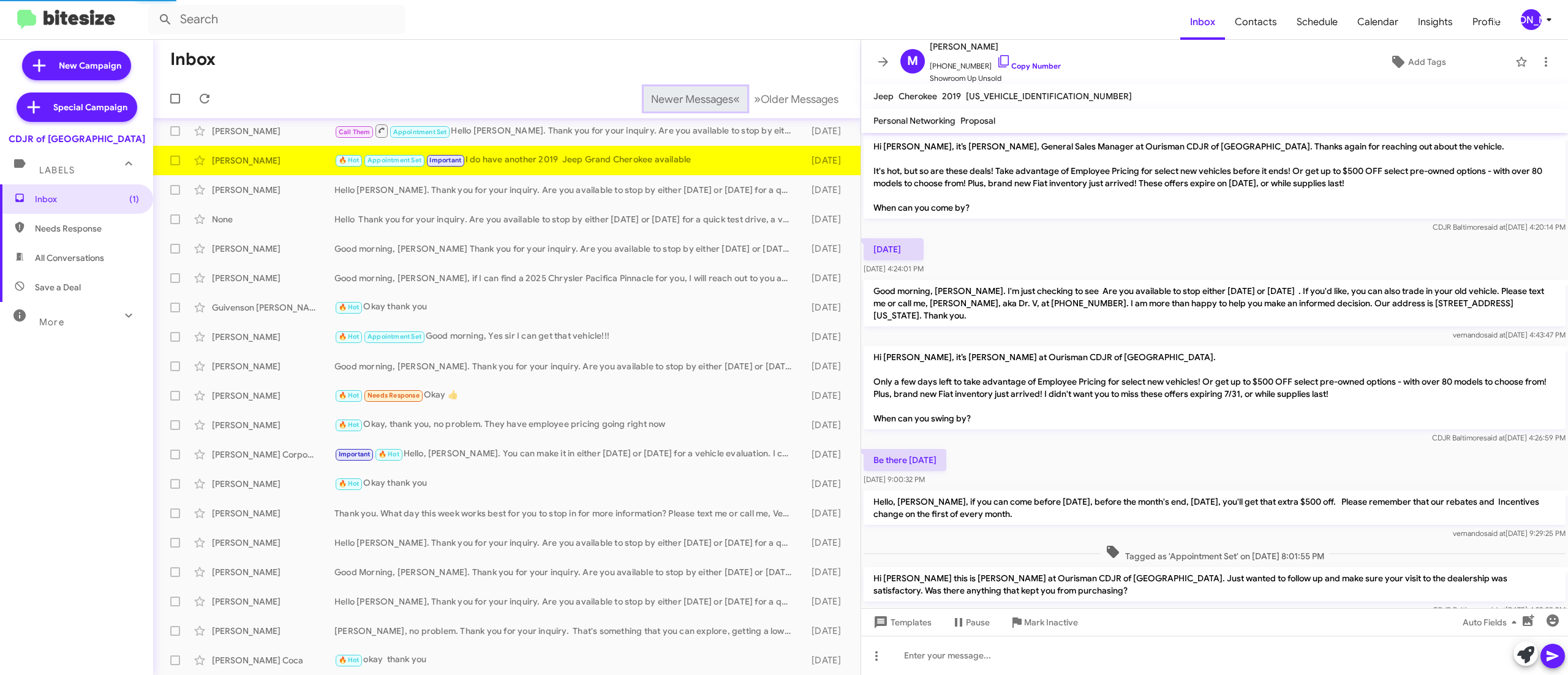
scroll to position [125, 0]
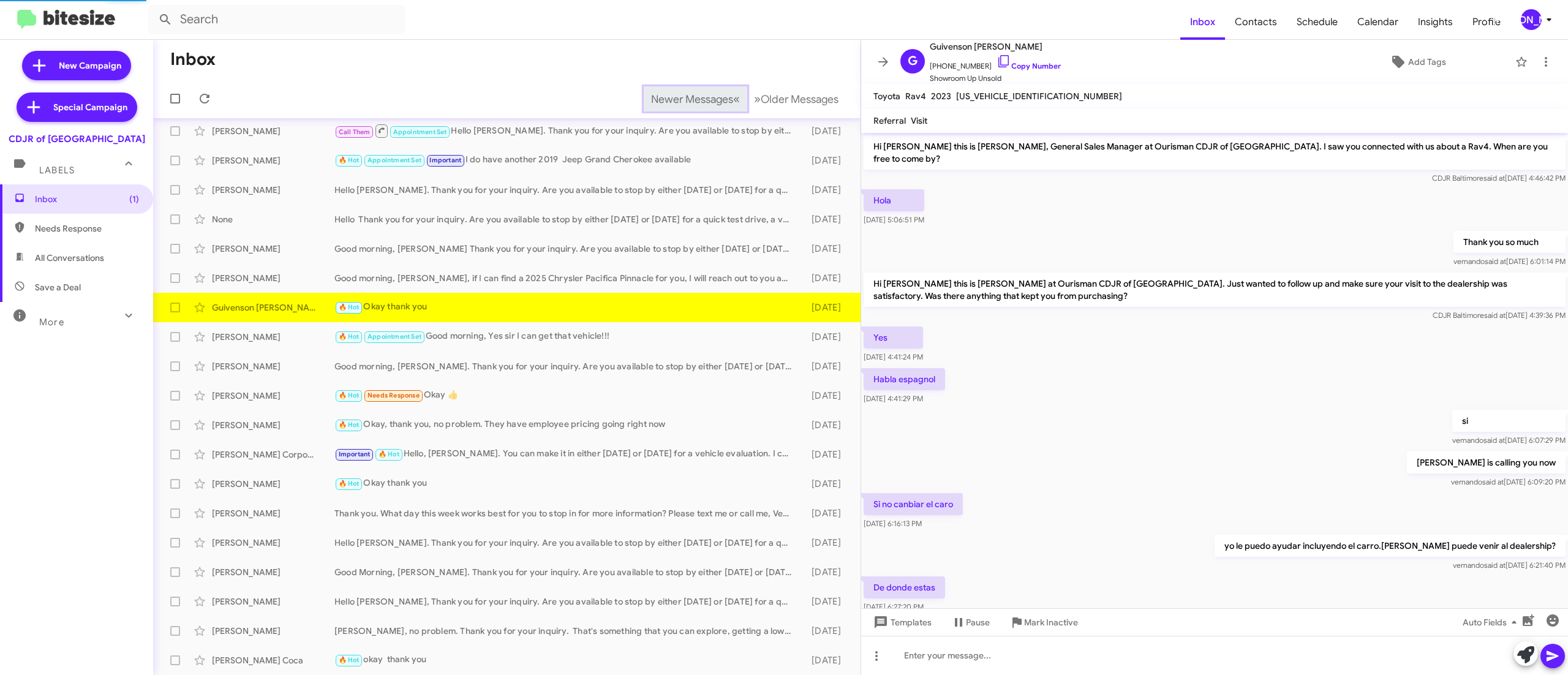
scroll to position [209, 0]
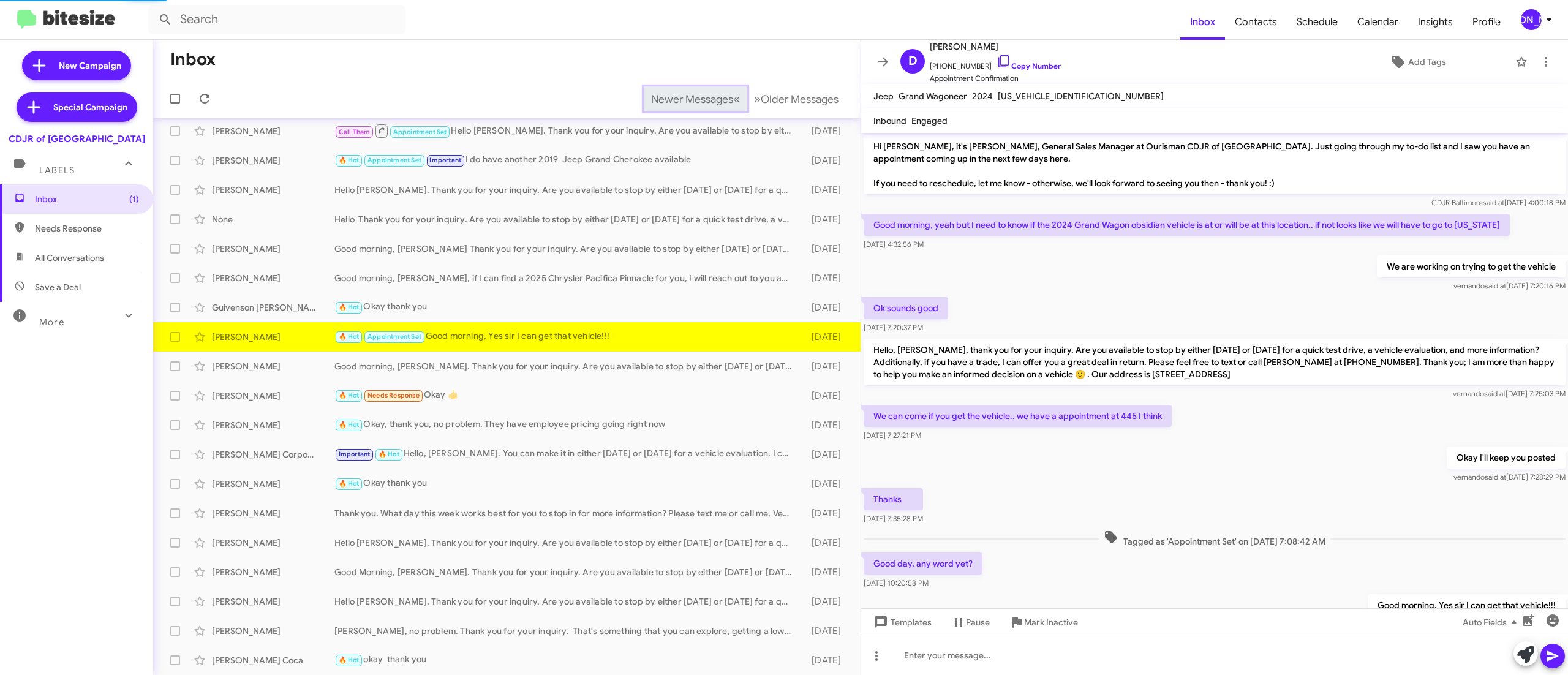
scroll to position [60, 0]
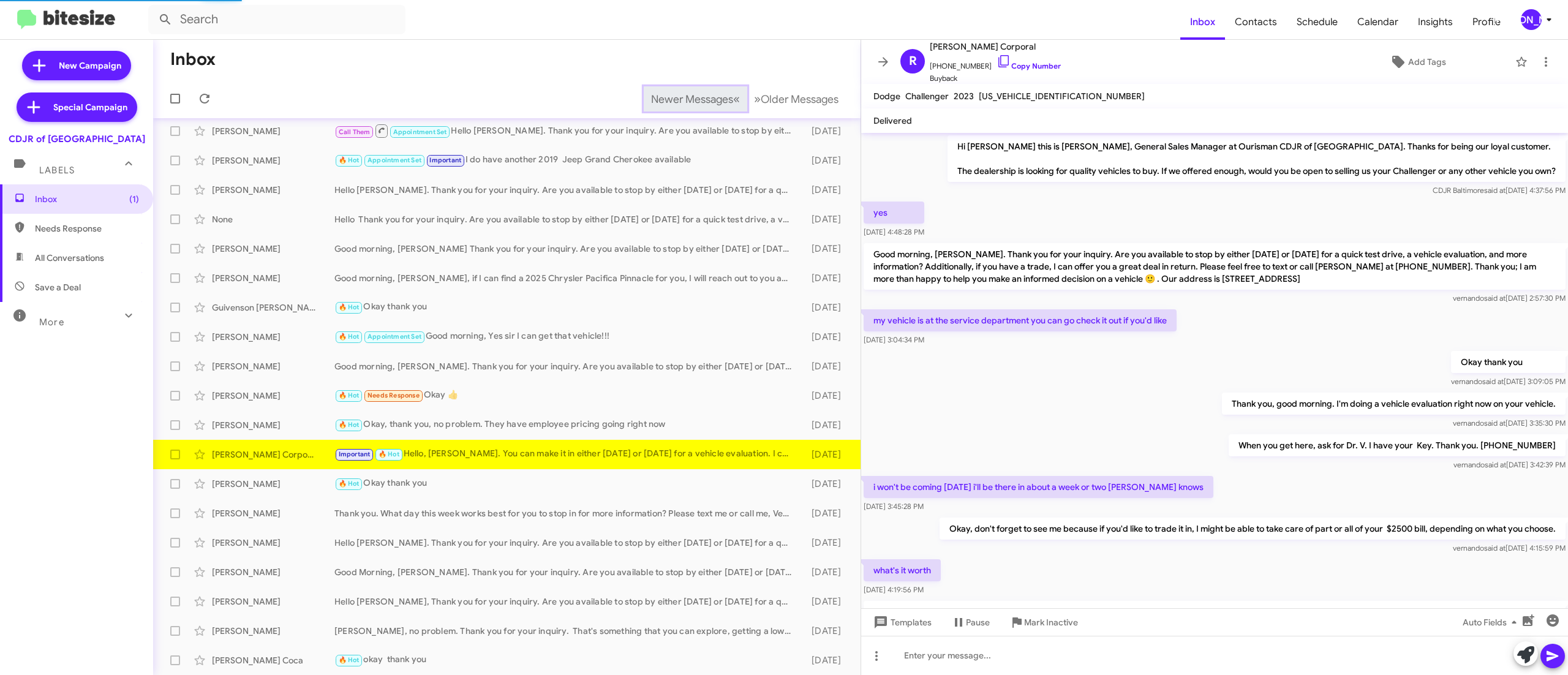
scroll to position [79, 0]
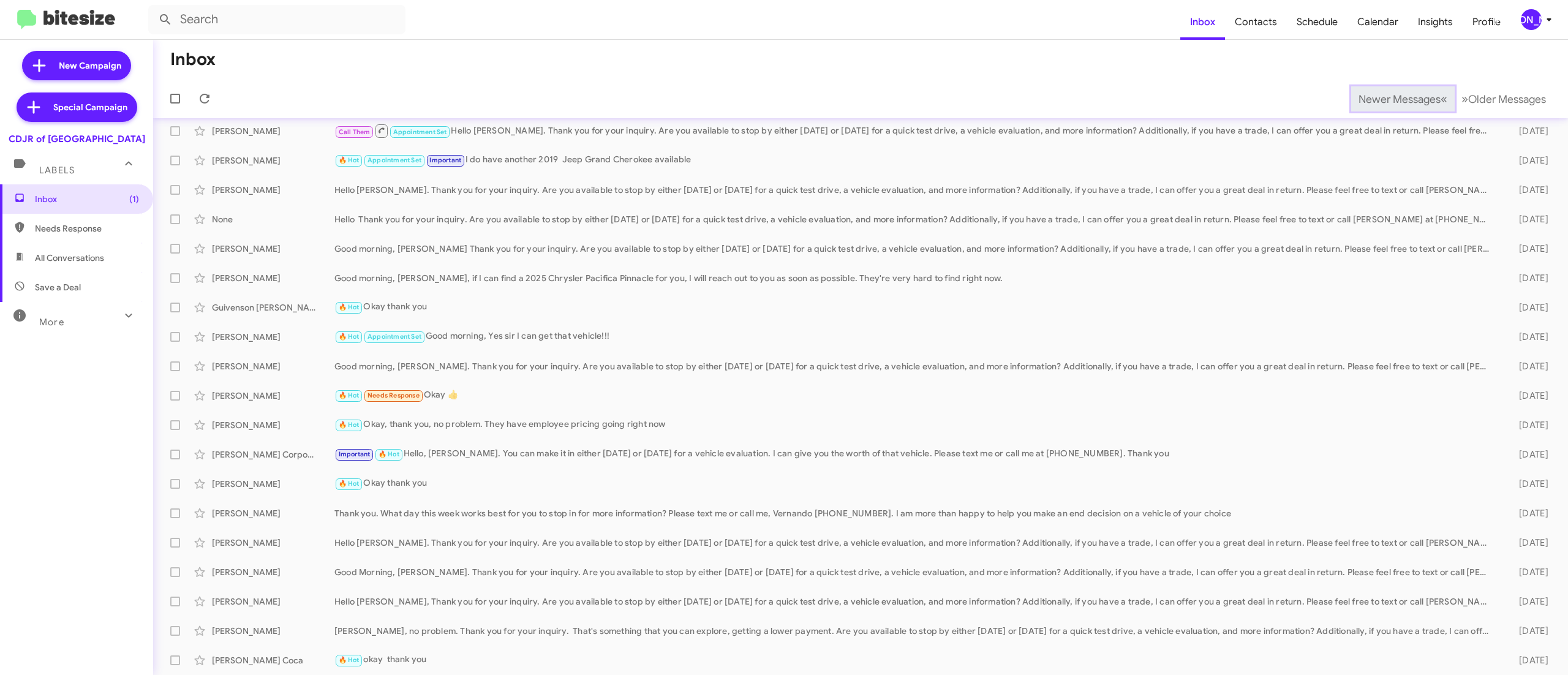
click at [1373, 98] on span "Newer Messages" at bounding box center [1400, 99] width 82 height 13
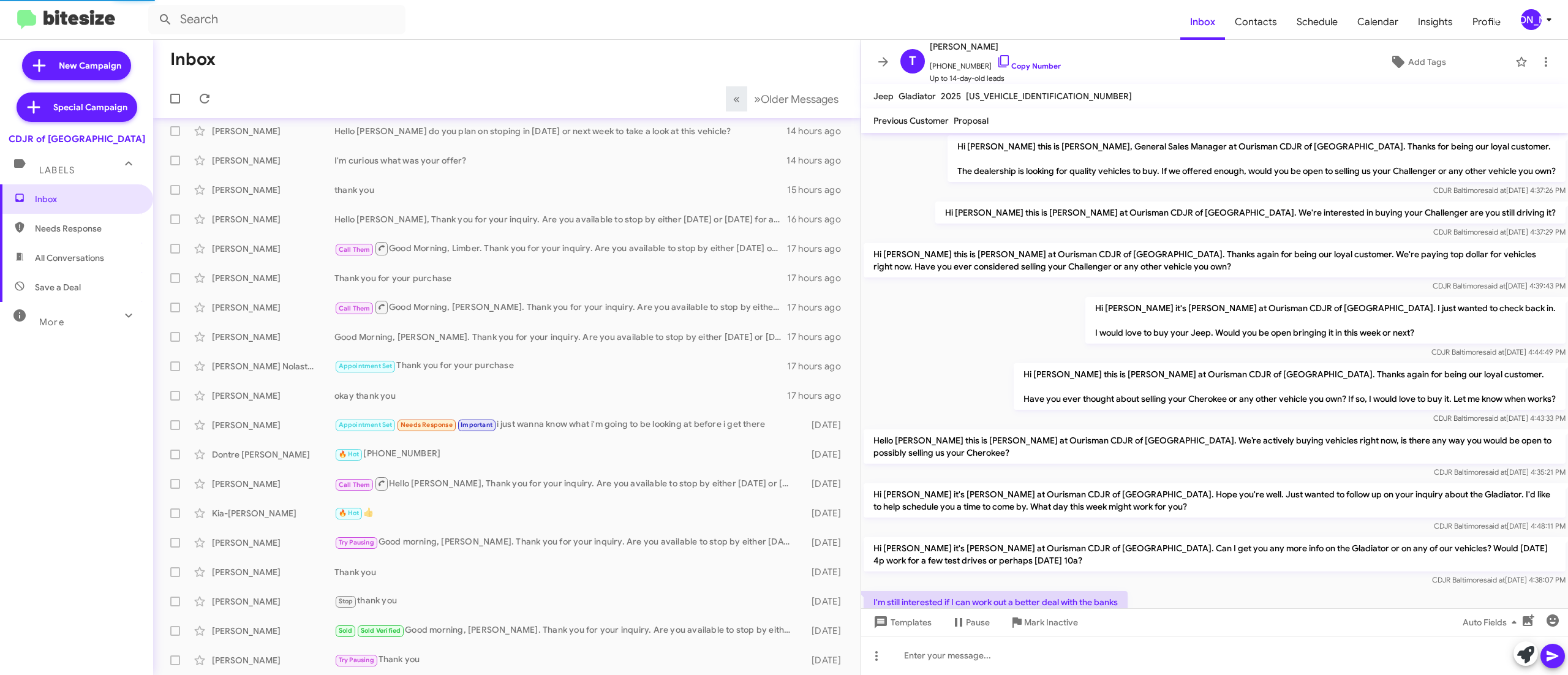
scroll to position [50, 0]
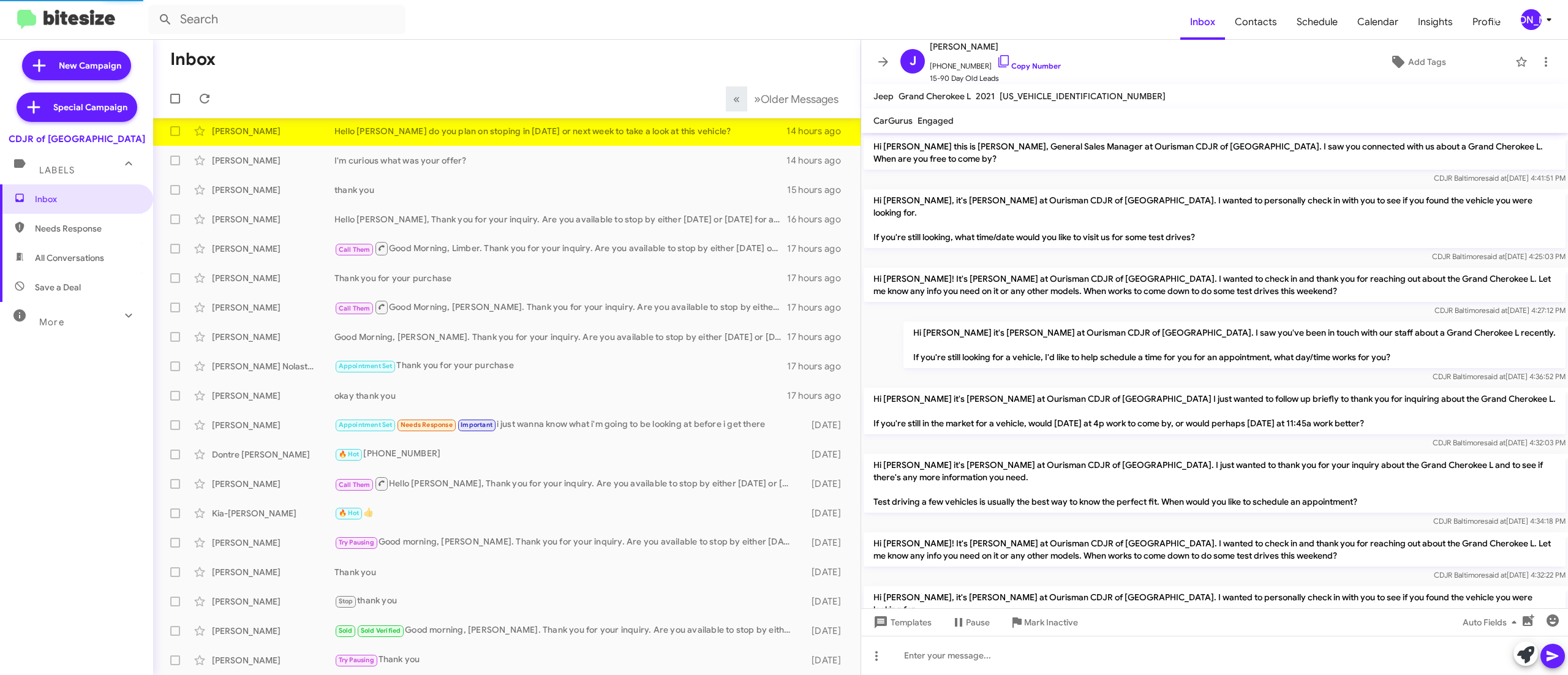
scroll to position [762, 0]
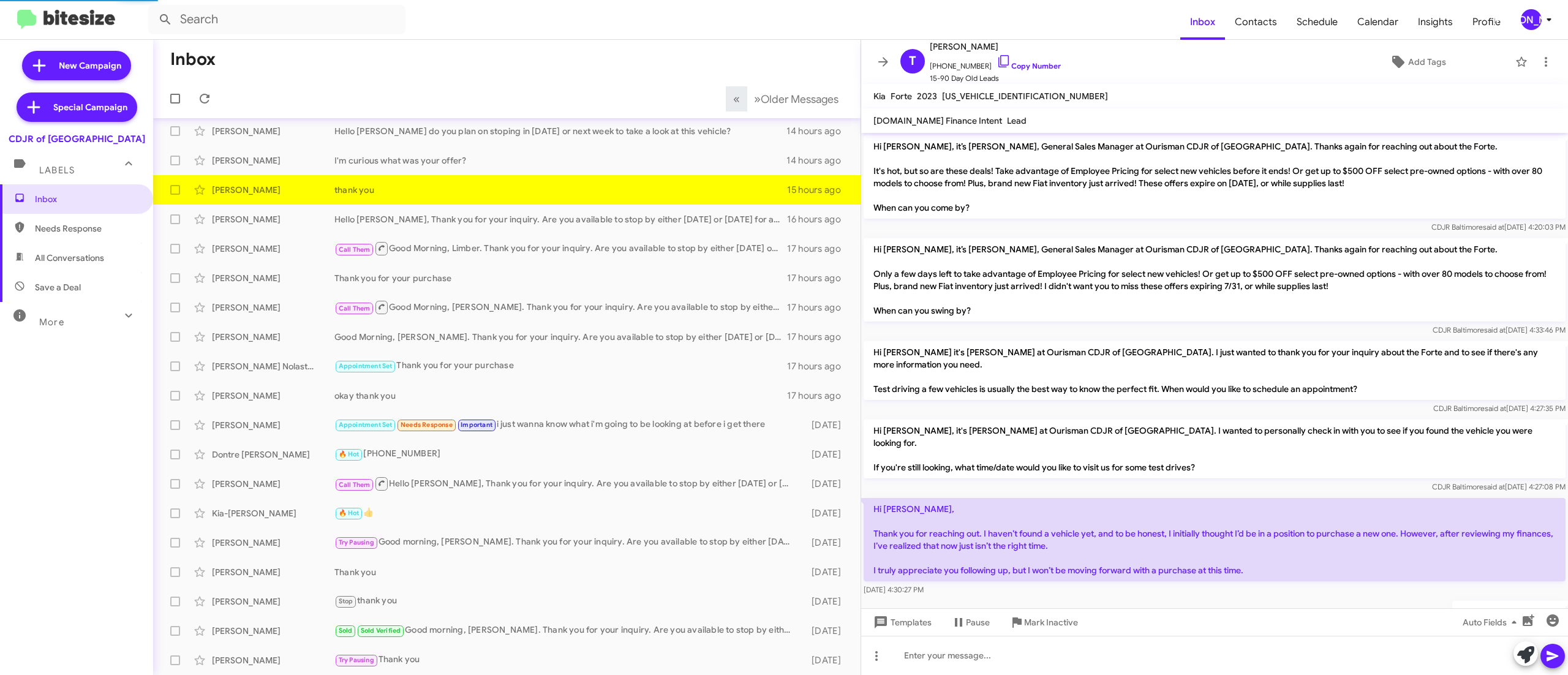
scroll to position [38, 0]
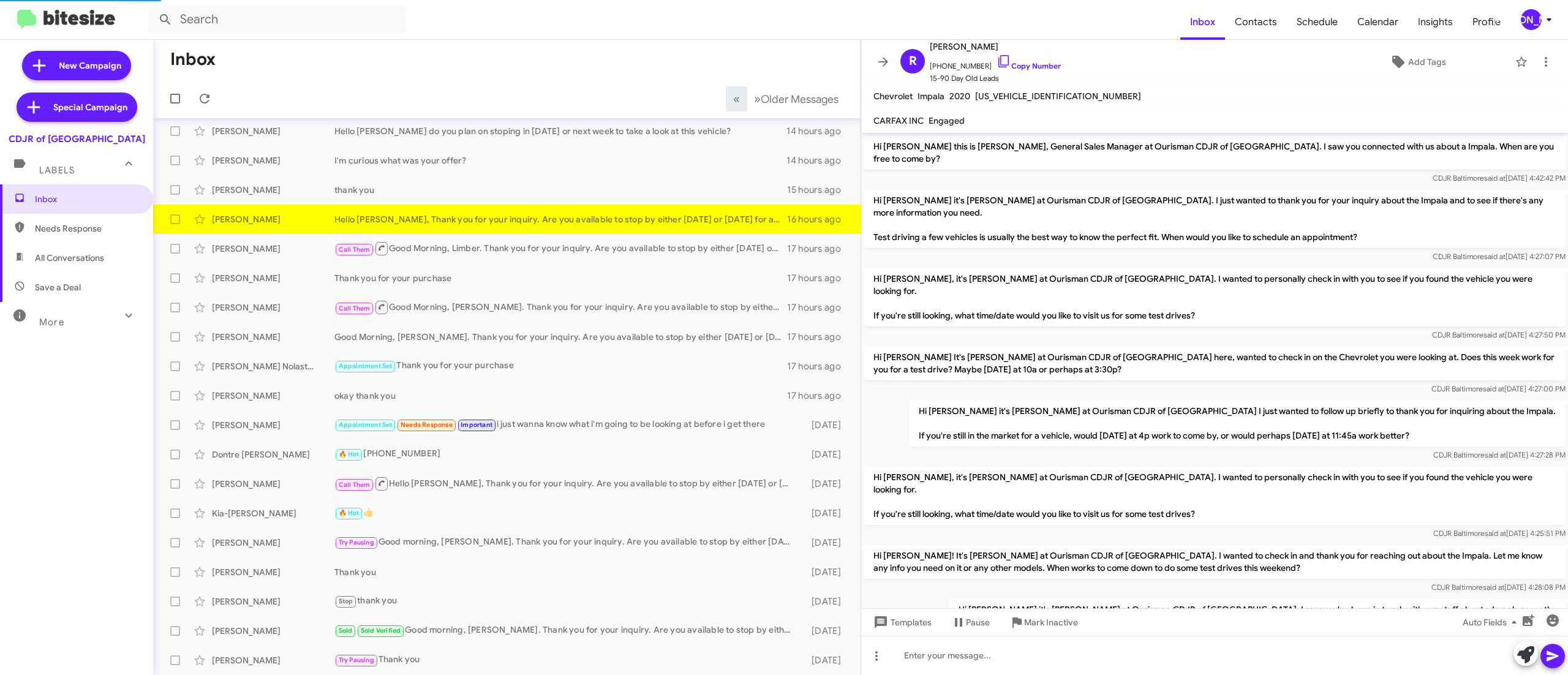
scroll to position [620, 0]
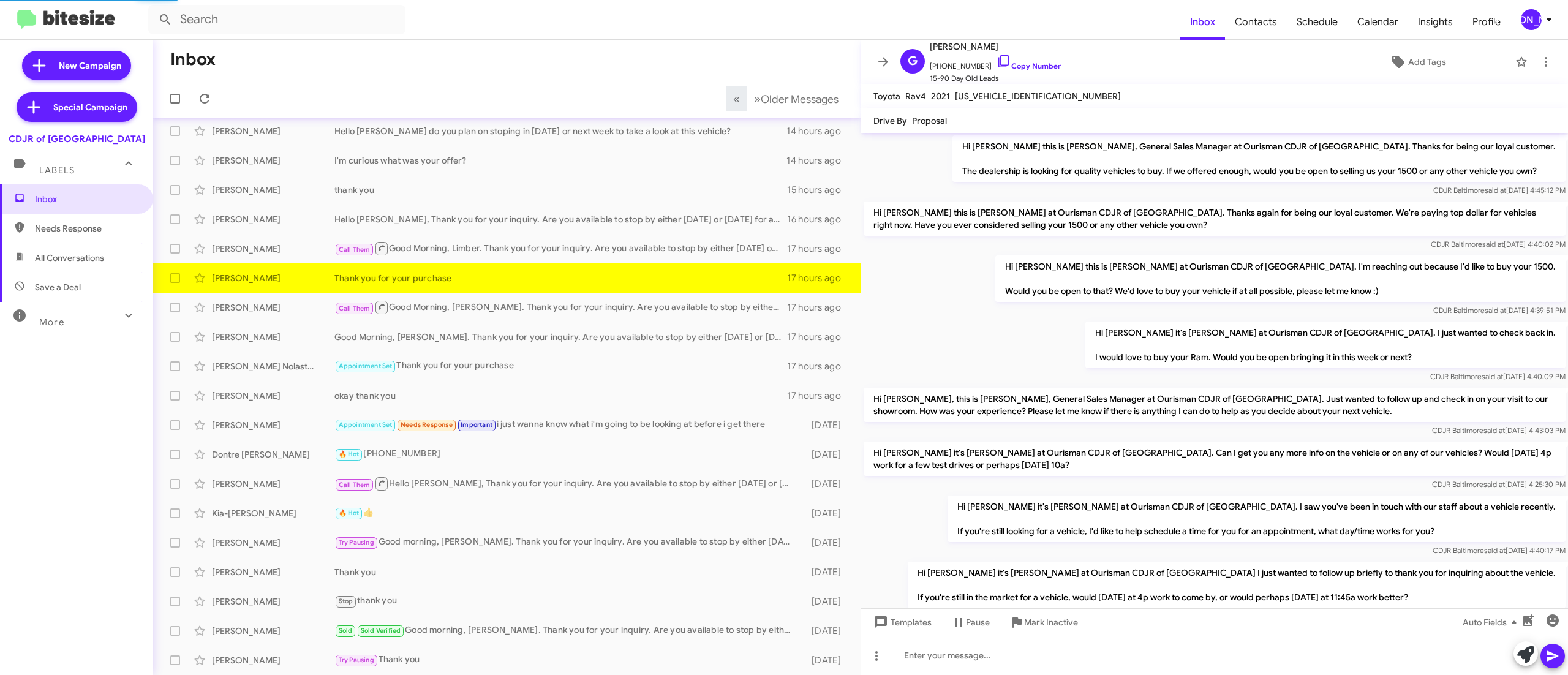
scroll to position [690, 0]
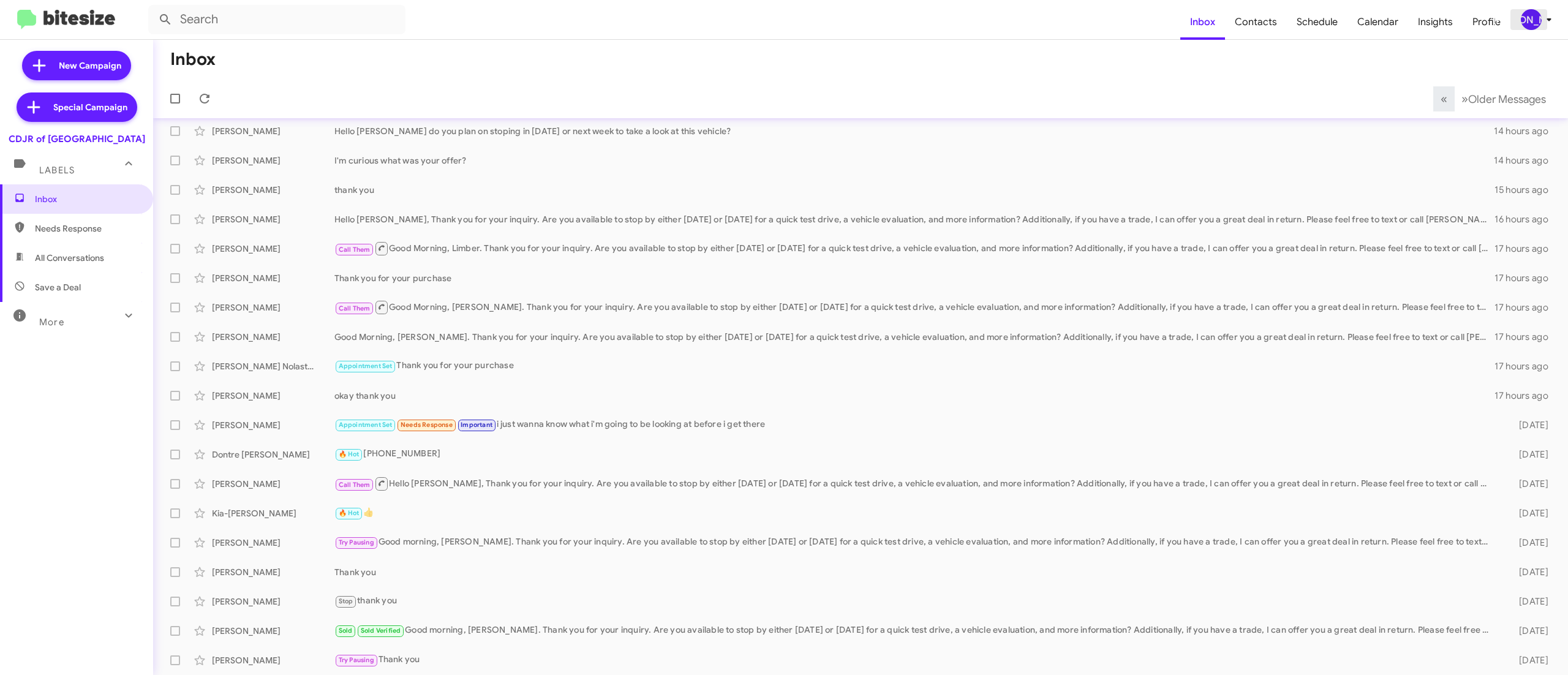
click at [1539, 19] on div "[PERSON_NAME]" at bounding box center [1531, 19] width 21 height 21
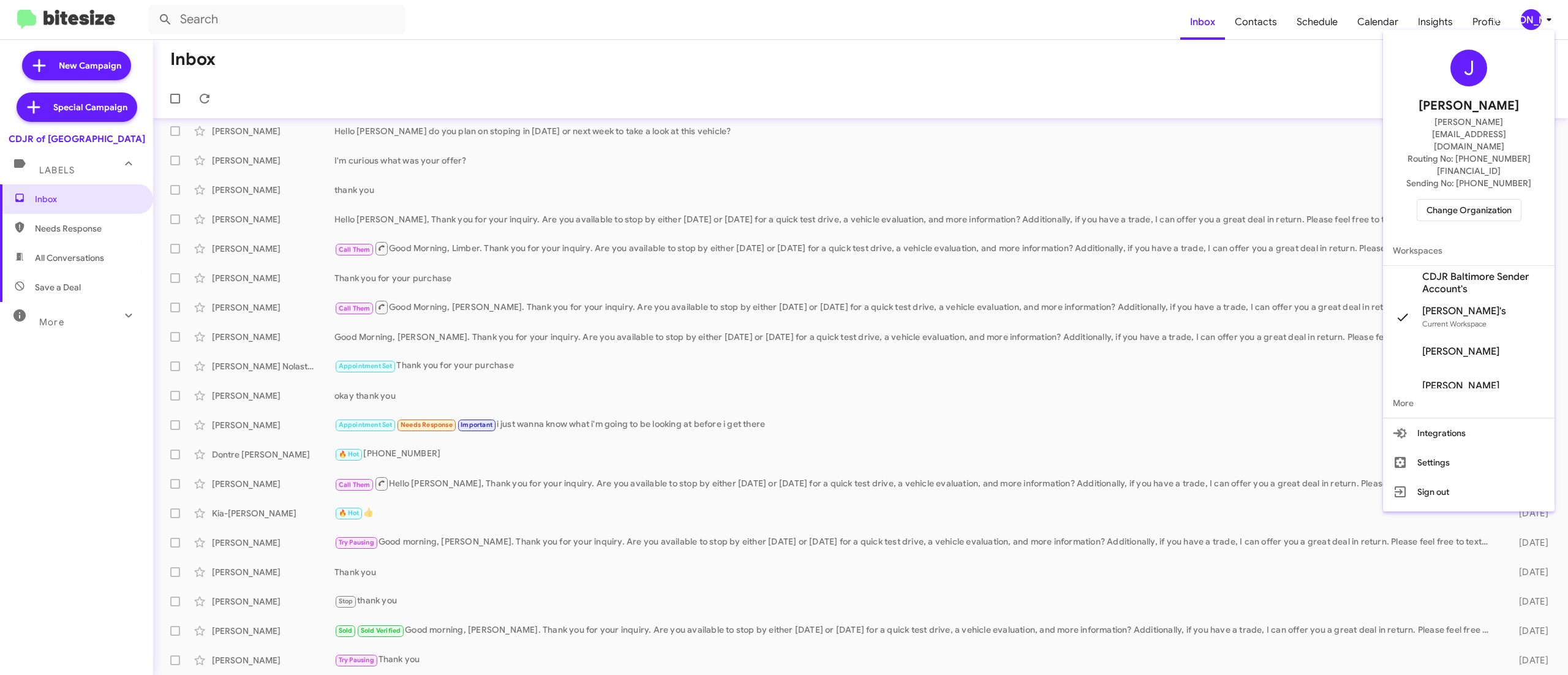
click at [1441, 159] on div "J Jason Apdua jason@bitesize.co Routing No: +1 (410) 288-3100 Sending No: +1 (4…" at bounding box center [1469, 135] width 171 height 201
click at [1436, 200] on span "Change Organization" at bounding box center [1469, 210] width 85 height 21
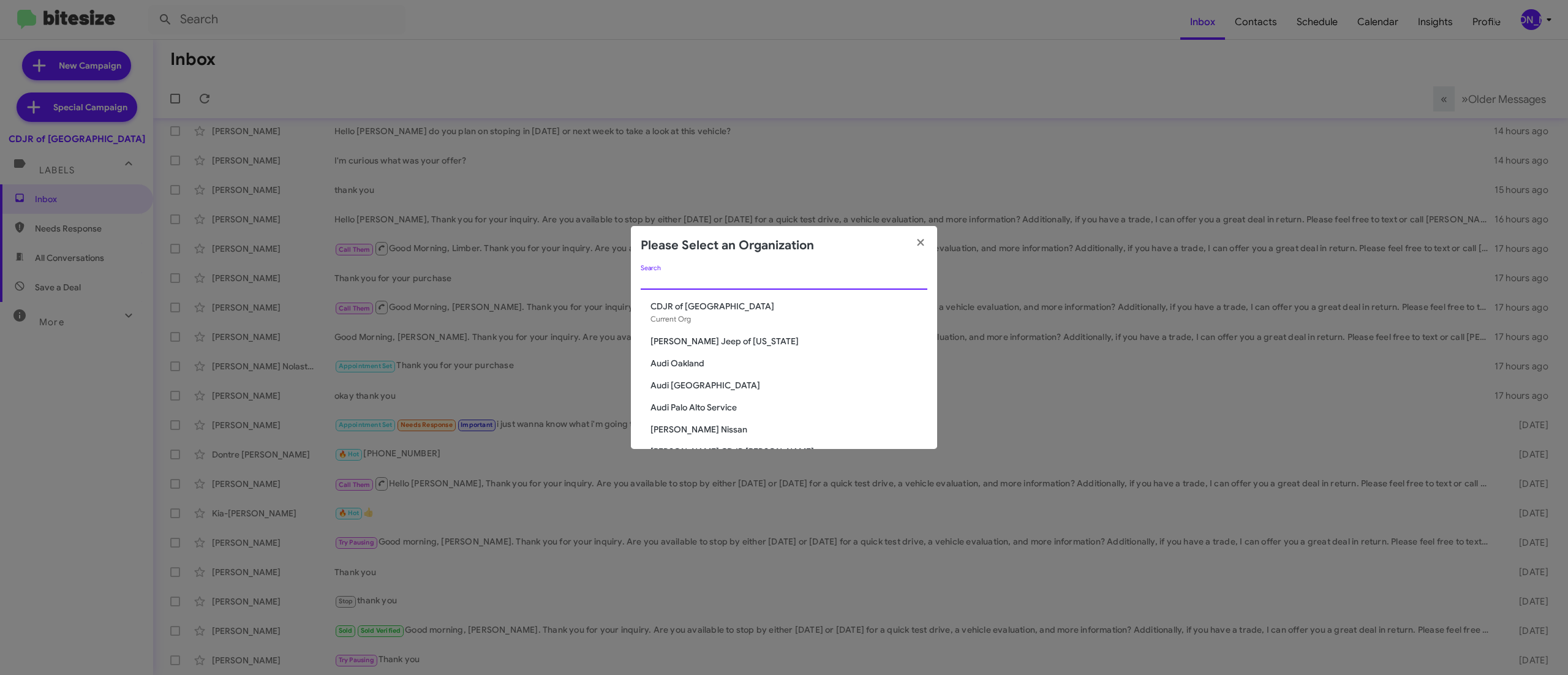
click at [865, 280] on input "Search" at bounding box center [784, 280] width 287 height 10
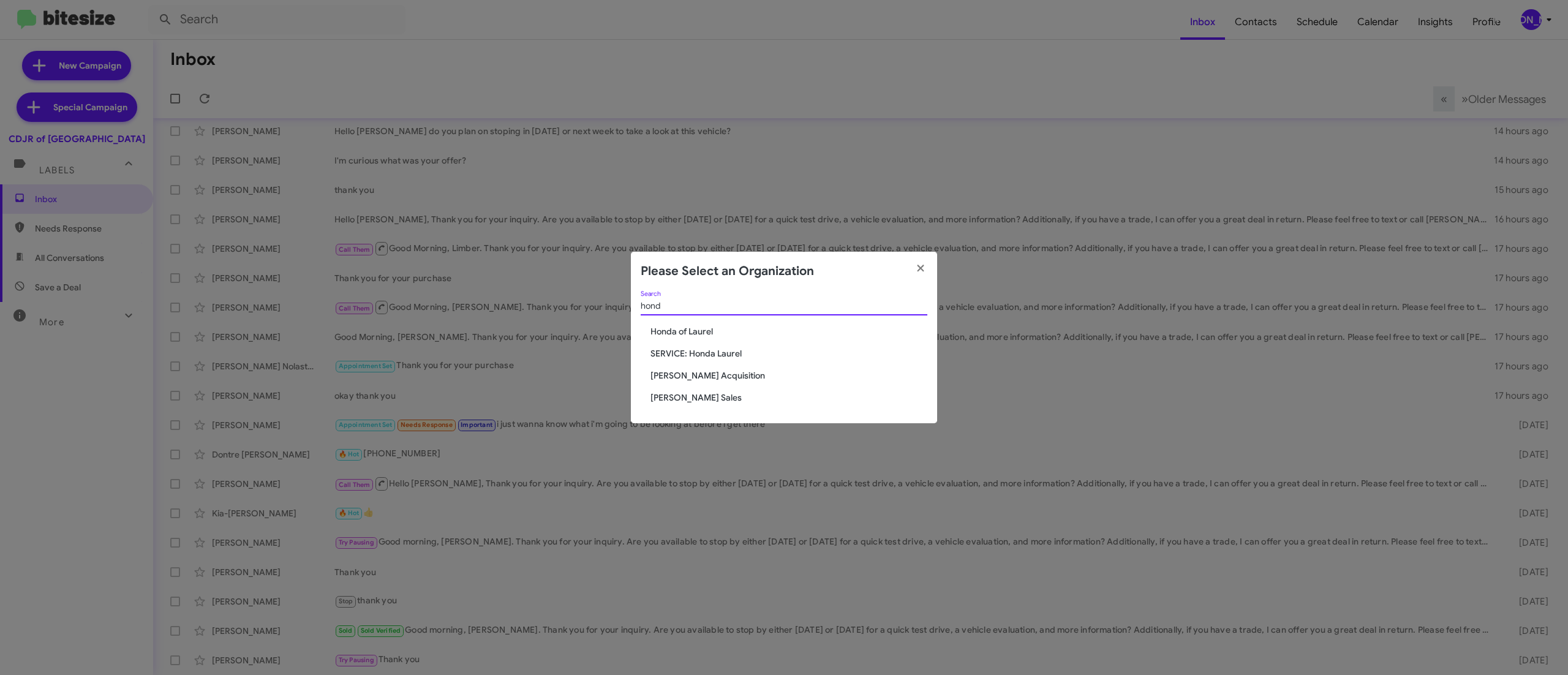
type input "hond"
click at [690, 330] on span "Honda of Laurel" at bounding box center [789, 331] width 277 height 12
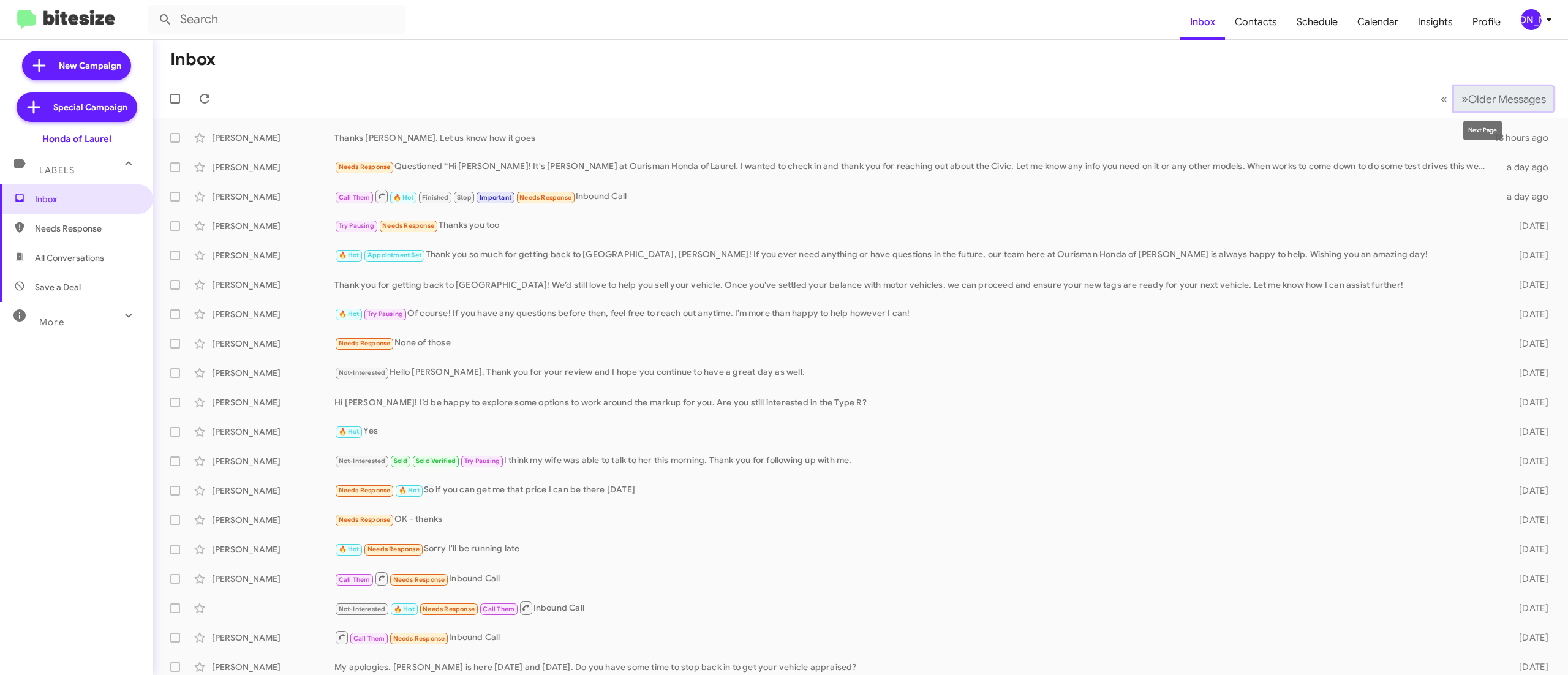
click at [1478, 88] on button "» Next Older Messages" at bounding box center [1504, 99] width 99 height 25
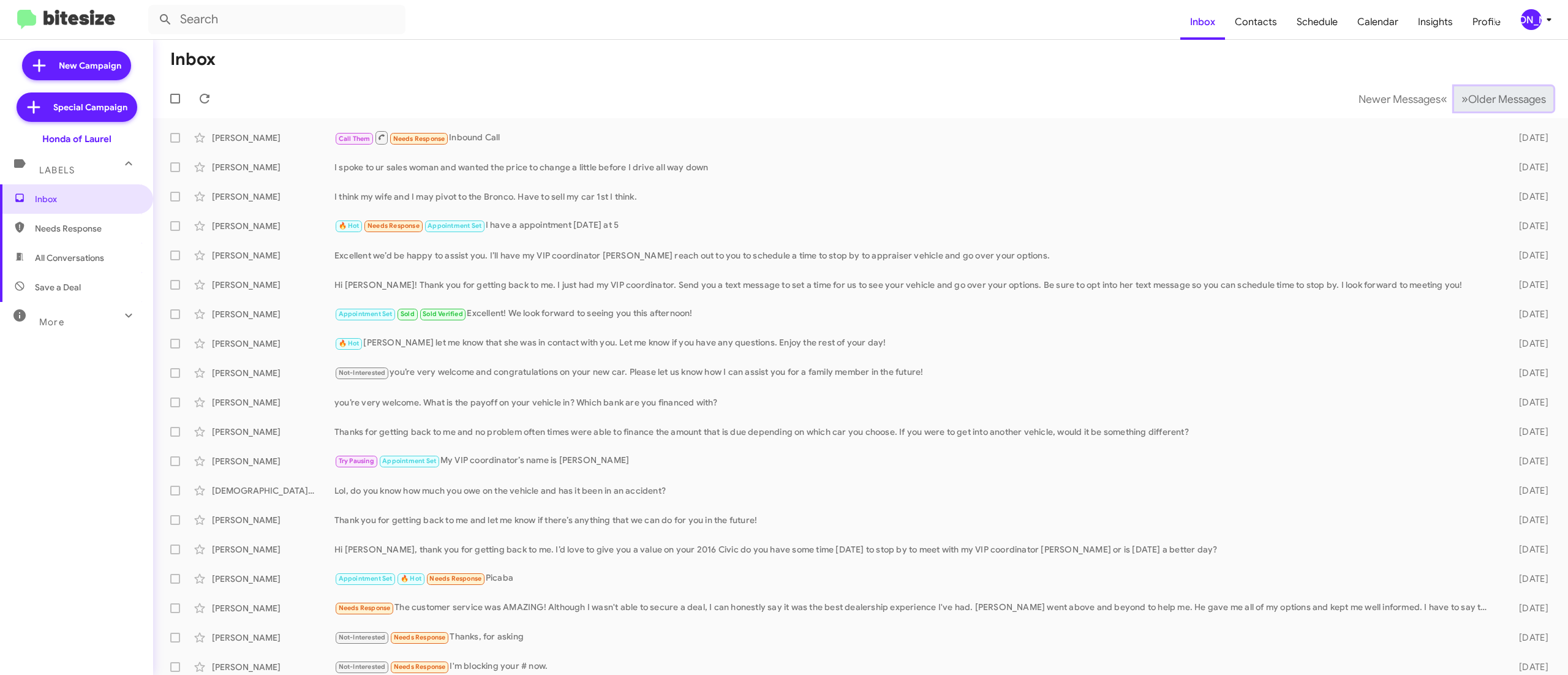
click at [1478, 88] on button "» Next Older Messages" at bounding box center [1504, 99] width 99 height 25
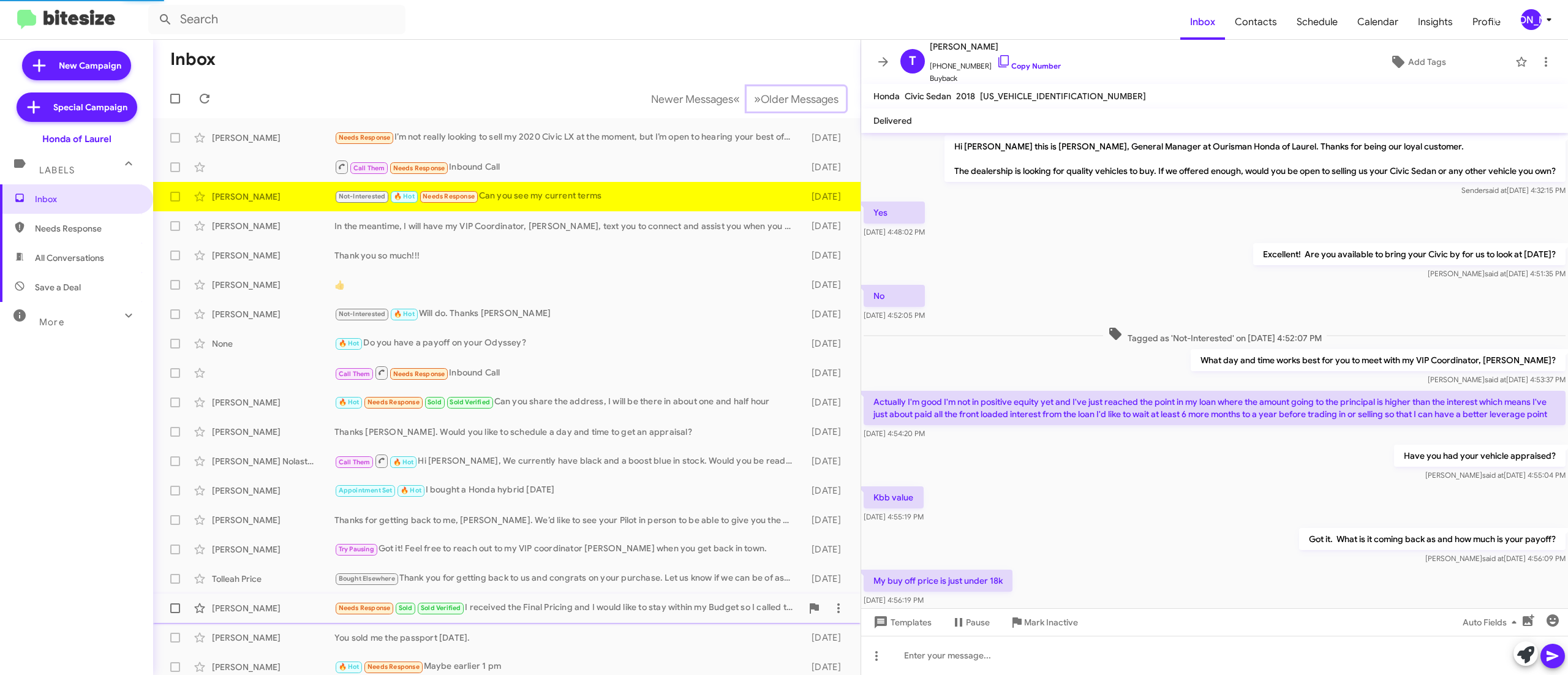
scroll to position [430, 0]
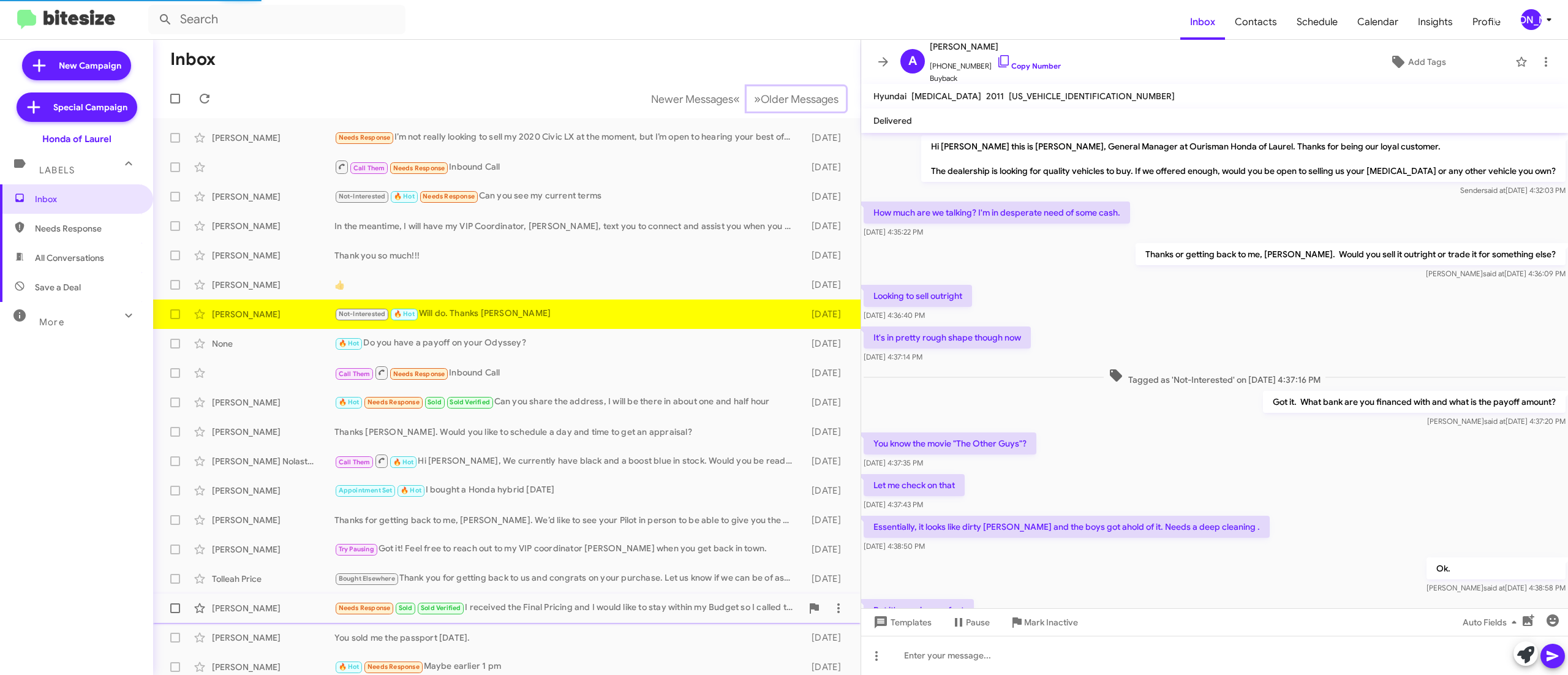
scroll to position [243, 0]
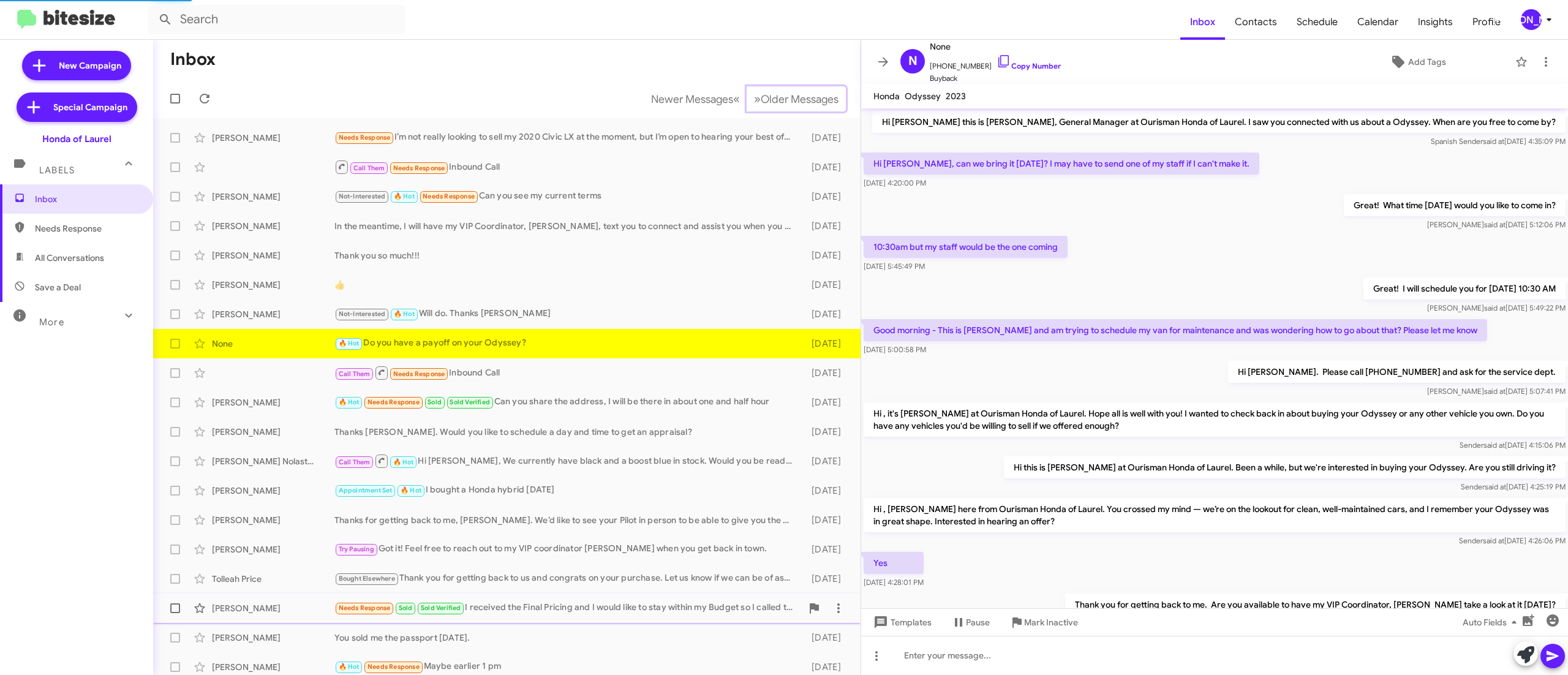
scroll to position [196, 0]
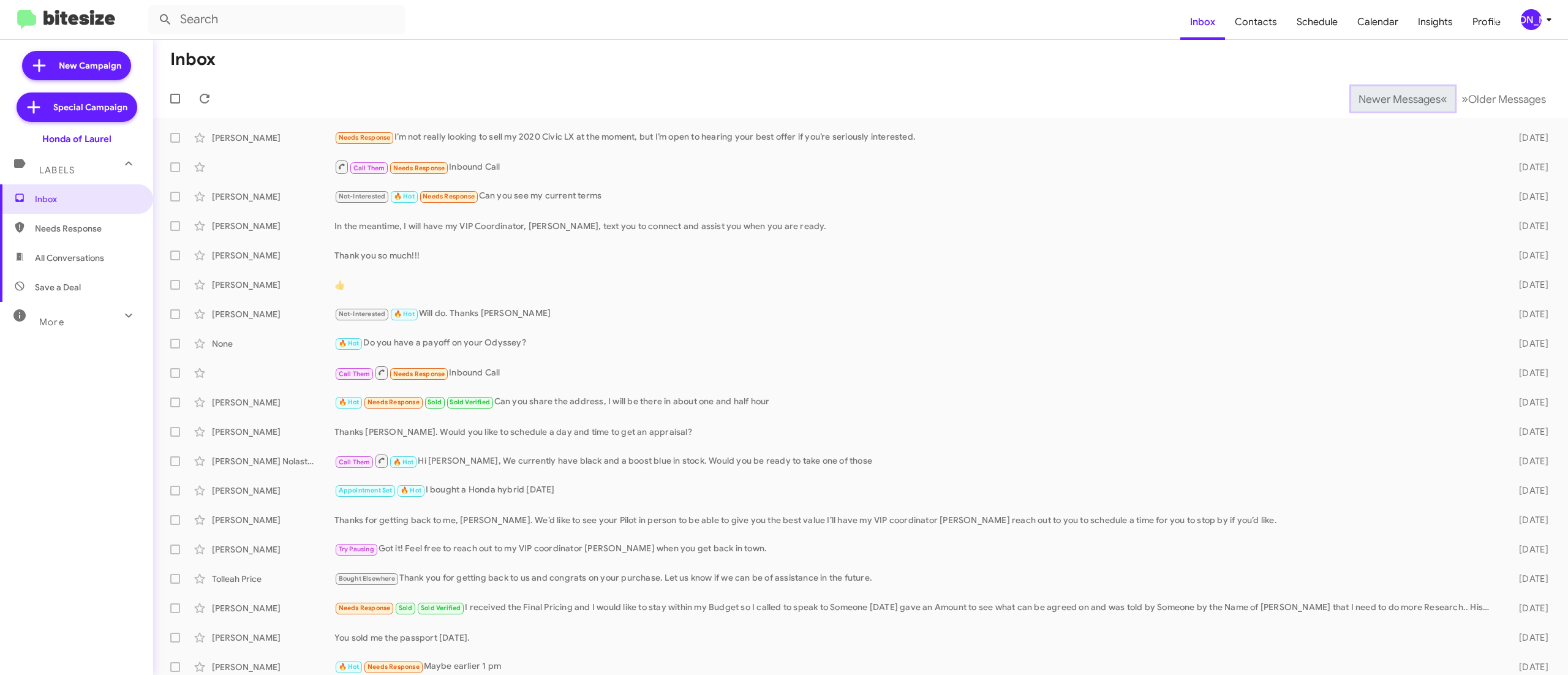
click at [1373, 98] on span "Newer Messages" at bounding box center [1400, 99] width 82 height 13
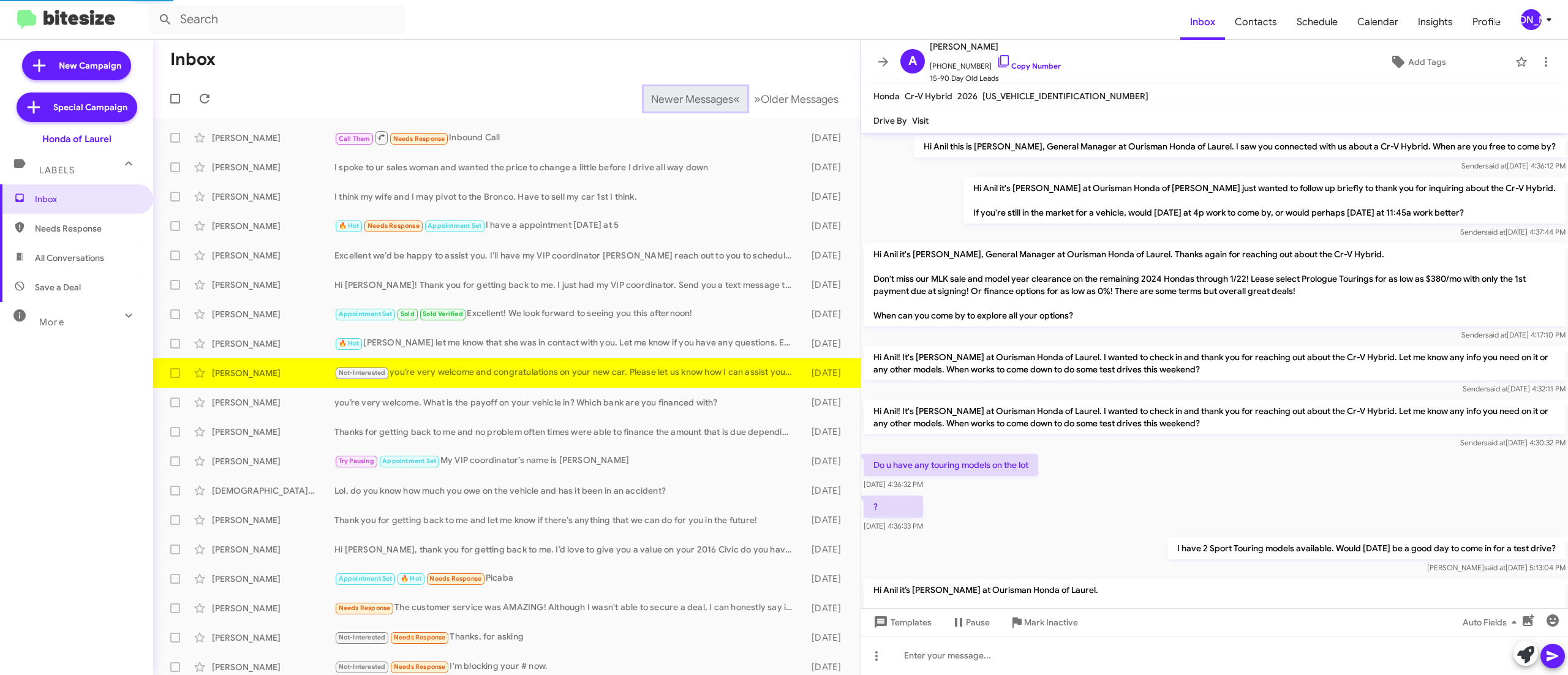
scroll to position [524, 0]
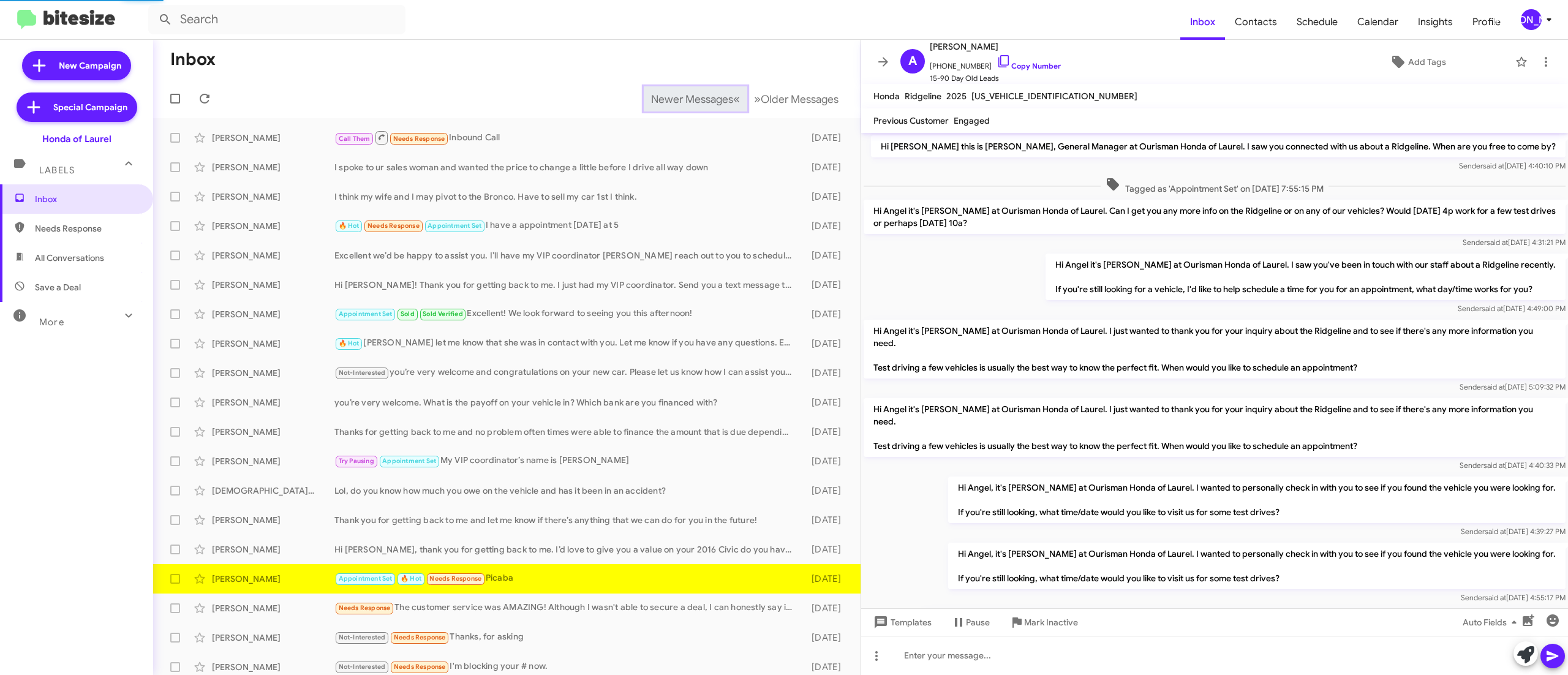
scroll to position [426, 0]
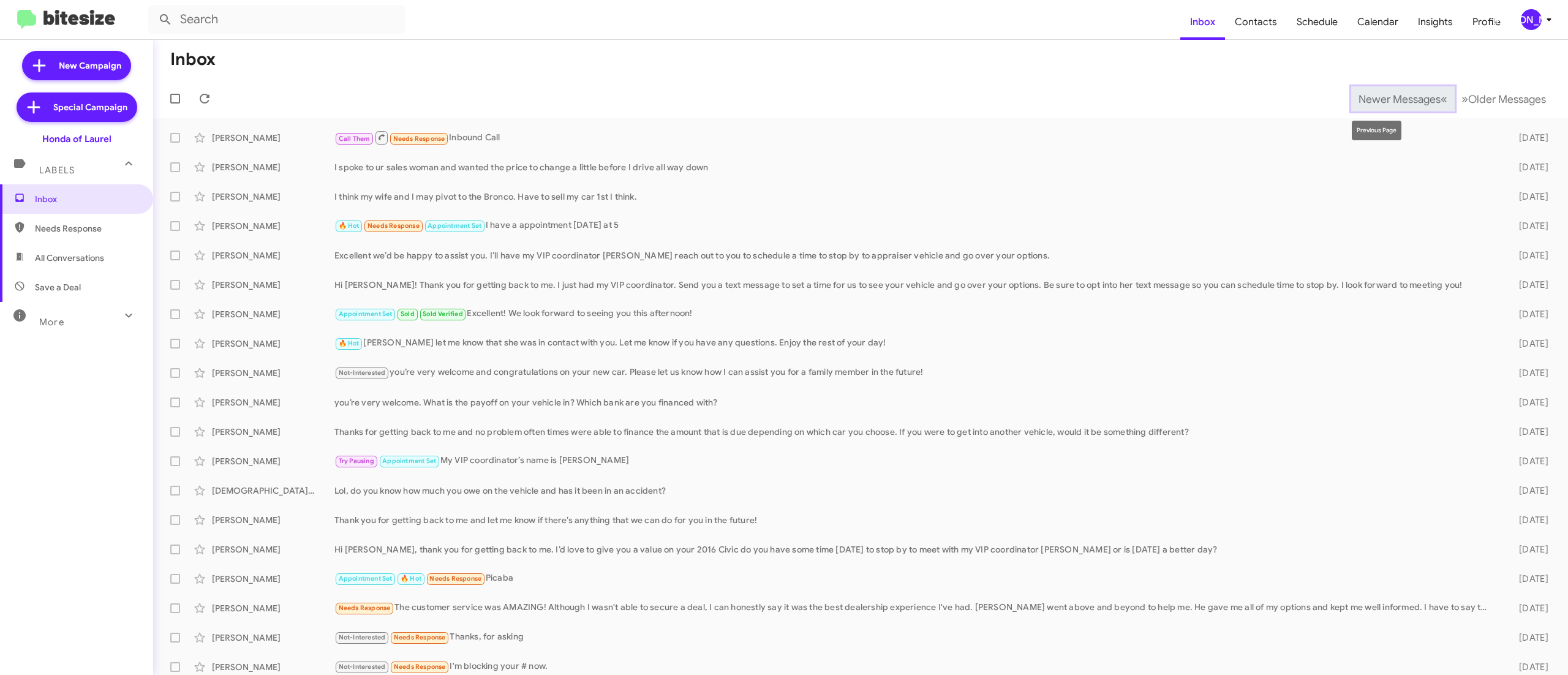
scroll to position [8, 0]
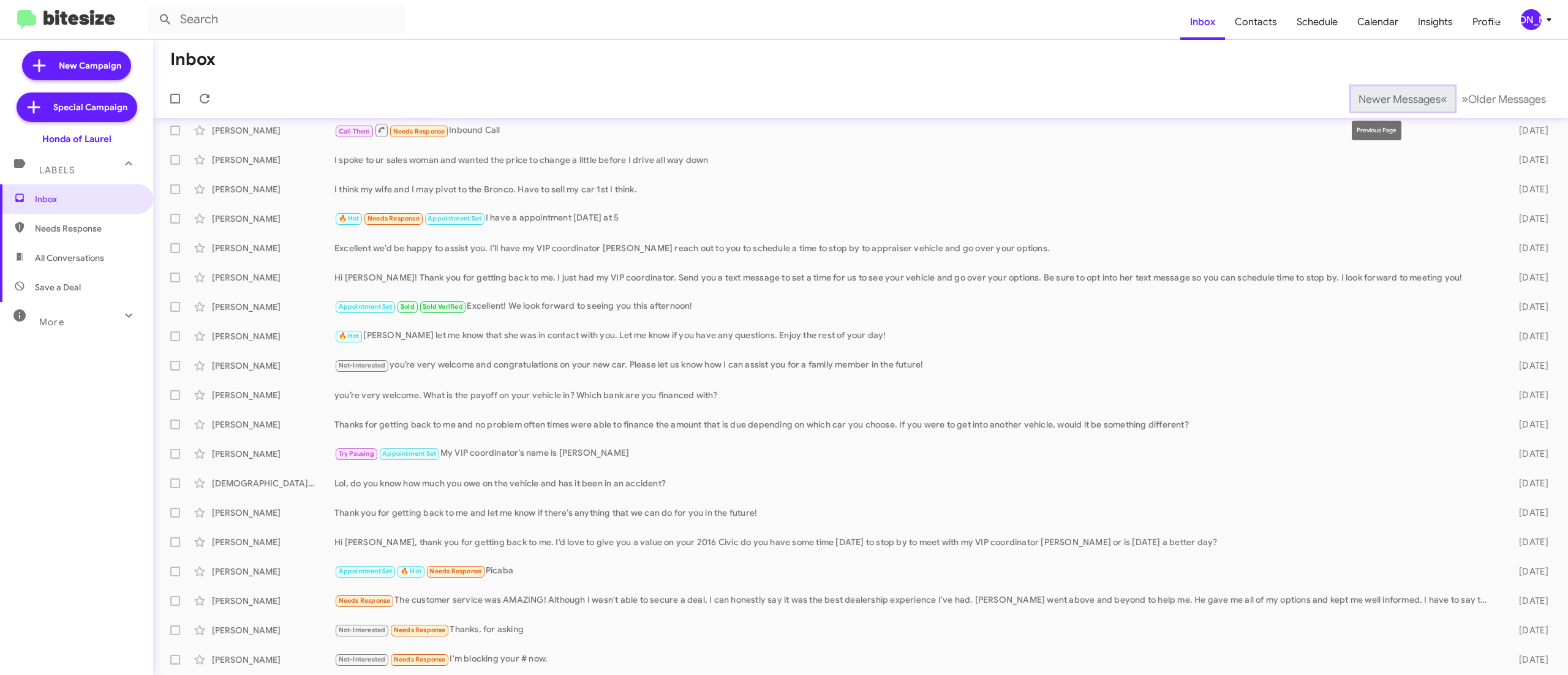
scroll to position [37, 0]
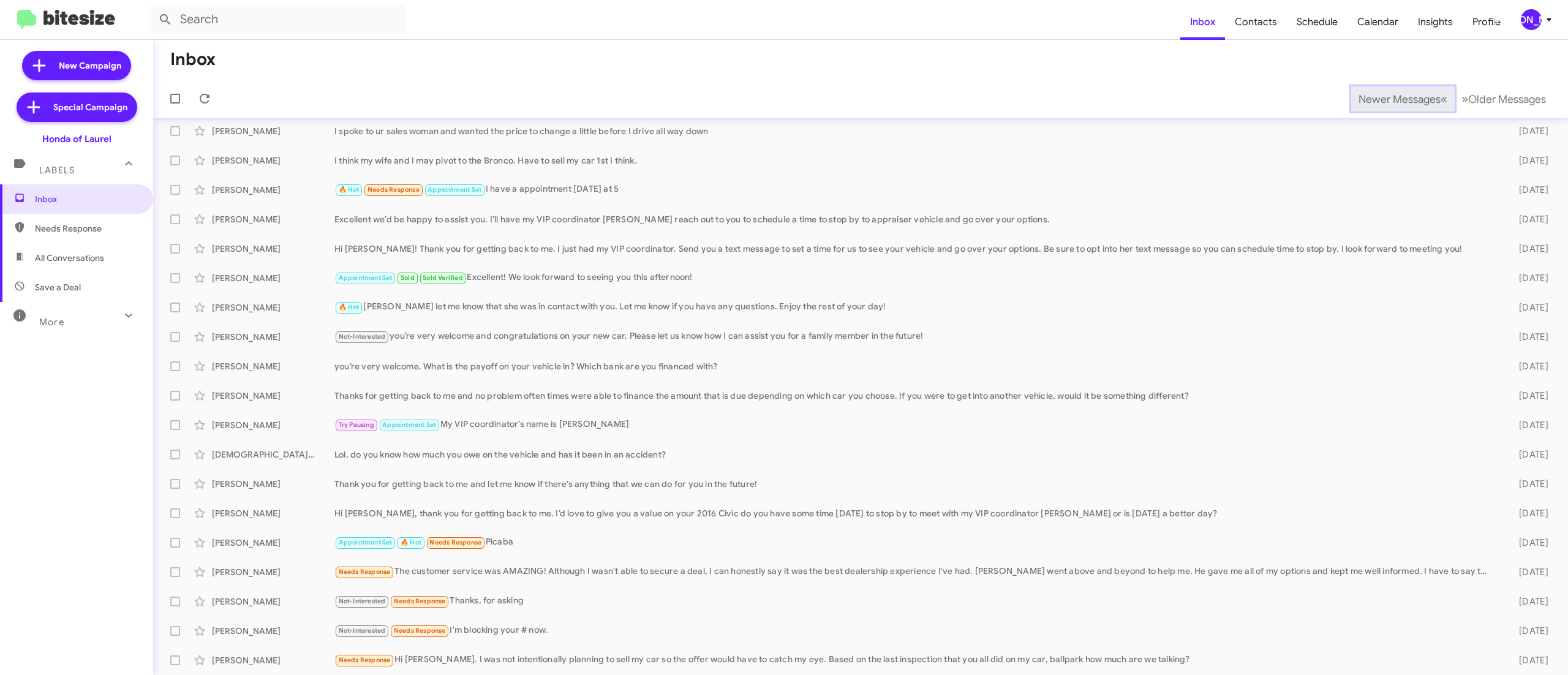
click at [1373, 98] on span "Newer Messages" at bounding box center [1400, 99] width 82 height 13
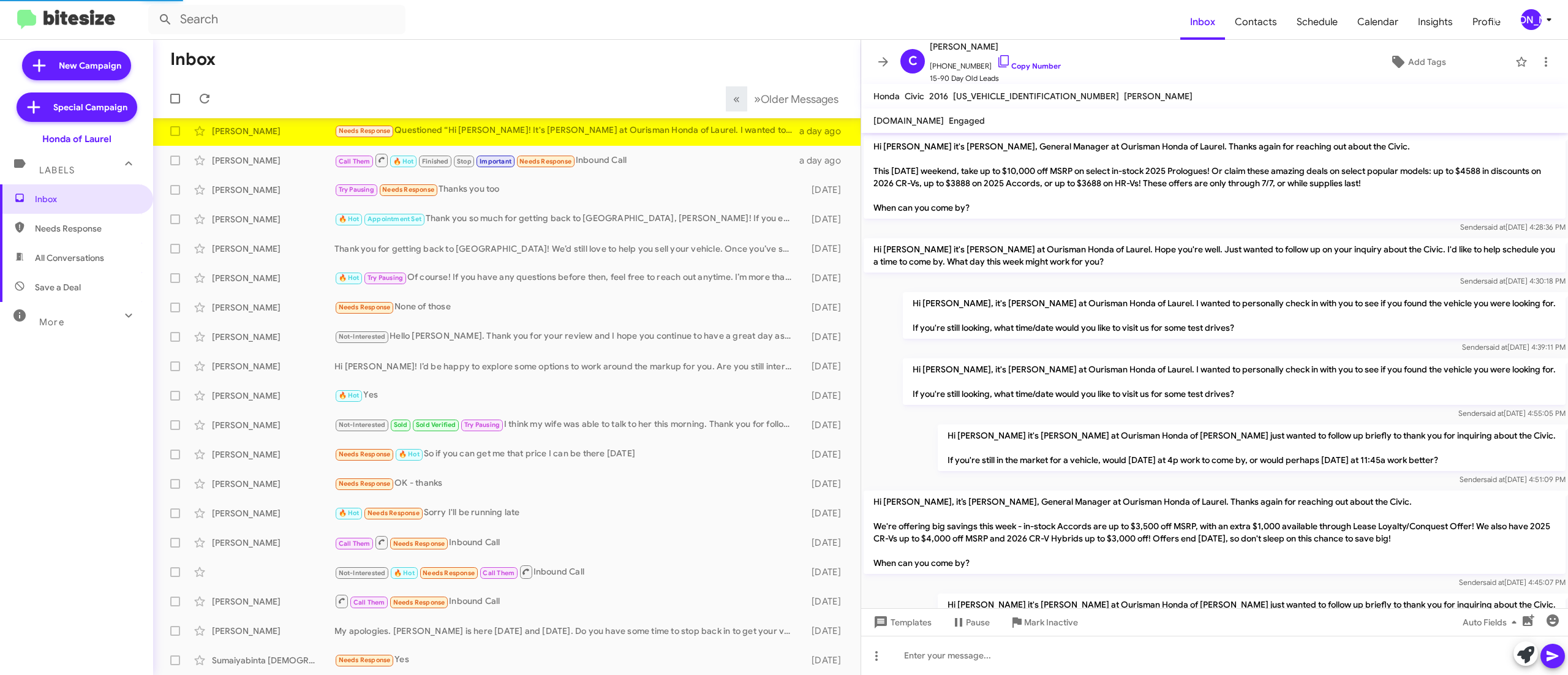
scroll to position [311, 0]
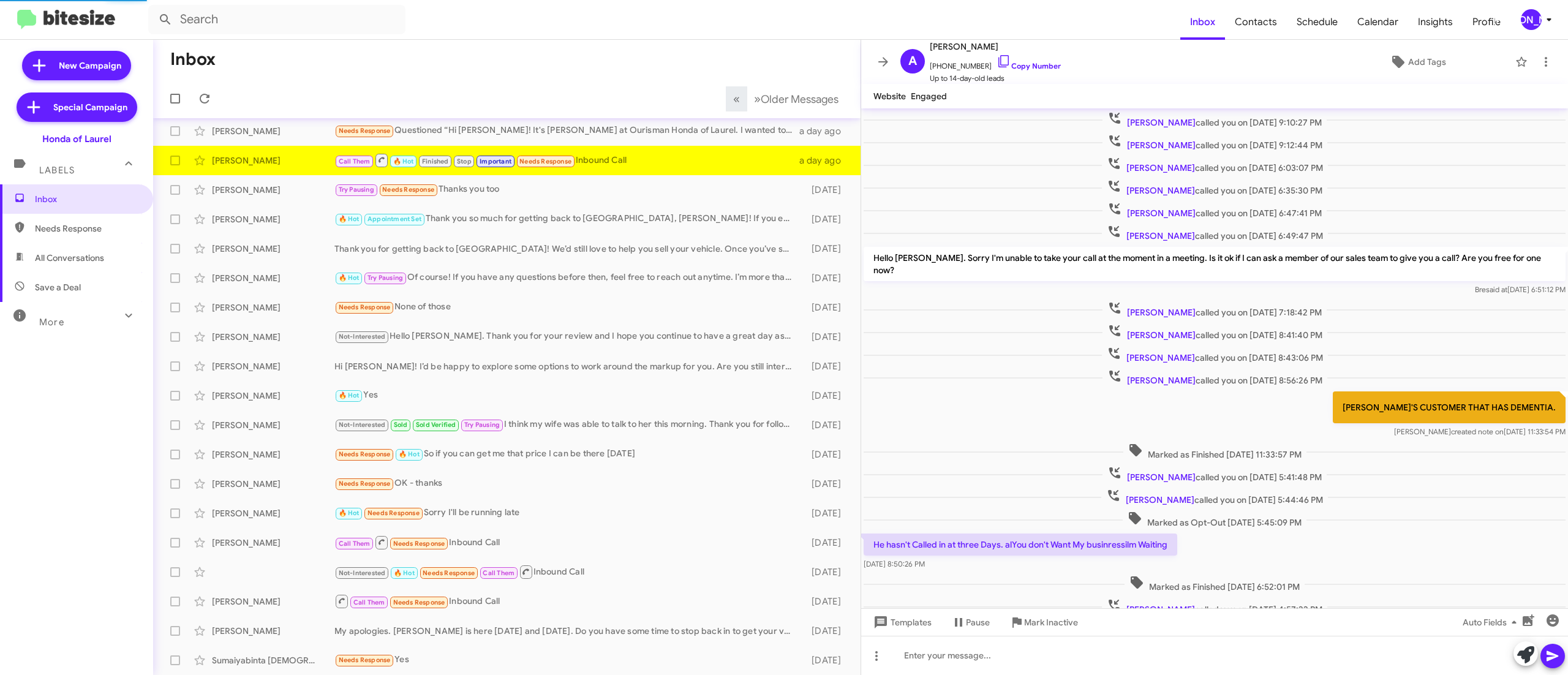
scroll to position [92, 0]
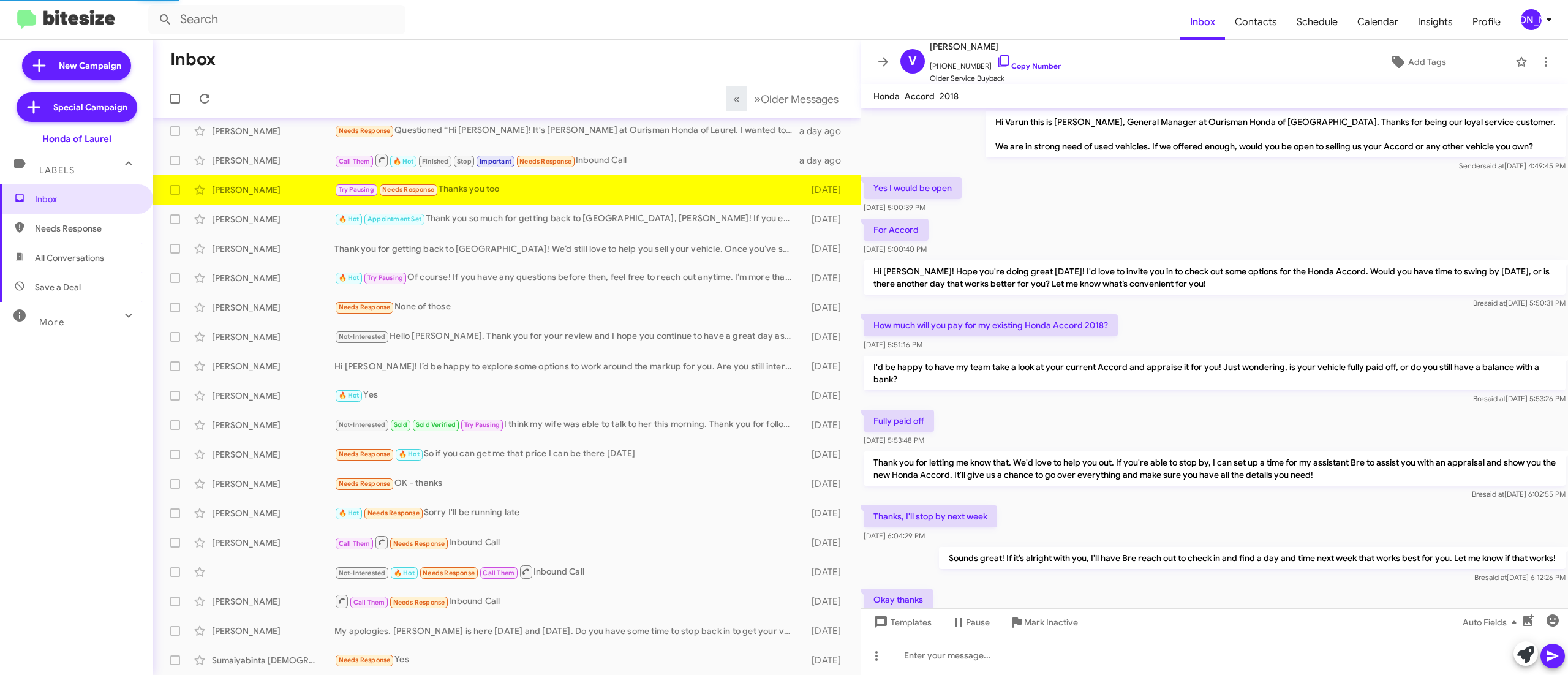
scroll to position [144, 0]
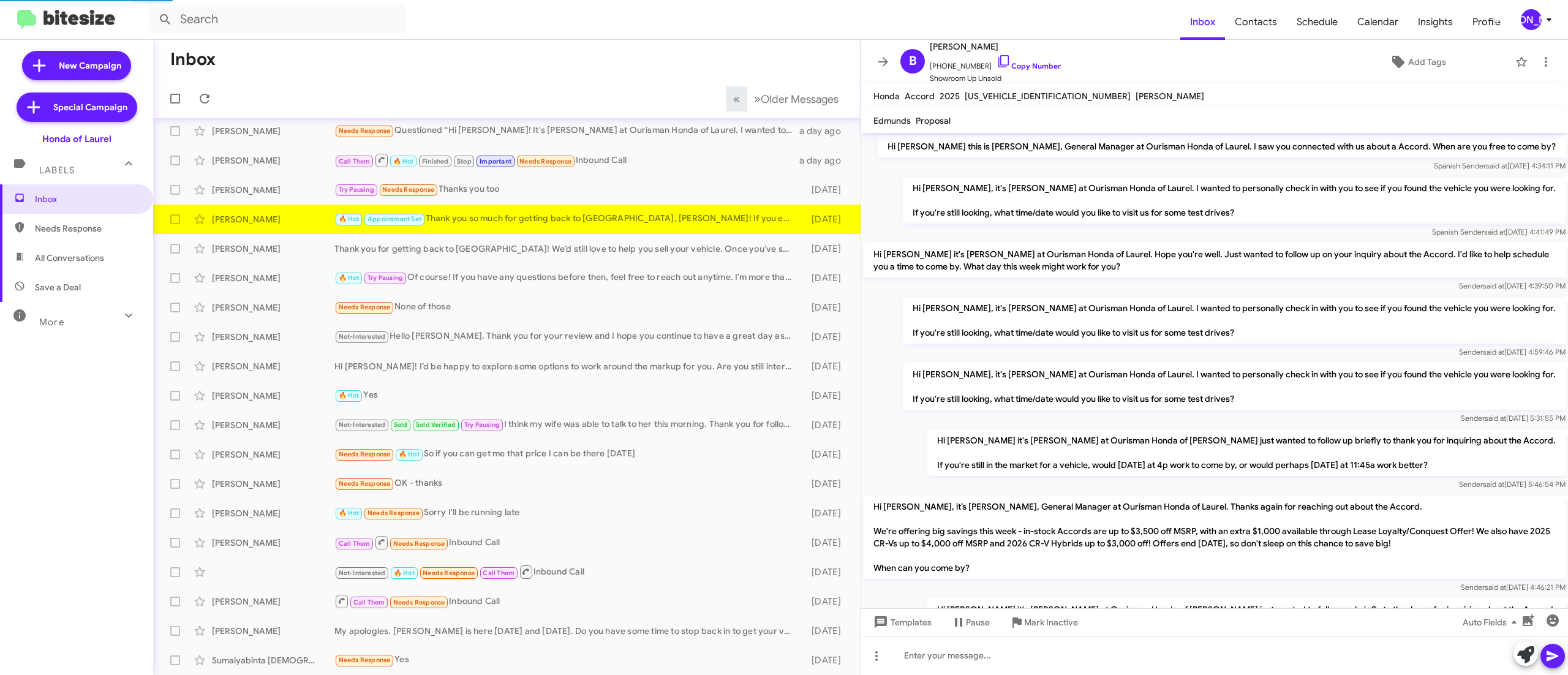
scroll to position [487, 0]
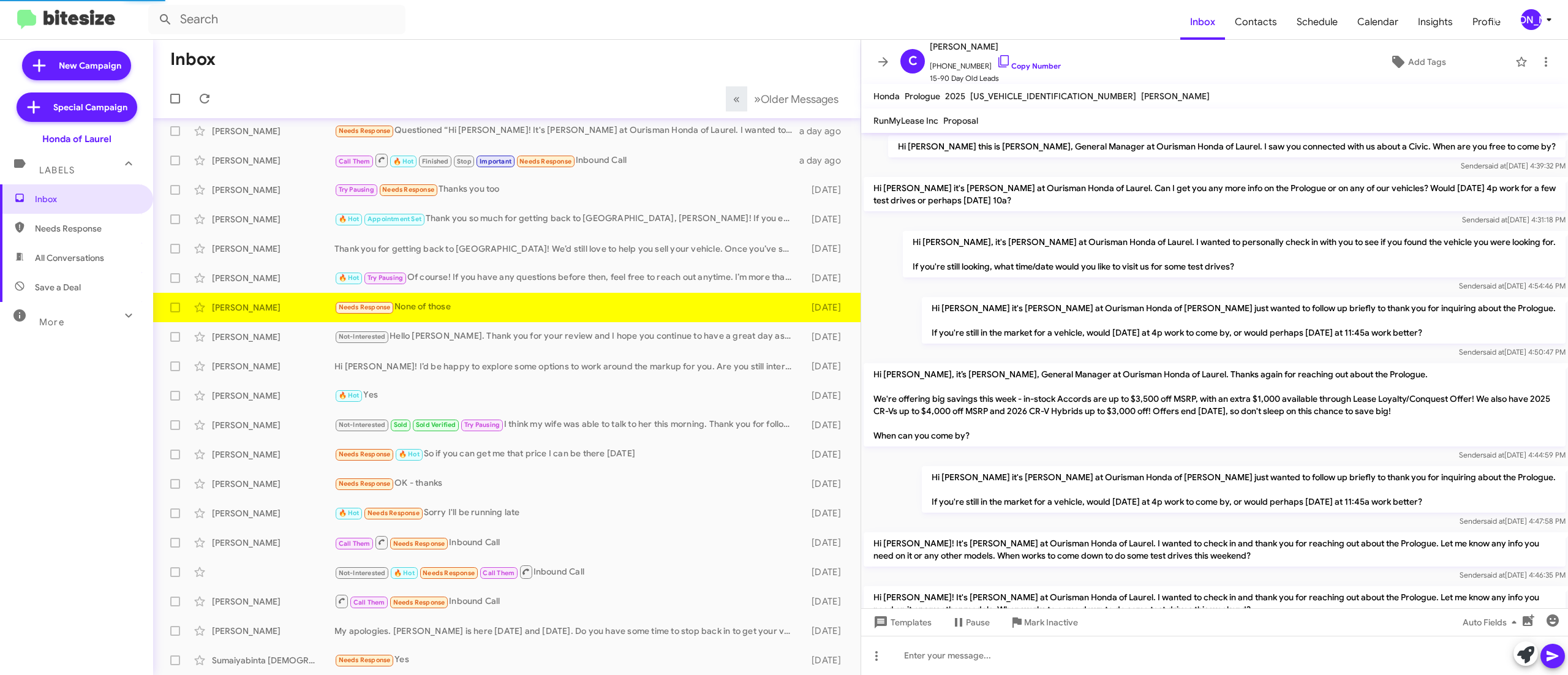
scroll to position [481, 0]
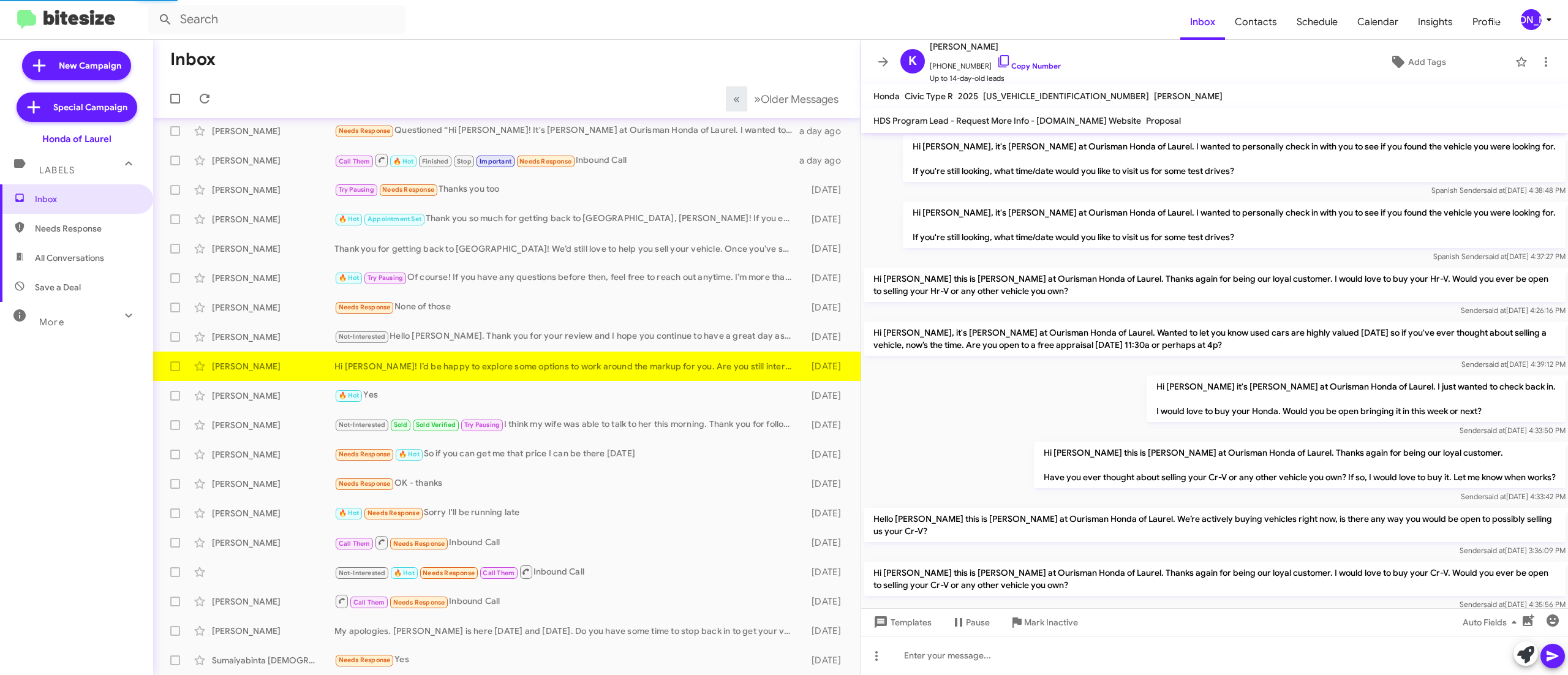
scroll to position [176, 0]
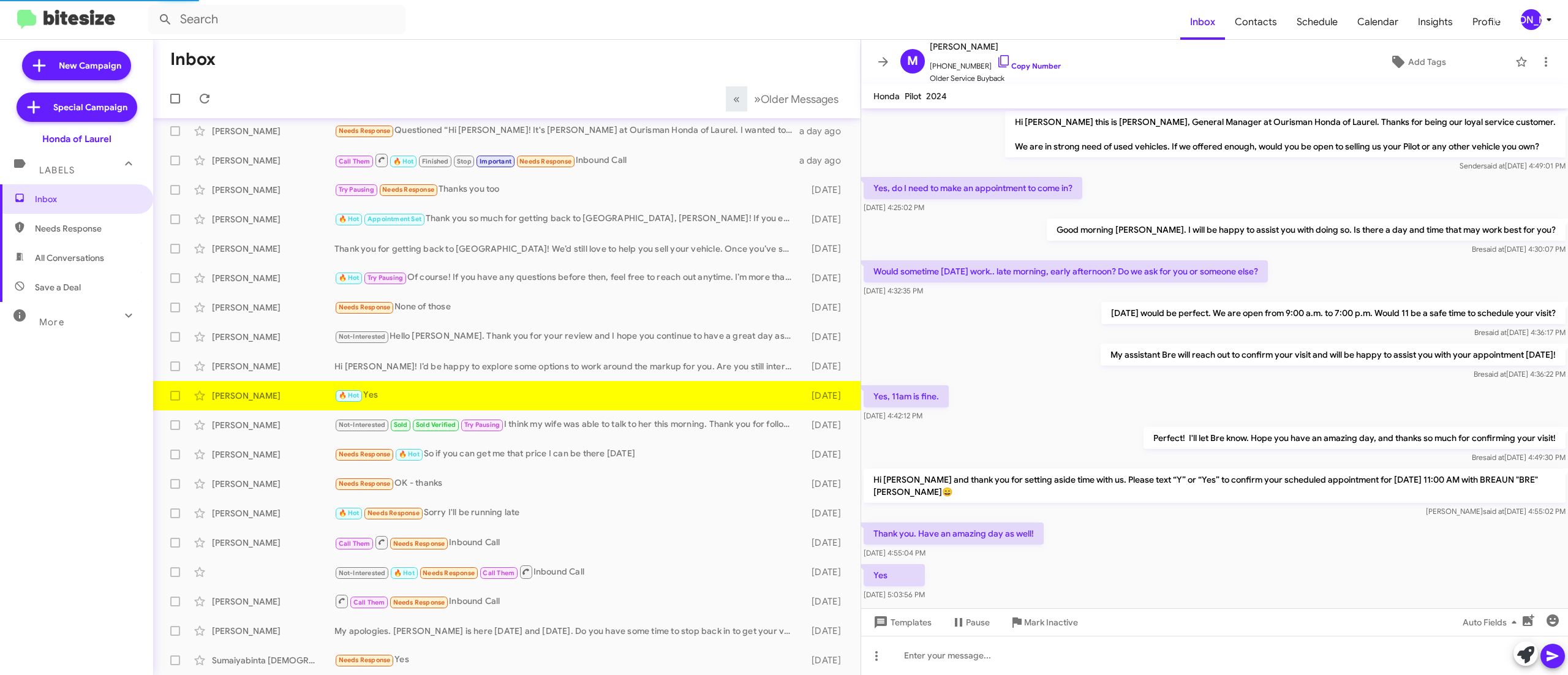
scroll to position [29, 0]
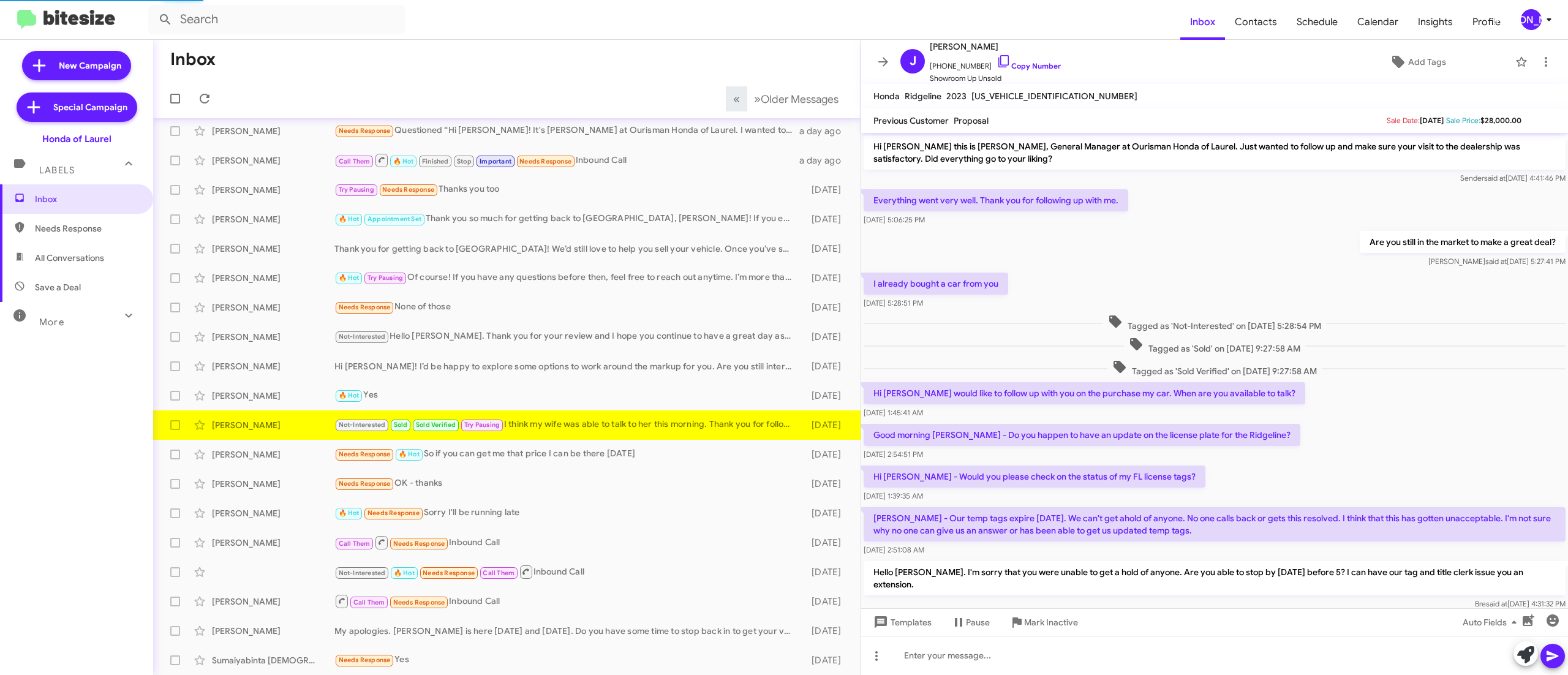
scroll to position [336, 0]
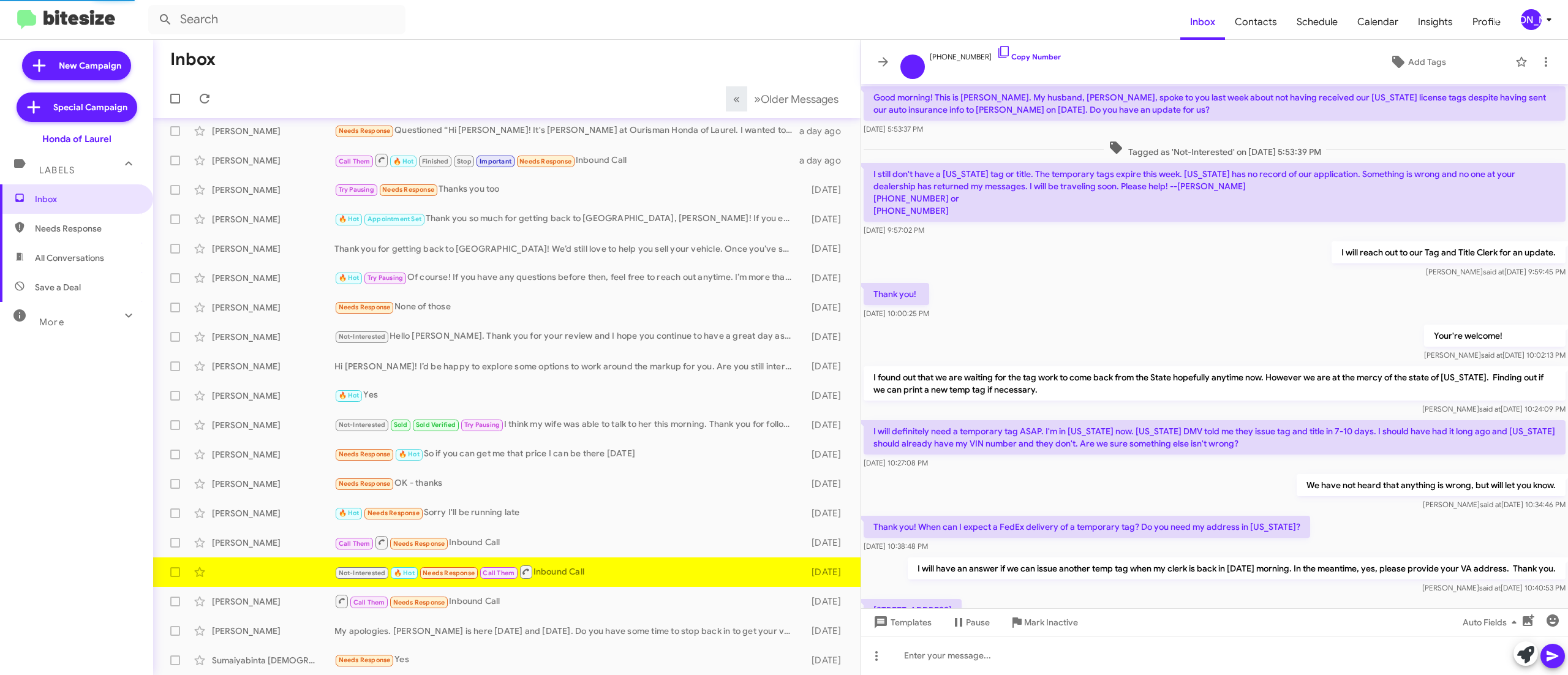
scroll to position [286, 0]
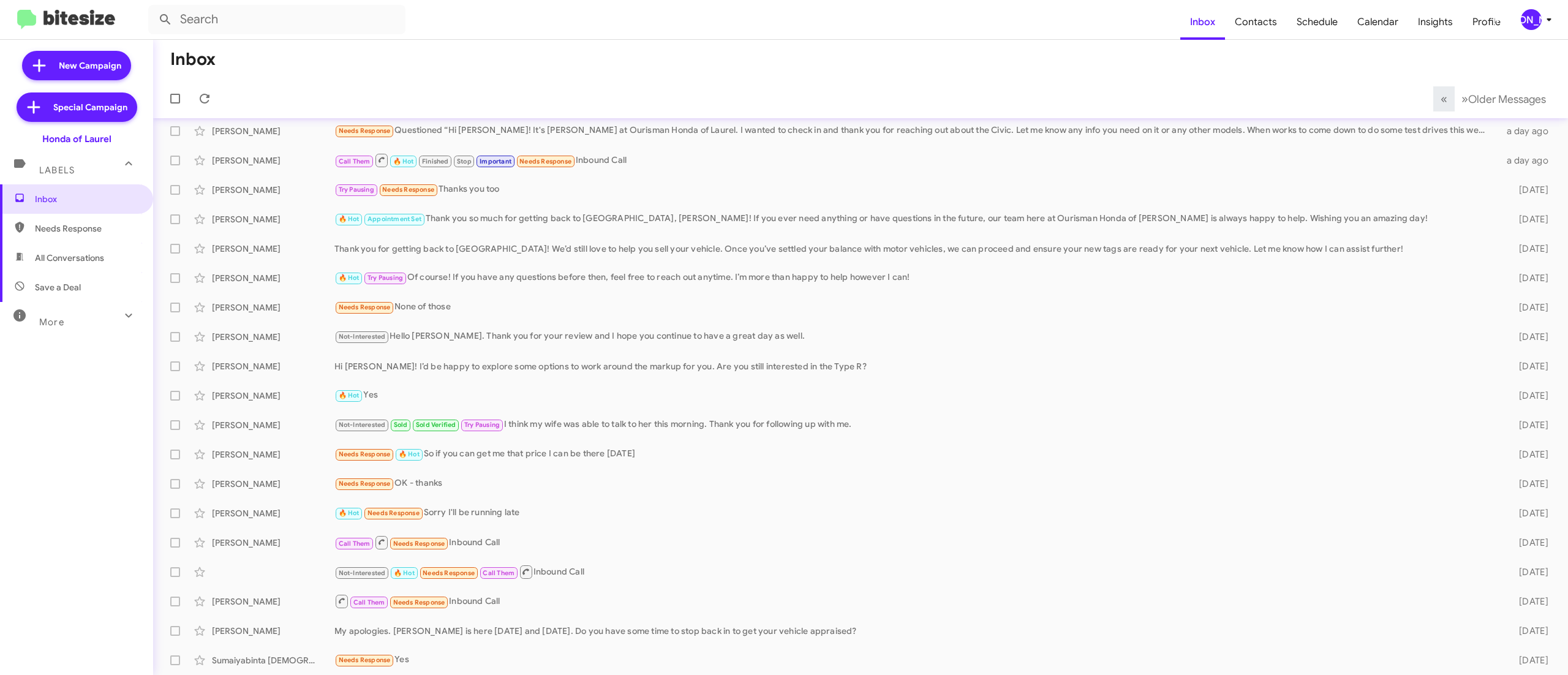
click at [1547, 16] on icon at bounding box center [1549, 19] width 15 height 15
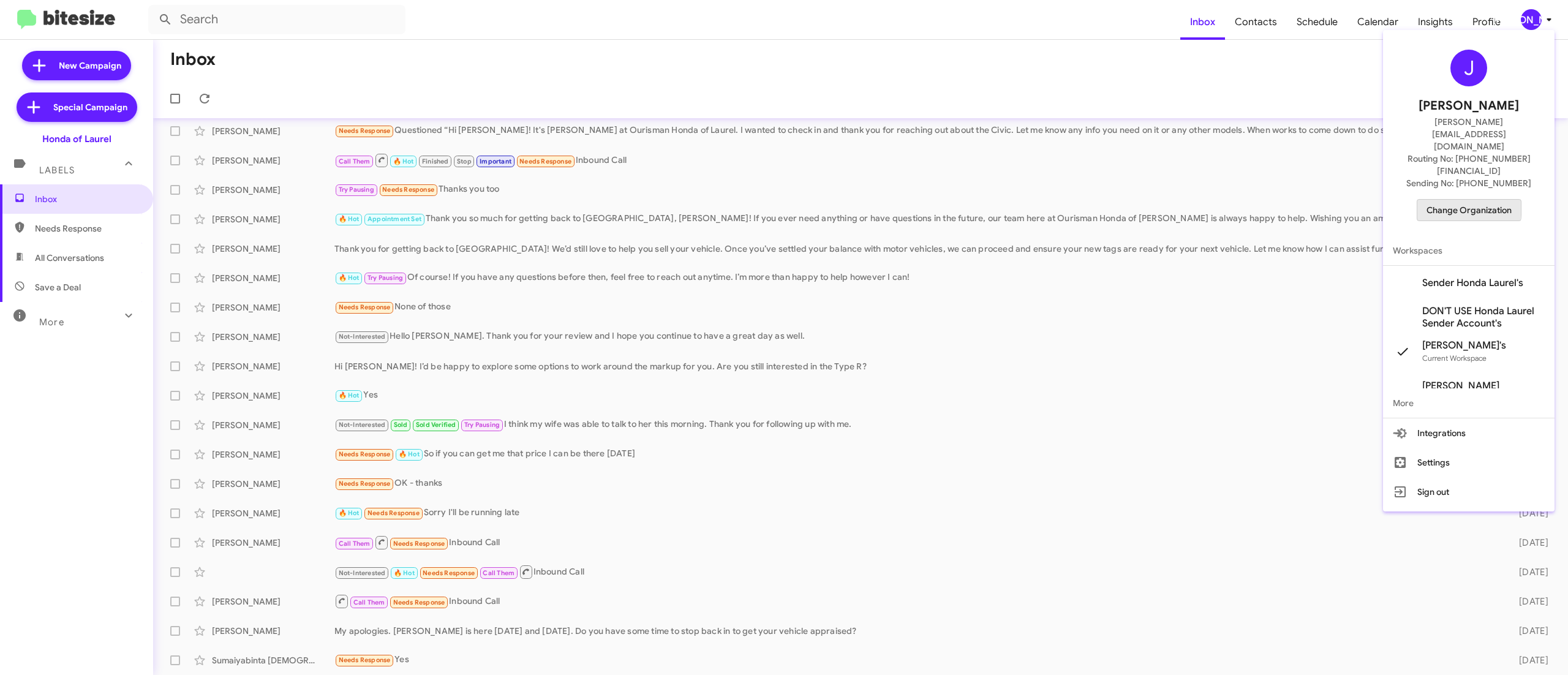
click at [1432, 200] on span "Change Organization" at bounding box center [1469, 210] width 85 height 21
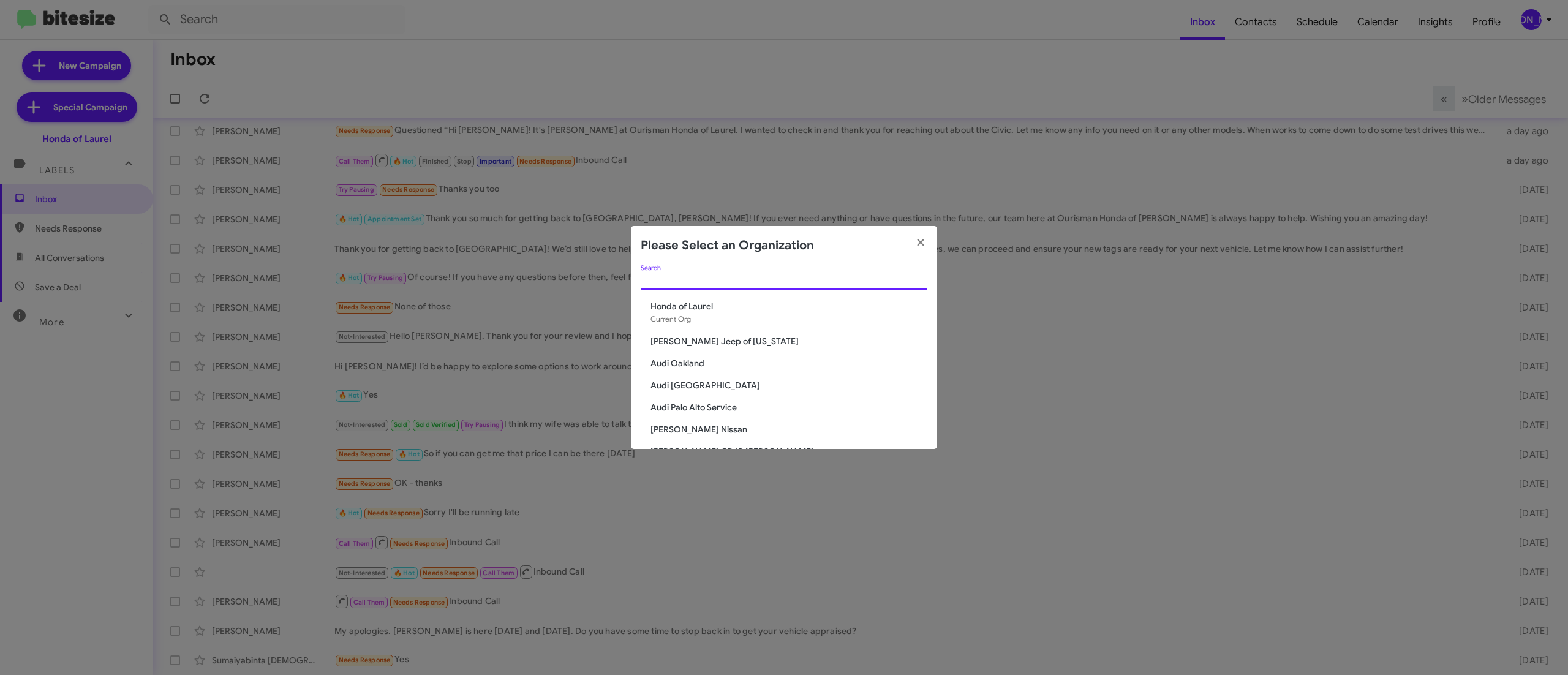
click at [752, 282] on input "Search" at bounding box center [784, 280] width 287 height 10
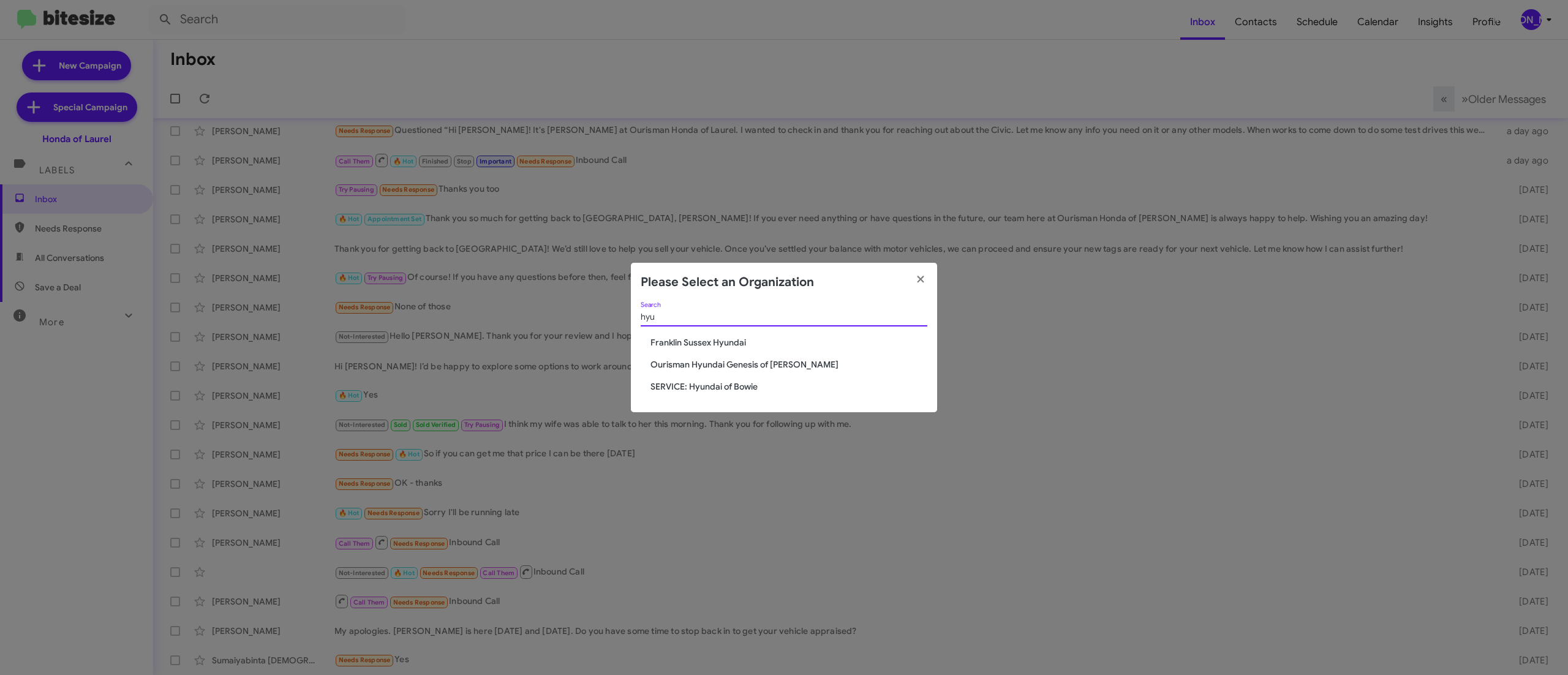
type input "hyu"
click at [731, 364] on span "Ourisman Hyundai Genesis of [PERSON_NAME]" at bounding box center [789, 365] width 277 height 12
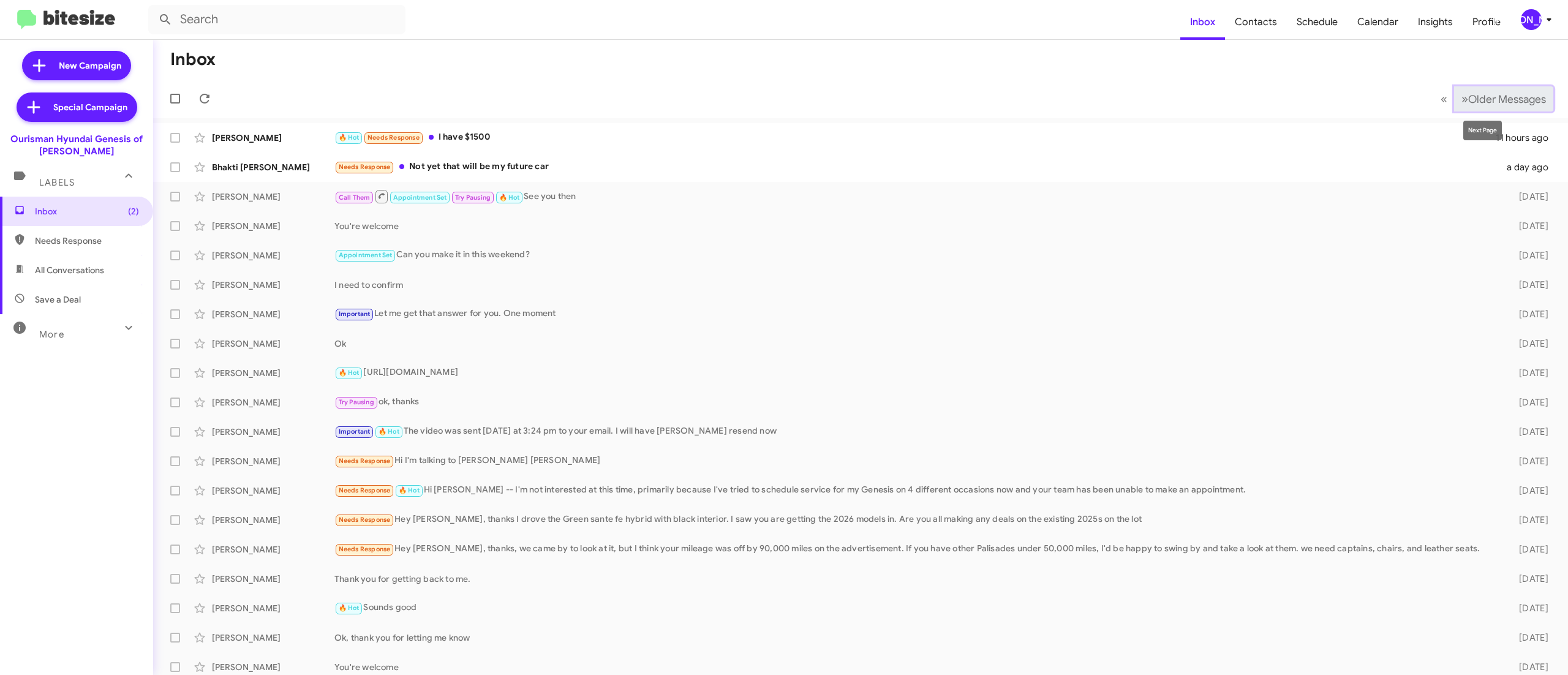
click at [1476, 100] on span "Older Messages" at bounding box center [1507, 99] width 78 height 13
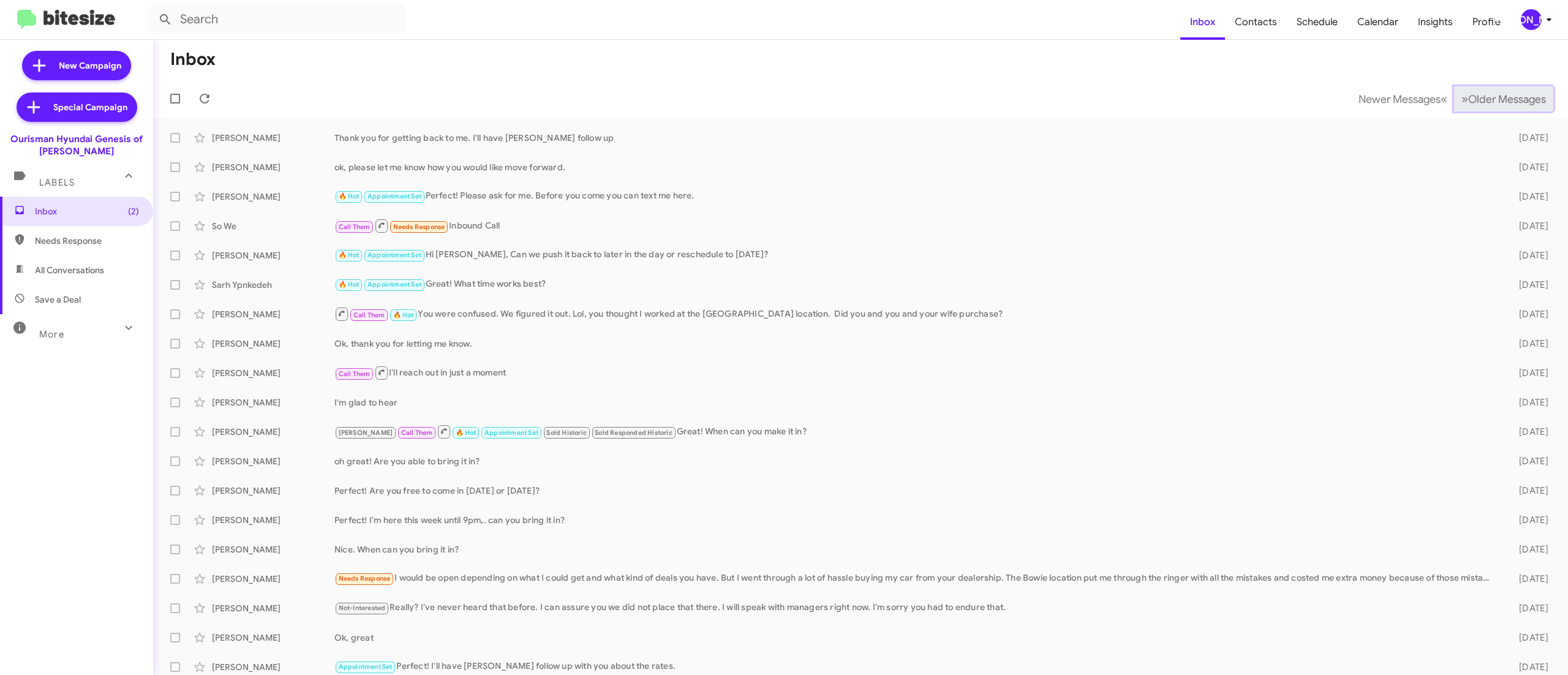
click at [1476, 100] on span "Older Messages" at bounding box center [1507, 99] width 78 height 13
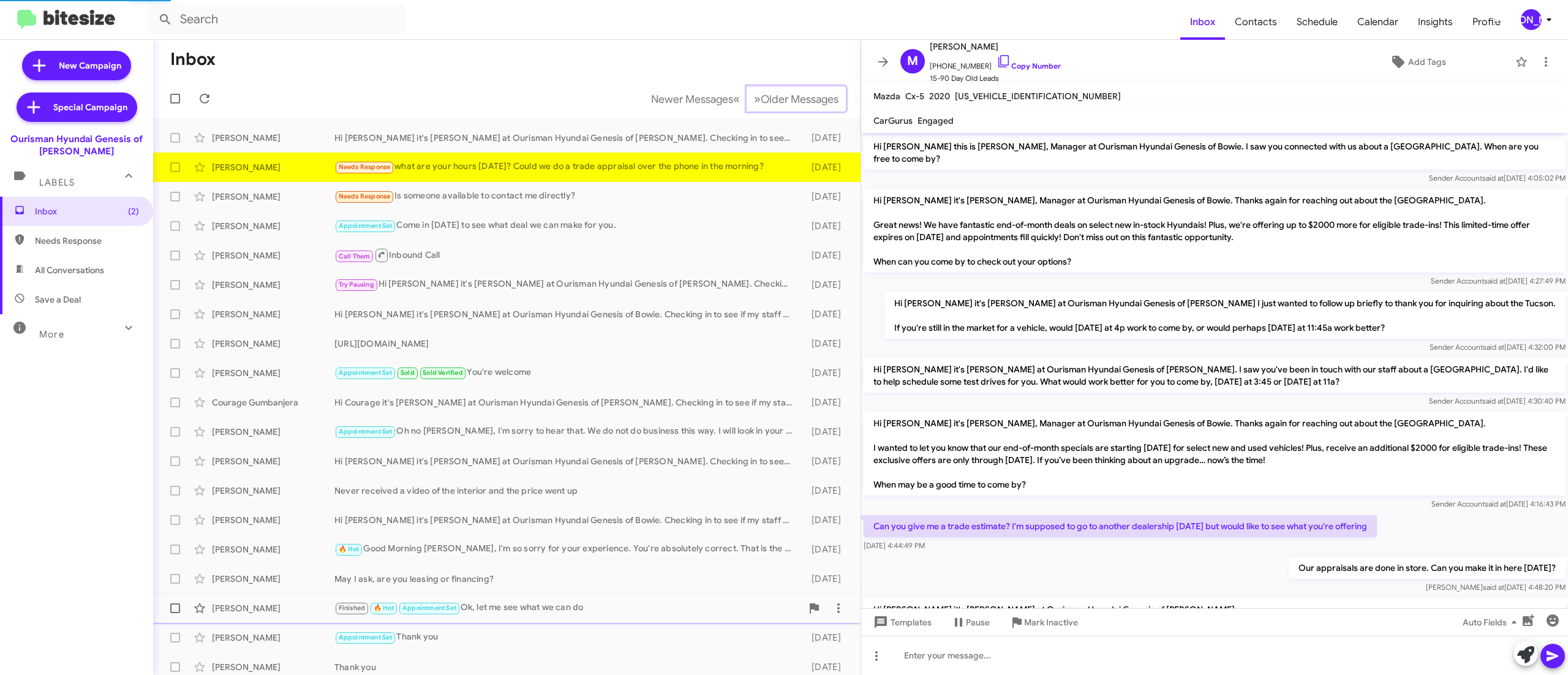
scroll to position [792, 0]
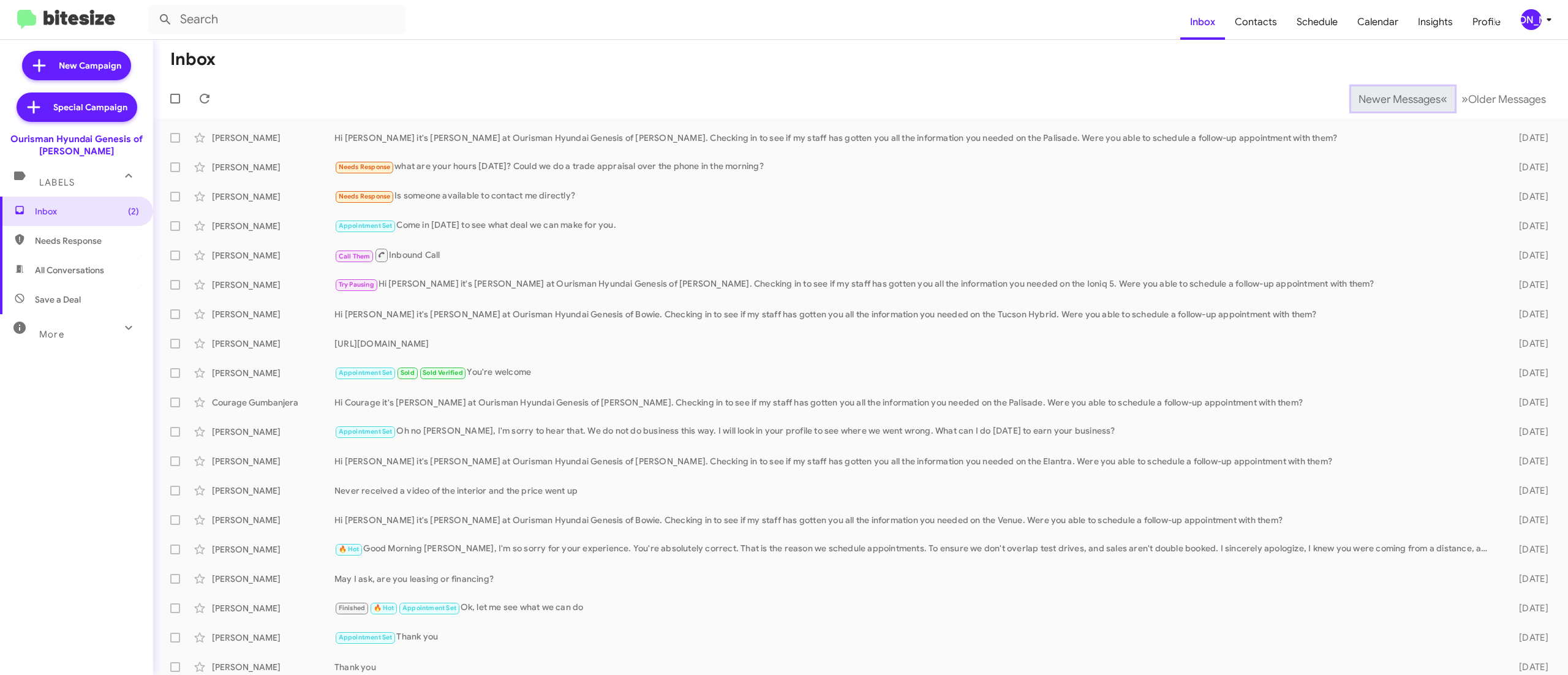
click at [1373, 98] on span "Newer Messages" at bounding box center [1400, 99] width 82 height 13
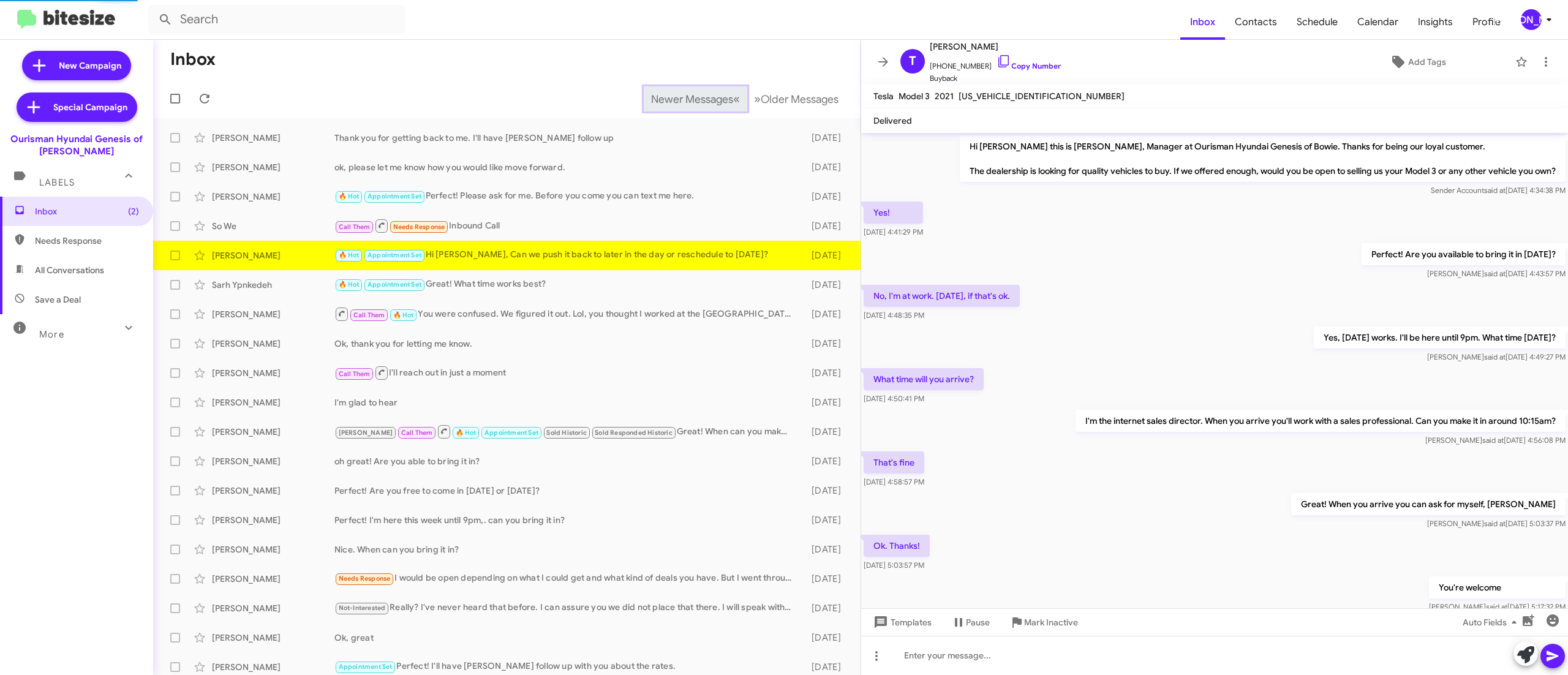
scroll to position [157, 0]
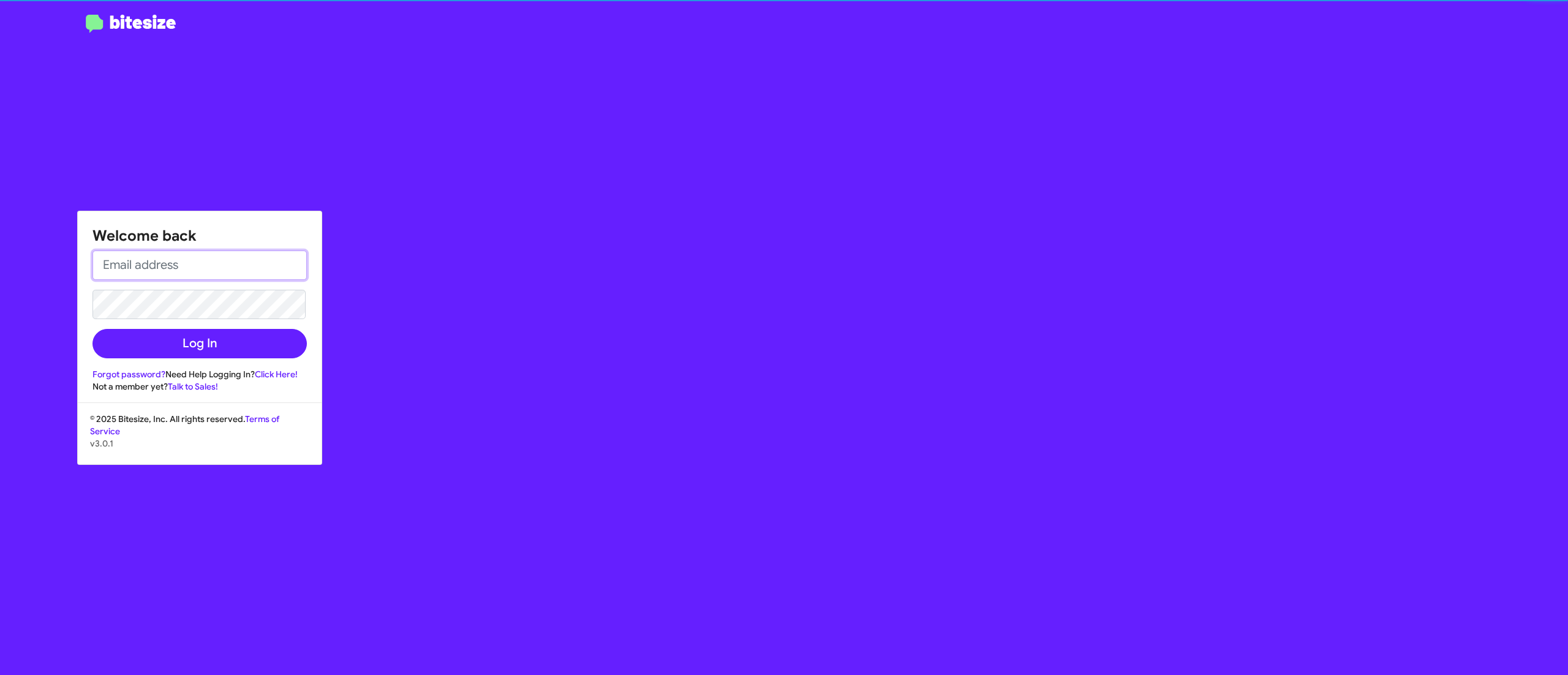
type input "[EMAIL_ADDRESS][DOMAIN_NAME]"
click at [142, 345] on button "Log In" at bounding box center [200, 344] width 215 height 29
